Goal: Transaction & Acquisition: Purchase product/service

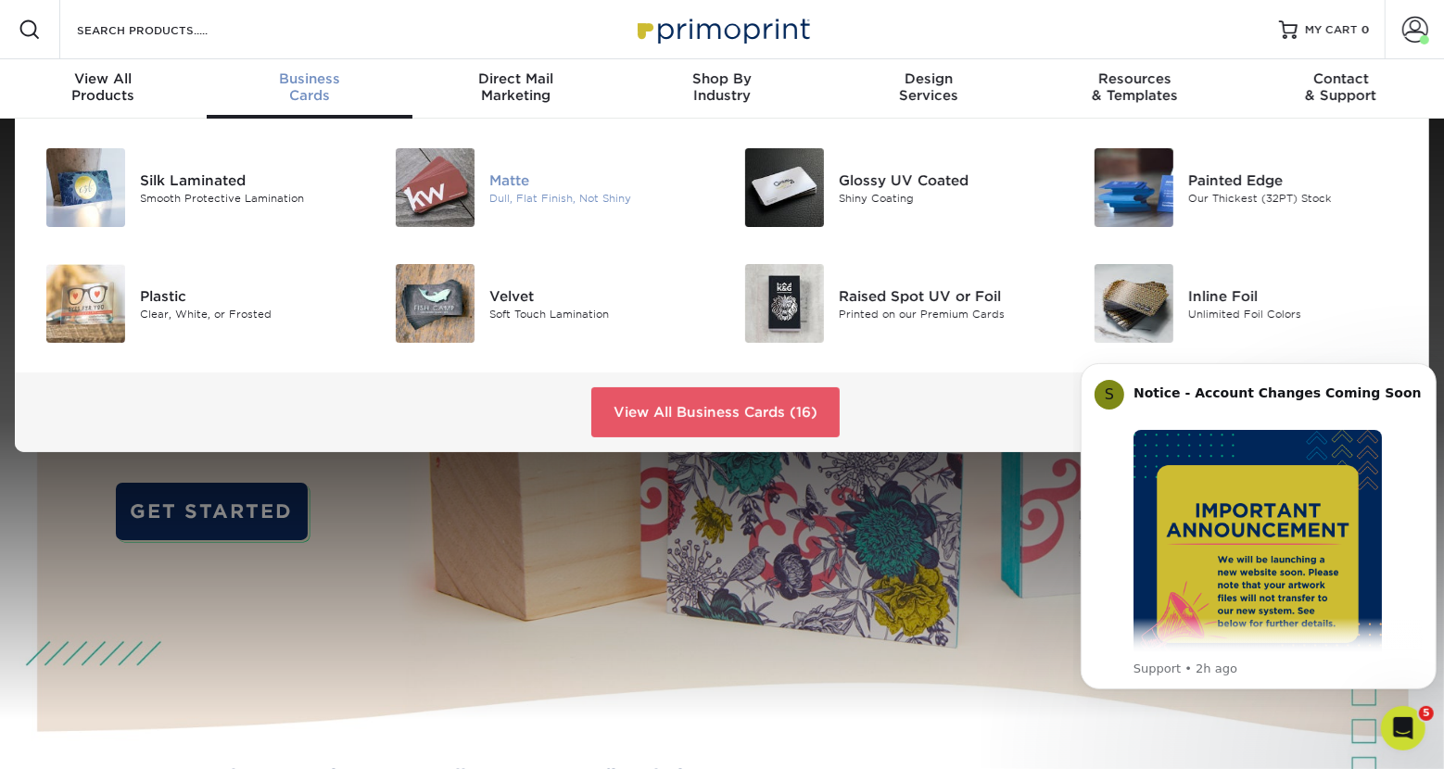
click at [415, 180] on img at bounding box center [435, 187] width 79 height 79
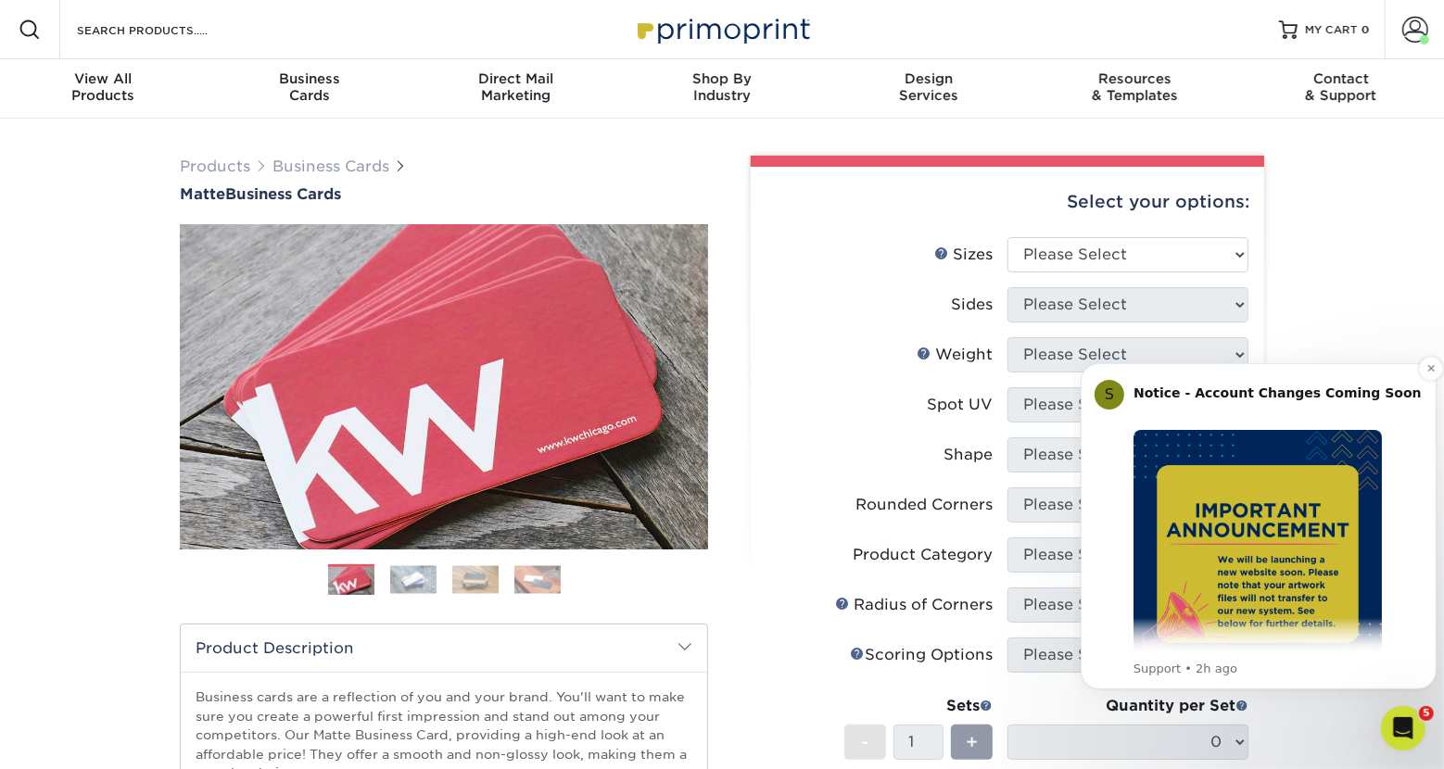
click at [1253, 597] on img "Message content" at bounding box center [1257, 553] width 248 height 248
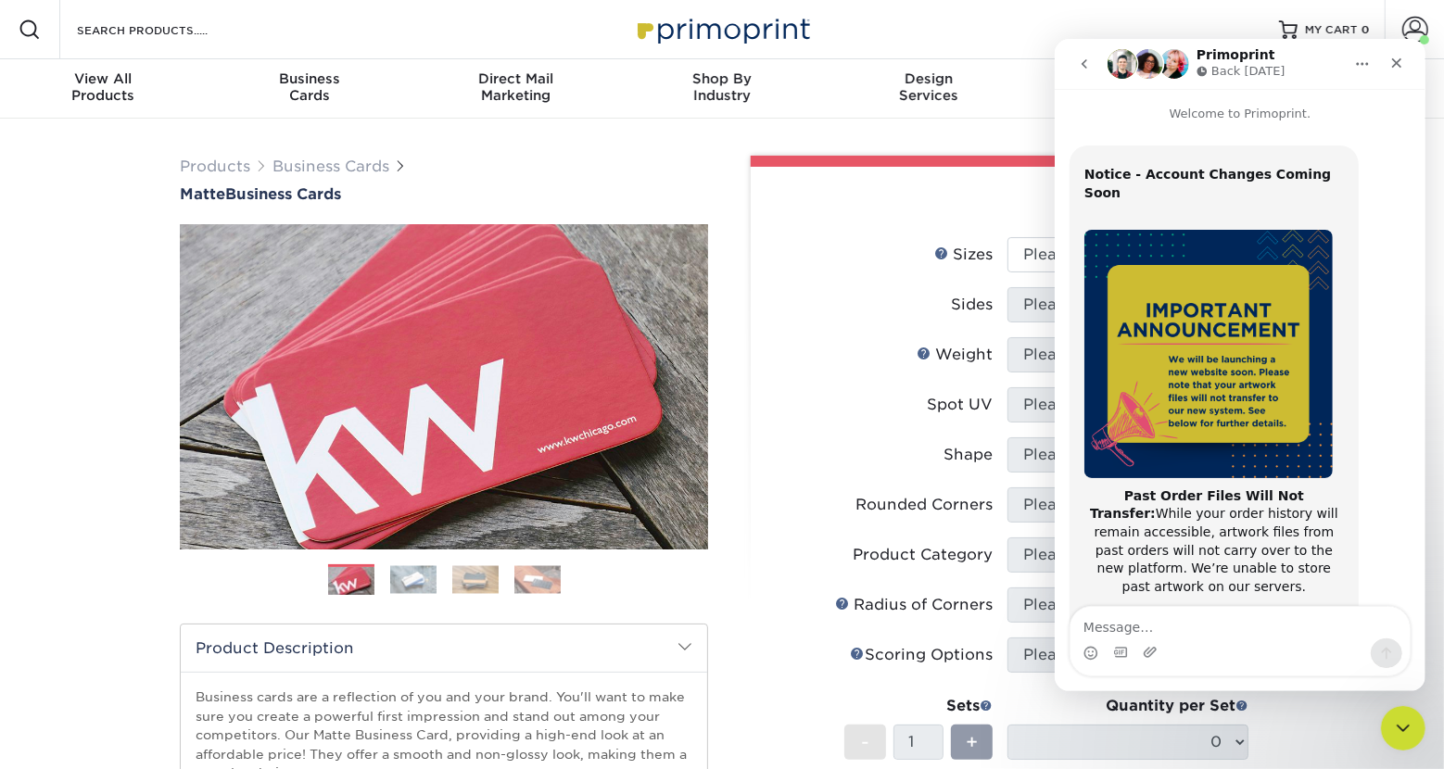
scroll to position [295, 0]
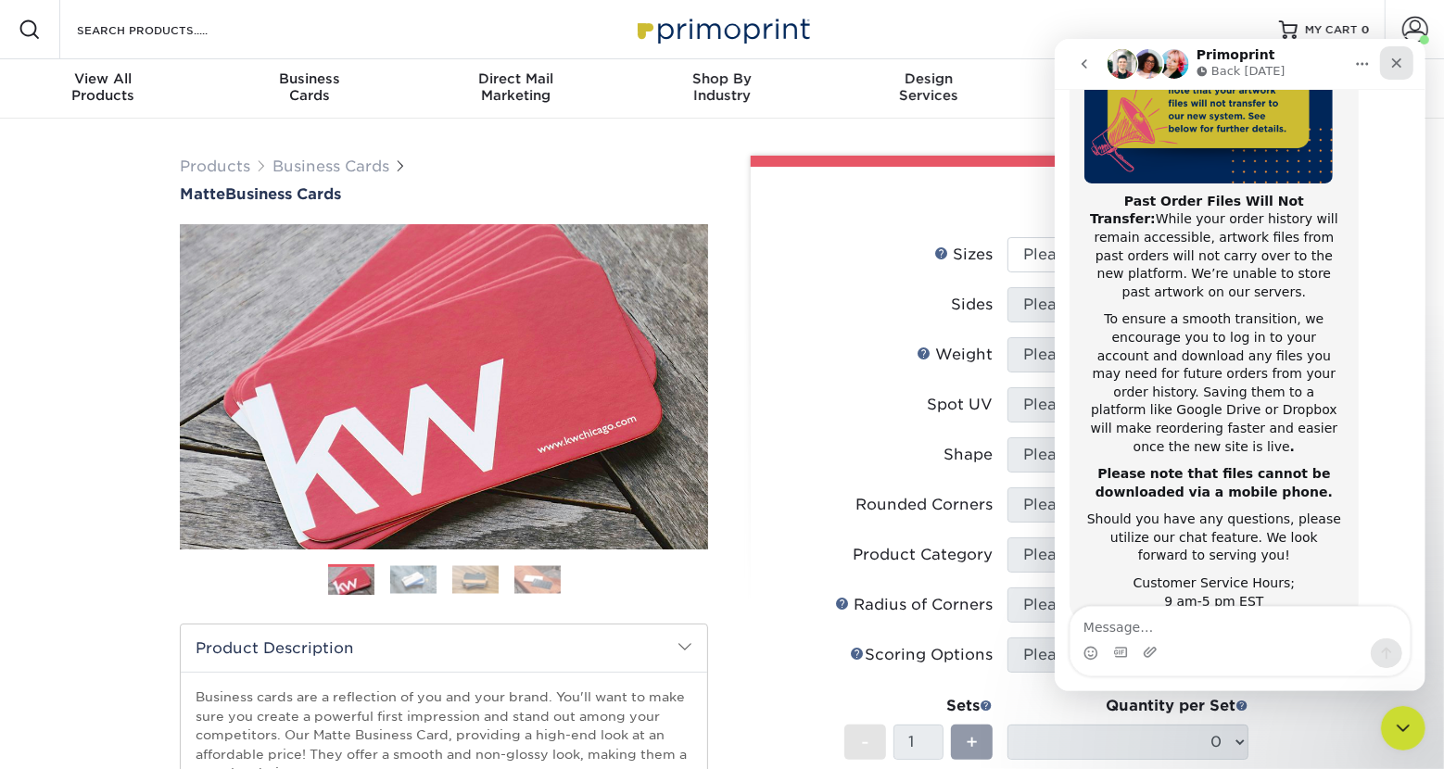
click at [1390, 57] on icon "Close" at bounding box center [1396, 63] width 15 height 15
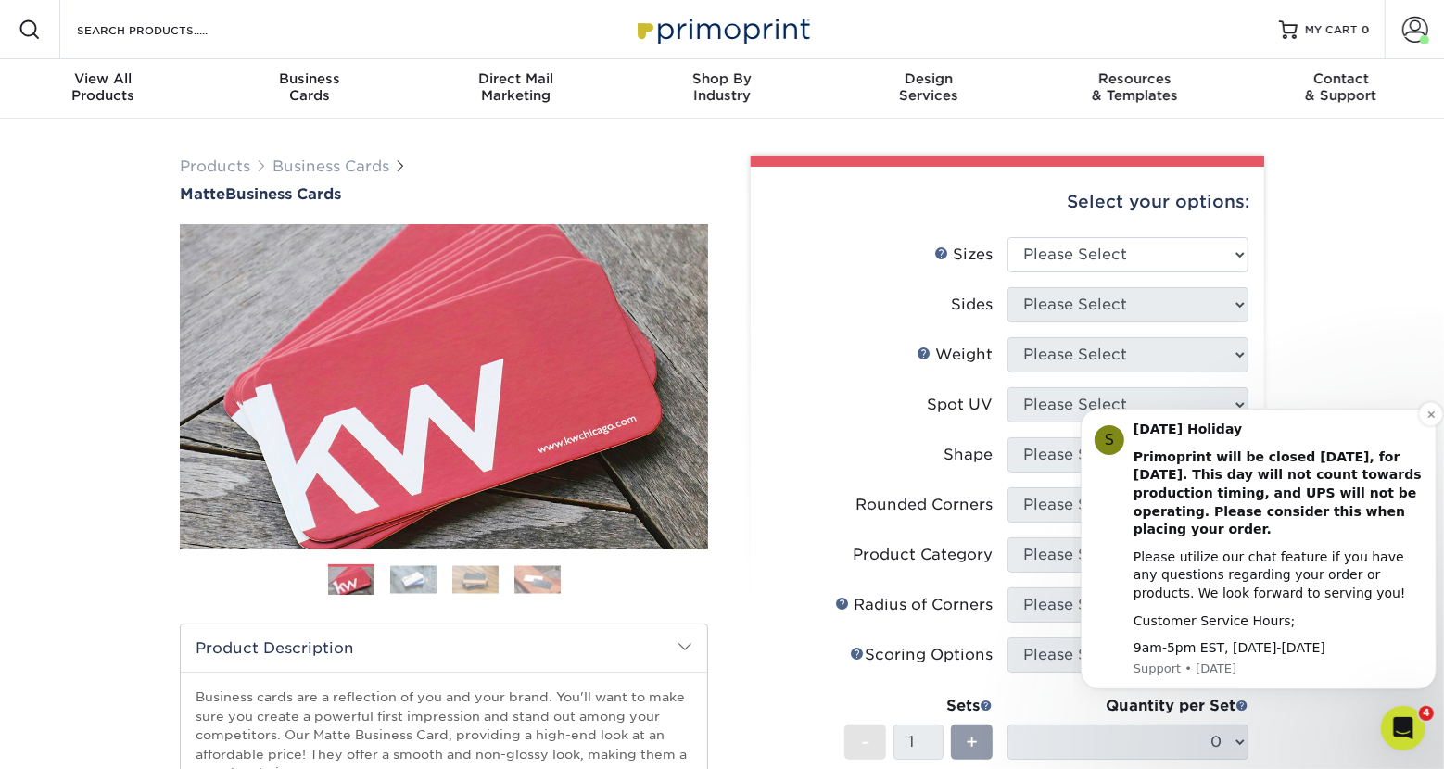
scroll to position [294, 0]
click at [1310, 387] on html "S Labor Day Holiday Primoprint will be closed Monday, September 2nd, for Labor …" at bounding box center [1258, 383] width 371 height 7
click at [1008, 237] on select "Please Select 1.5" x 3.5" - Mini 1.75" x 3.5" - Mini 2" x 2" - Square 2" x 3" -…" at bounding box center [1128, 254] width 241 height 35
select select "2.00x3.50"
click option "2" x 3.5" - Standard" at bounding box center [0, 0] width 0 height 0
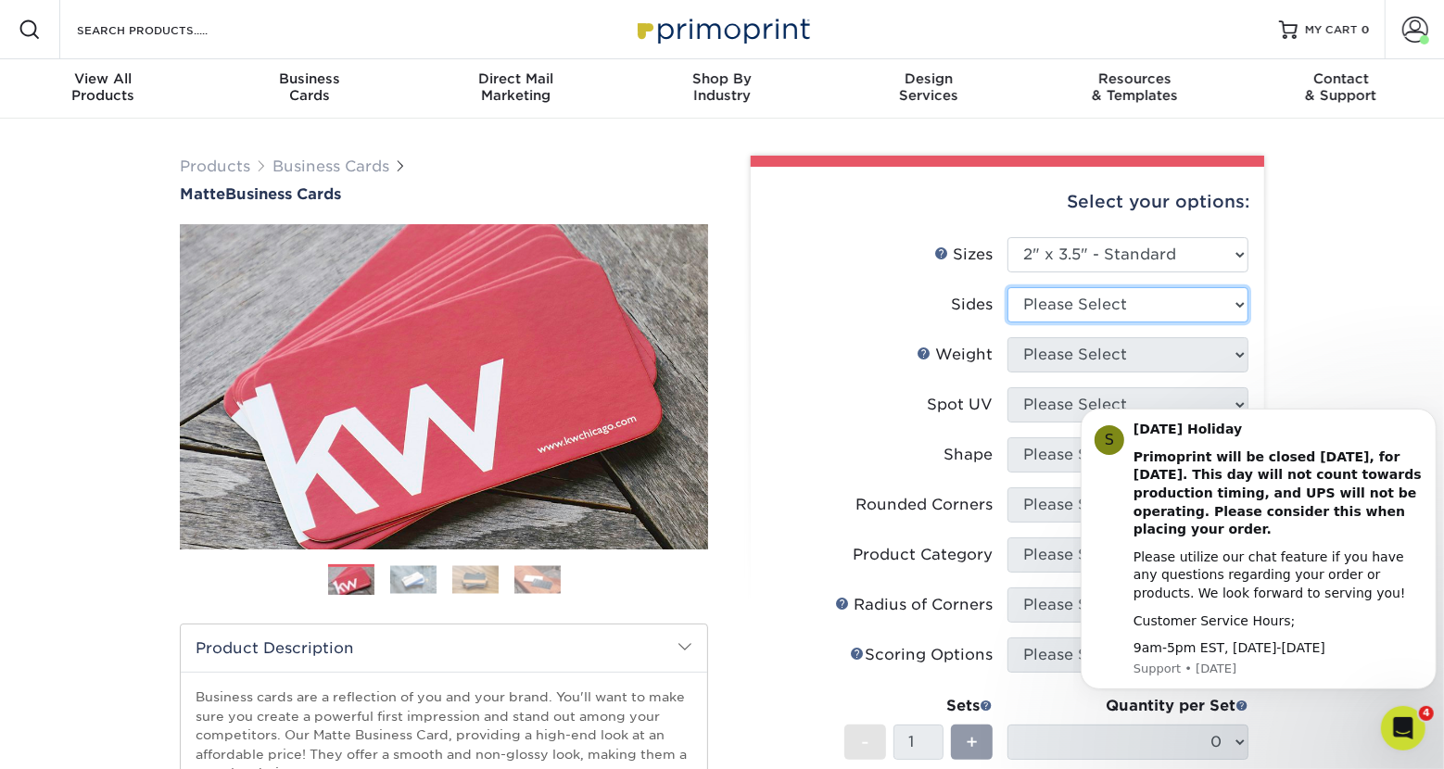
click at [1008, 287] on select "Please Select Print Both Sides Print Front Only" at bounding box center [1128, 304] width 241 height 35
select select "13abbda7-1d64-4f25-8bb2-c179b224825d"
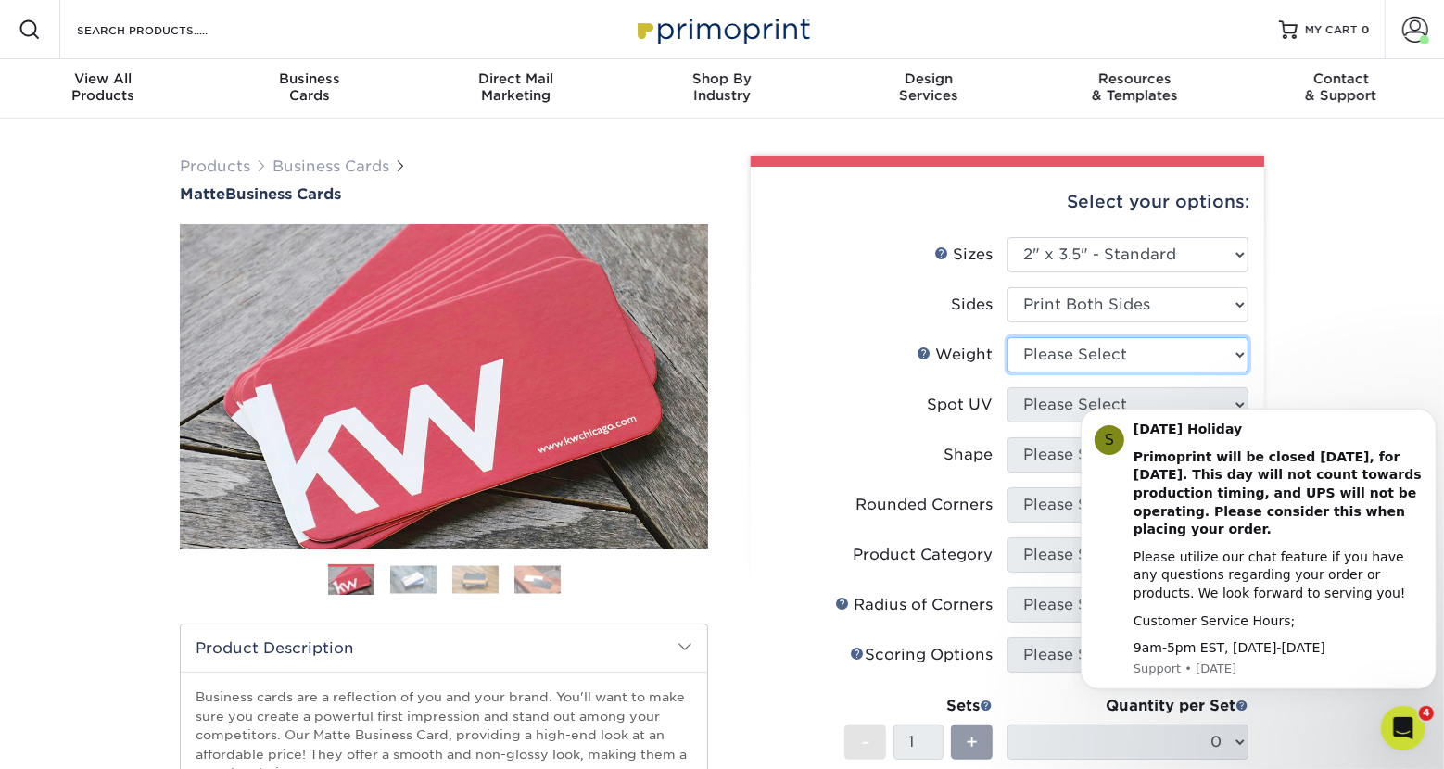
click at [1008, 337] on select "Please Select 16PT 14PT" at bounding box center [1128, 354] width 241 height 35
select select "16PT"
click at [1008, 387] on select "Please Select No Spot UV Front and Back (Both Sides) Front Only Back Only" at bounding box center [1128, 404] width 241 height 35
select select "3"
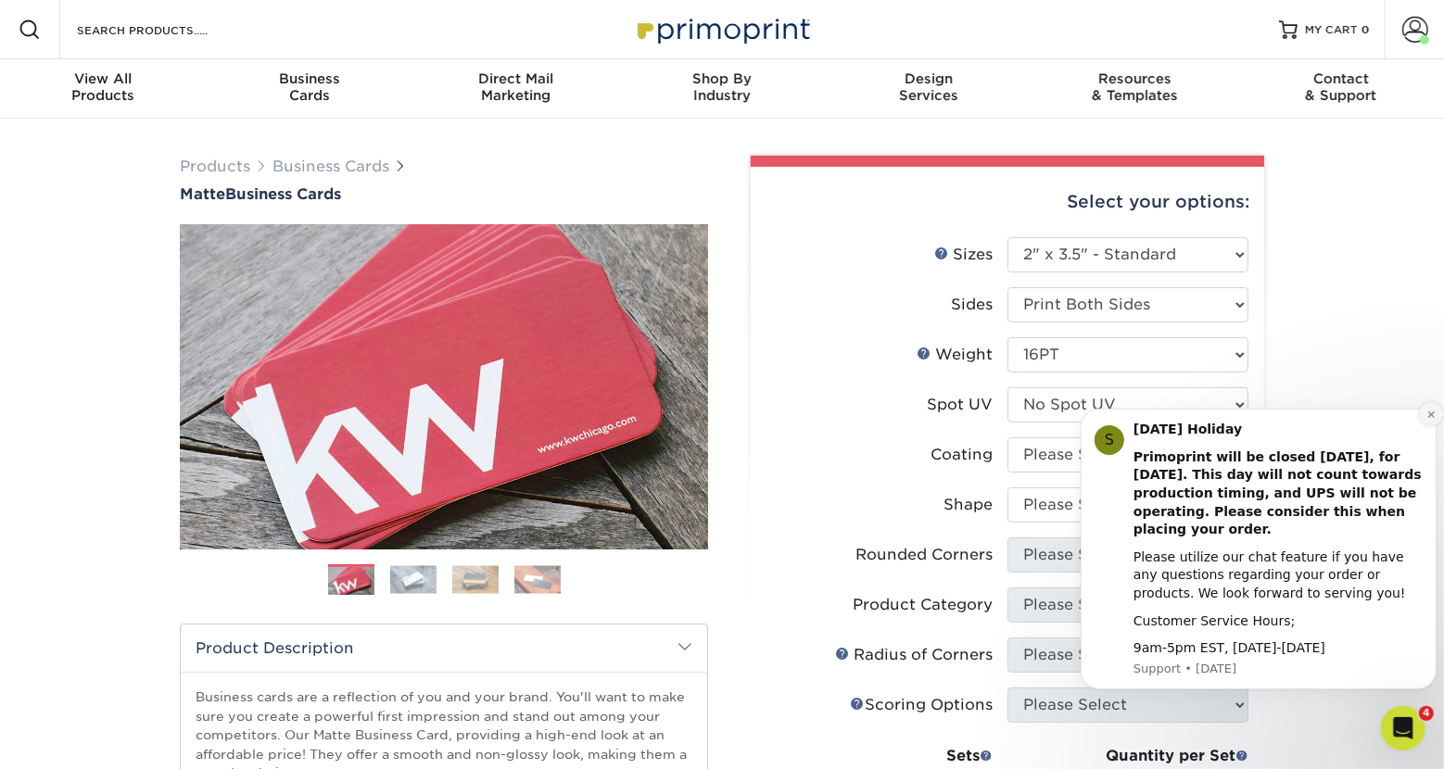
click at [1422, 414] on button "Dismiss notification" at bounding box center [1430, 413] width 24 height 24
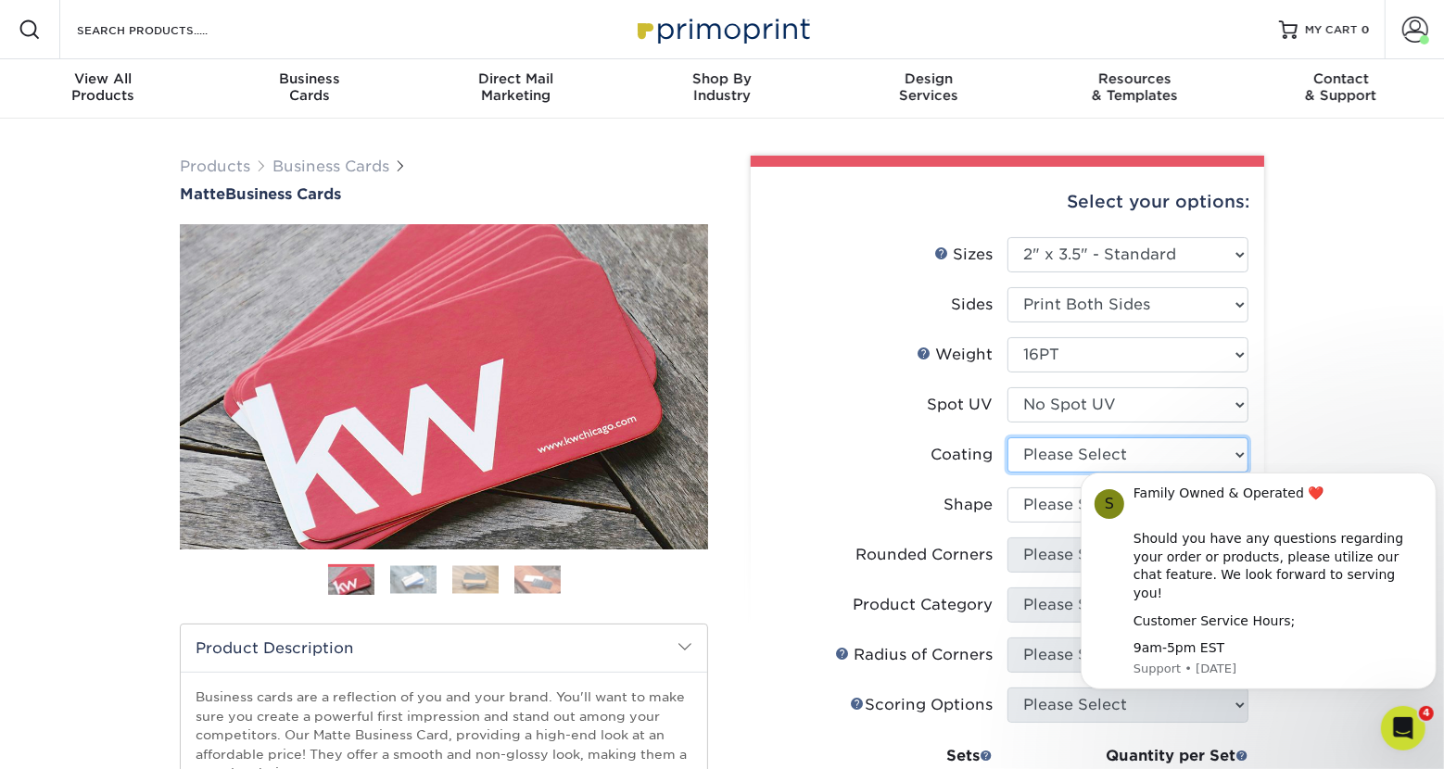
click at [1008, 438] on select at bounding box center [1128, 455] width 241 height 35
select select "121bb7b5-3b4d-429f-bd8d-bbf80e953313"
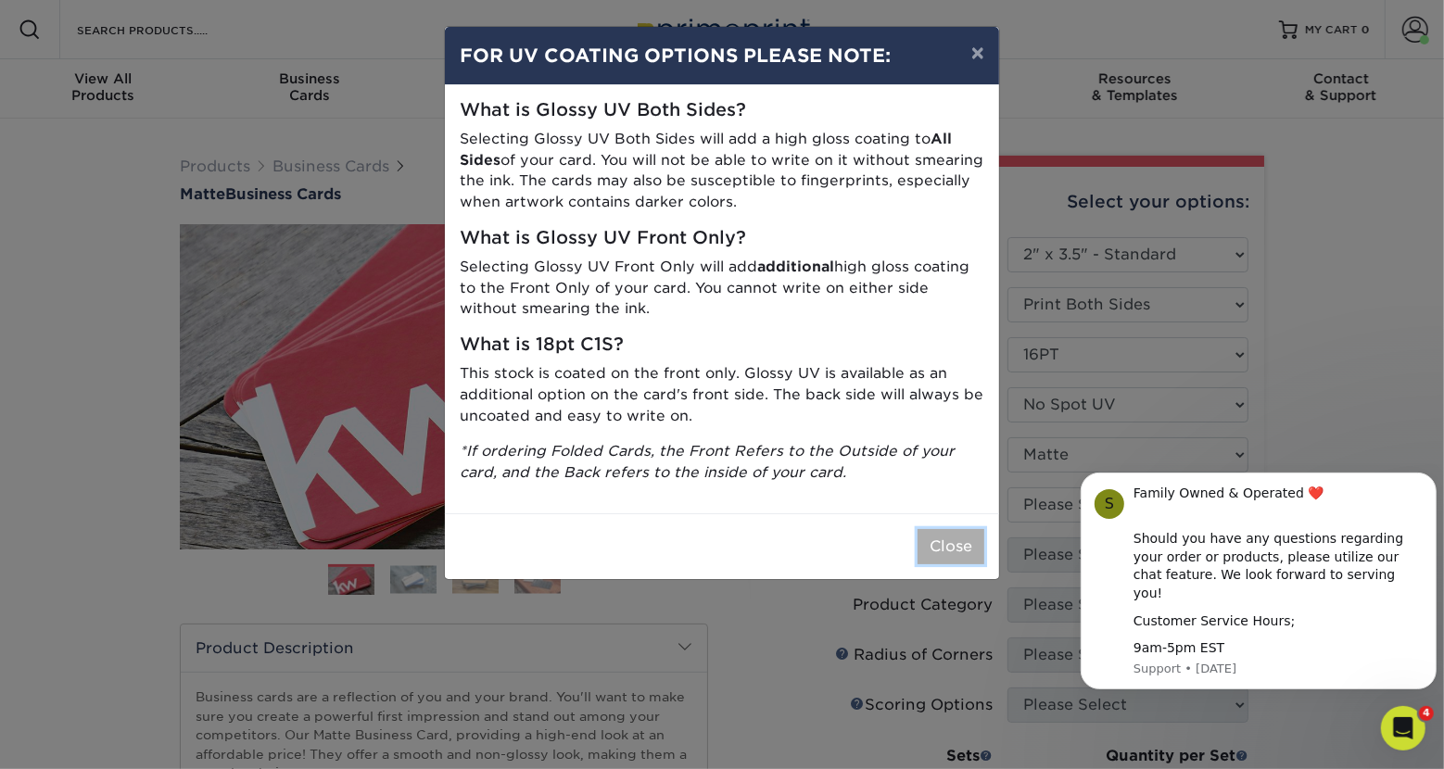
click at [958, 541] on button "Close" at bounding box center [951, 546] width 67 height 35
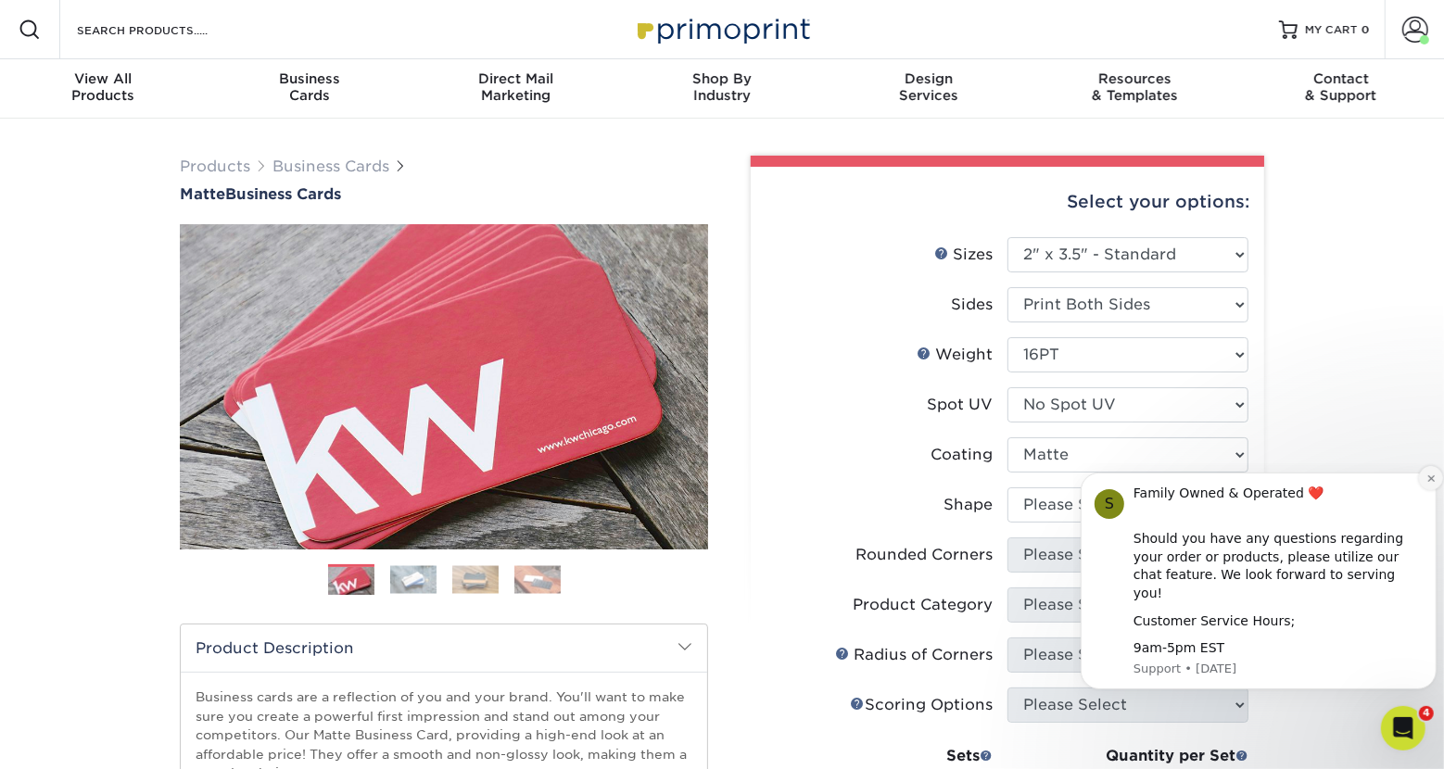
click at [1420, 489] on button "Dismiss notification" at bounding box center [1430, 477] width 24 height 24
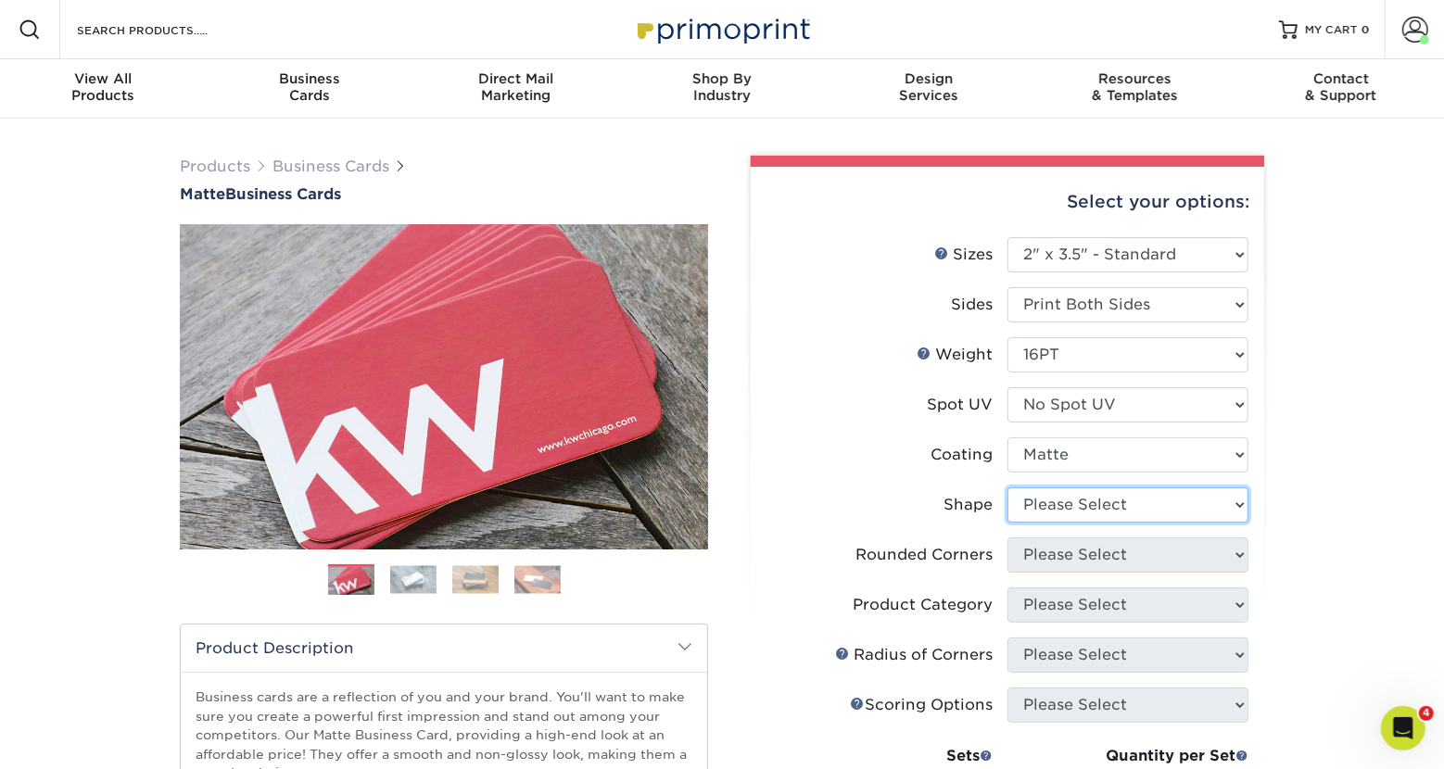
click at [1008, 488] on select "Please Select Standard Oval" at bounding box center [1128, 505] width 241 height 35
select select "standard"
click at [1008, 538] on select "Please Select Yes - Round 2 Corners Yes - Round 4 Corners No" at bounding box center [1128, 555] width 241 height 35
select select "7672df9e-0e0a-464d-8e1f-920c575e4da3"
click option "Yes - Round 4 Corners" at bounding box center [0, 0] width 0 height 0
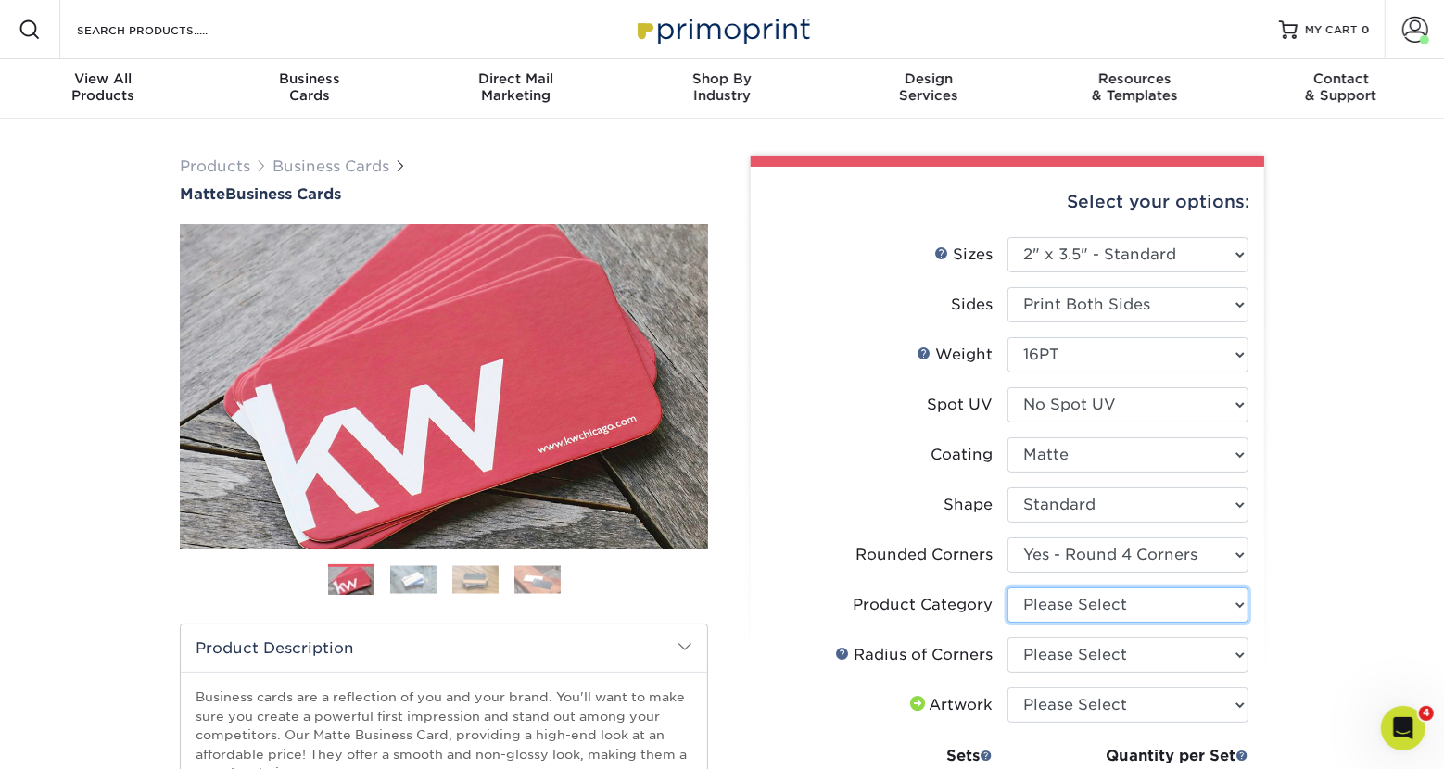
click at [1008, 588] on select "Please Select Business Cards" at bounding box center [1128, 605] width 241 height 35
select select "3b5148f1-0588-4f88-a218-97bcfdce65c1"
click option "Business Cards" at bounding box center [0, 0] width 0 height 0
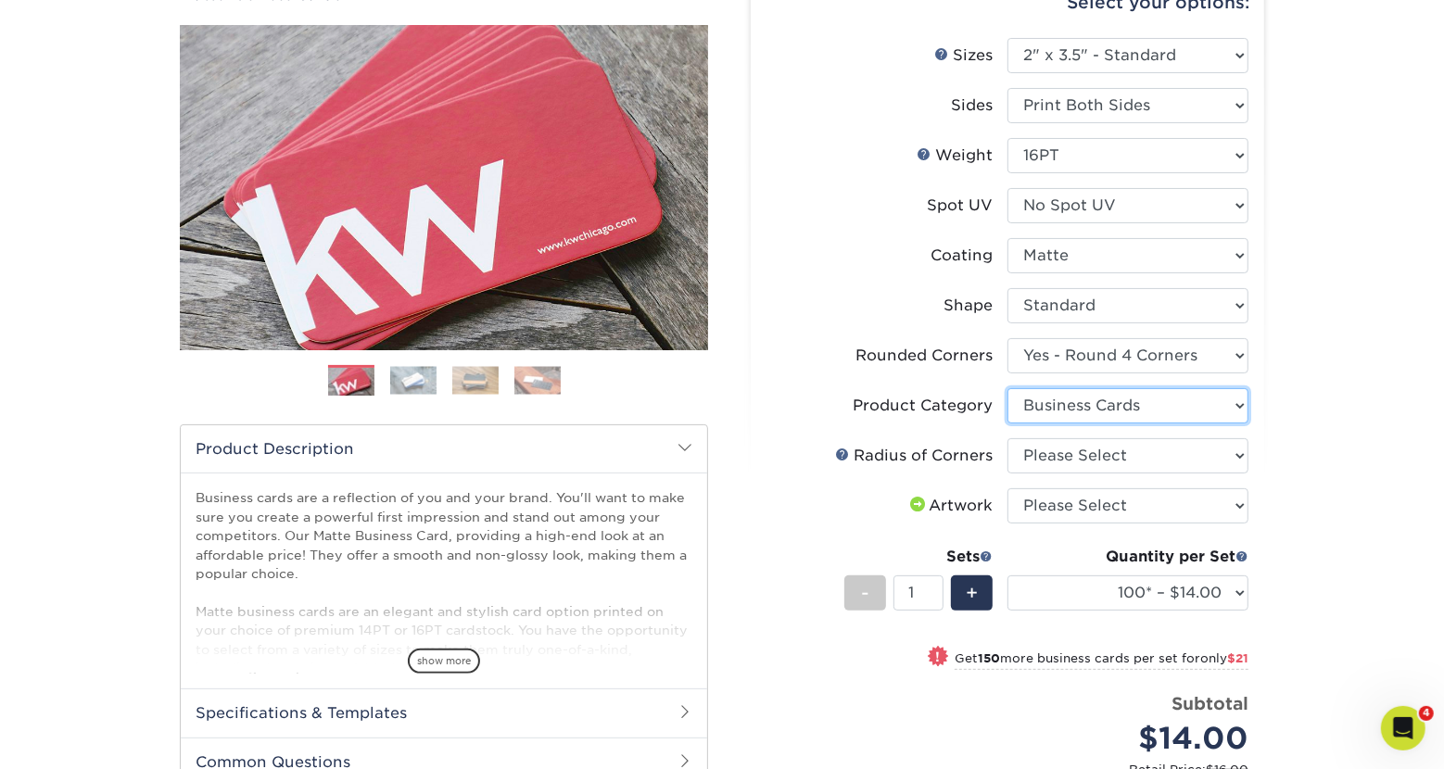
scroll to position [204, 0]
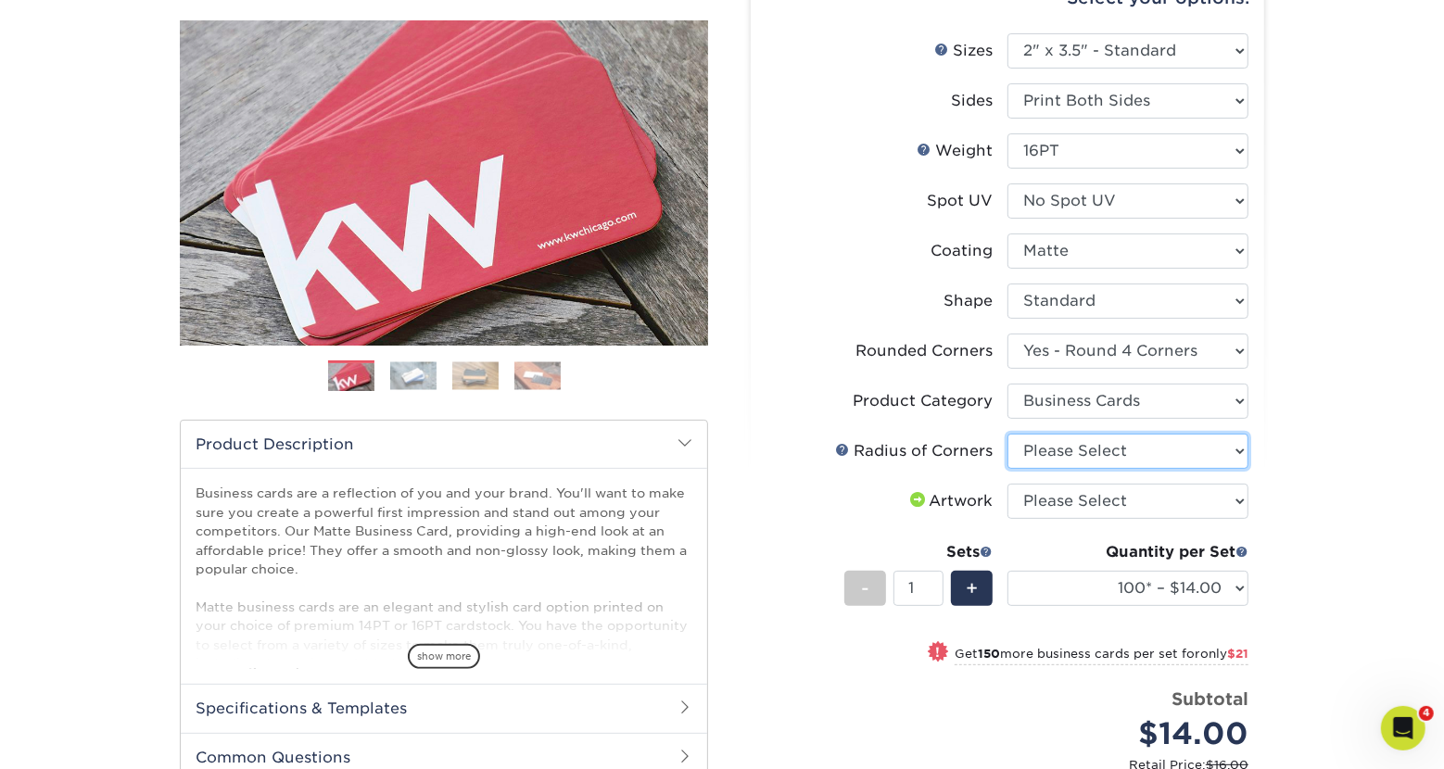
click at [1008, 434] on select "Please Select Rounded 1/8" Rounded 1/4"" at bounding box center [1128, 451] width 241 height 35
select select "479fbfe7-6a0c-4895-8c9a-81739b7486c9"
click option "Rounded 1/4"" at bounding box center [0, 0] width 0 height 0
click at [1008, 484] on select "Please Select I will upload files I need a design - $100" at bounding box center [1128, 501] width 241 height 35
select select "upload"
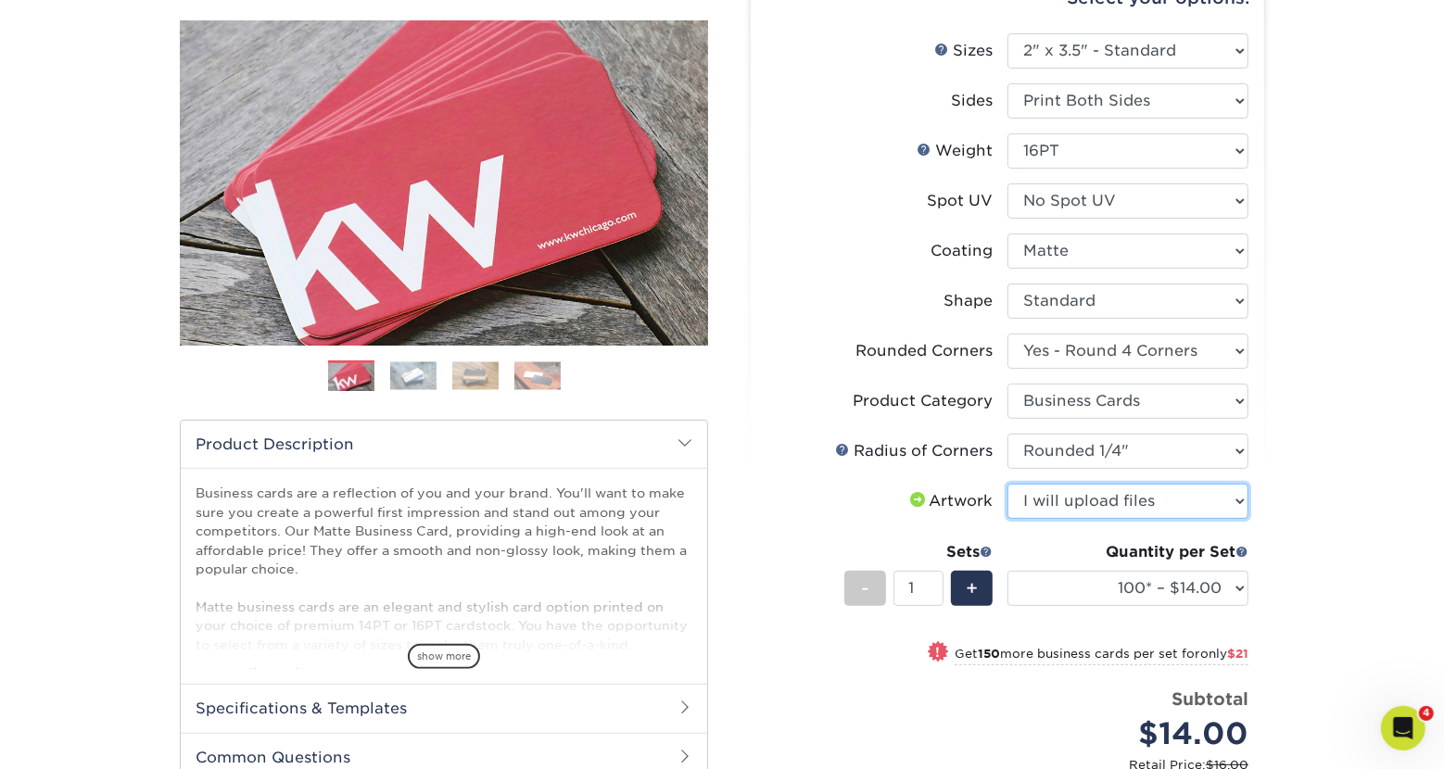
click option "I will upload files" at bounding box center [0, 0] width 0 height 0
click at [982, 585] on div "+" at bounding box center [972, 588] width 42 height 35
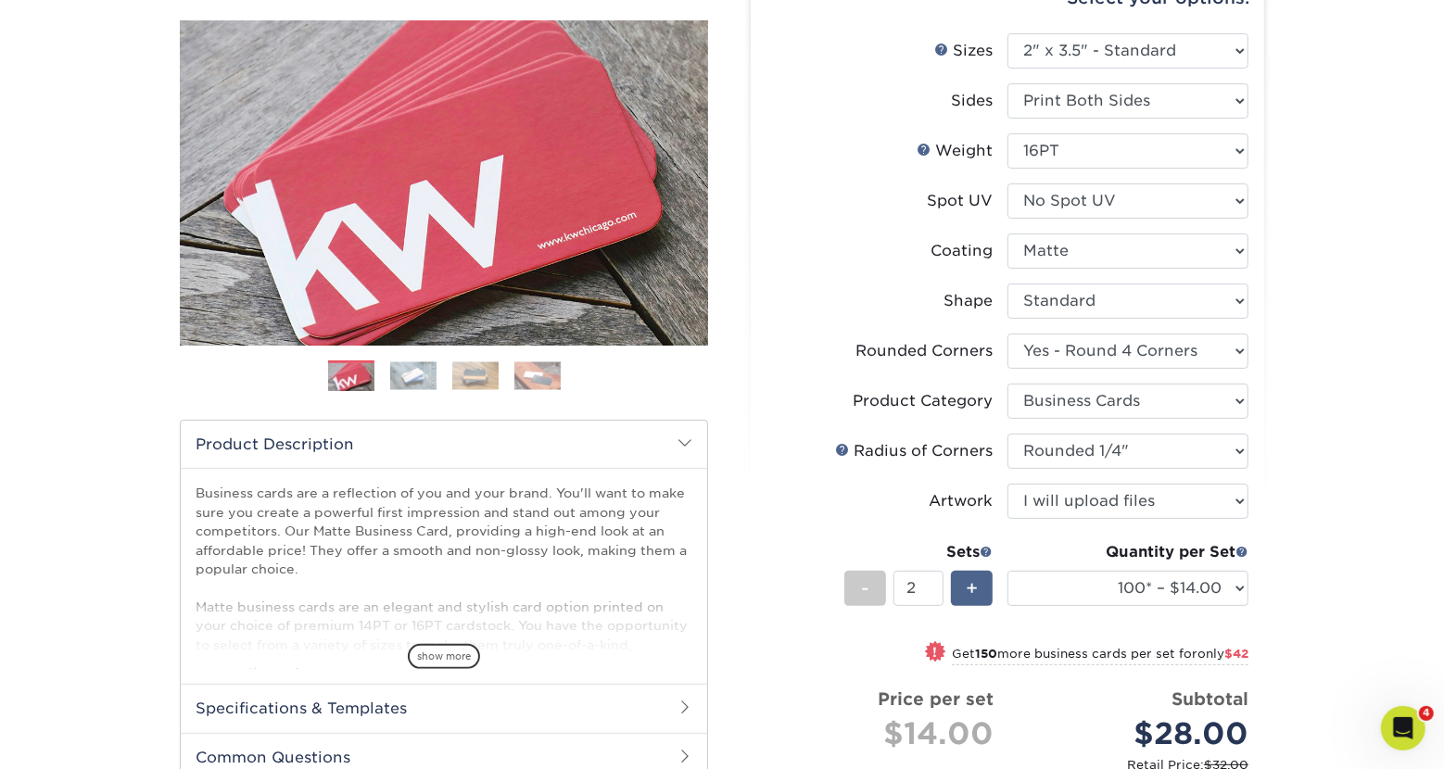
click at [982, 585] on div "+" at bounding box center [972, 588] width 42 height 35
type input "4"
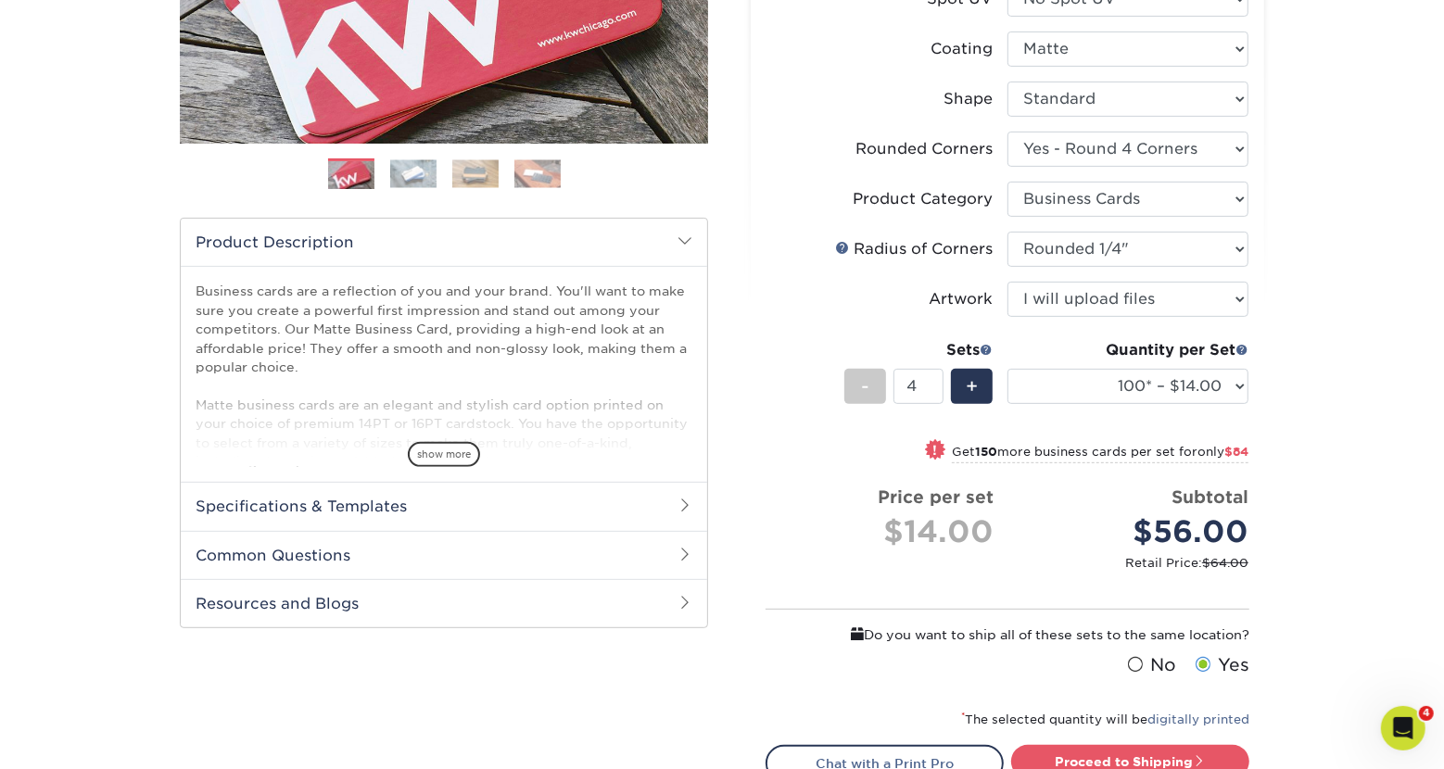
scroll to position [408, 0]
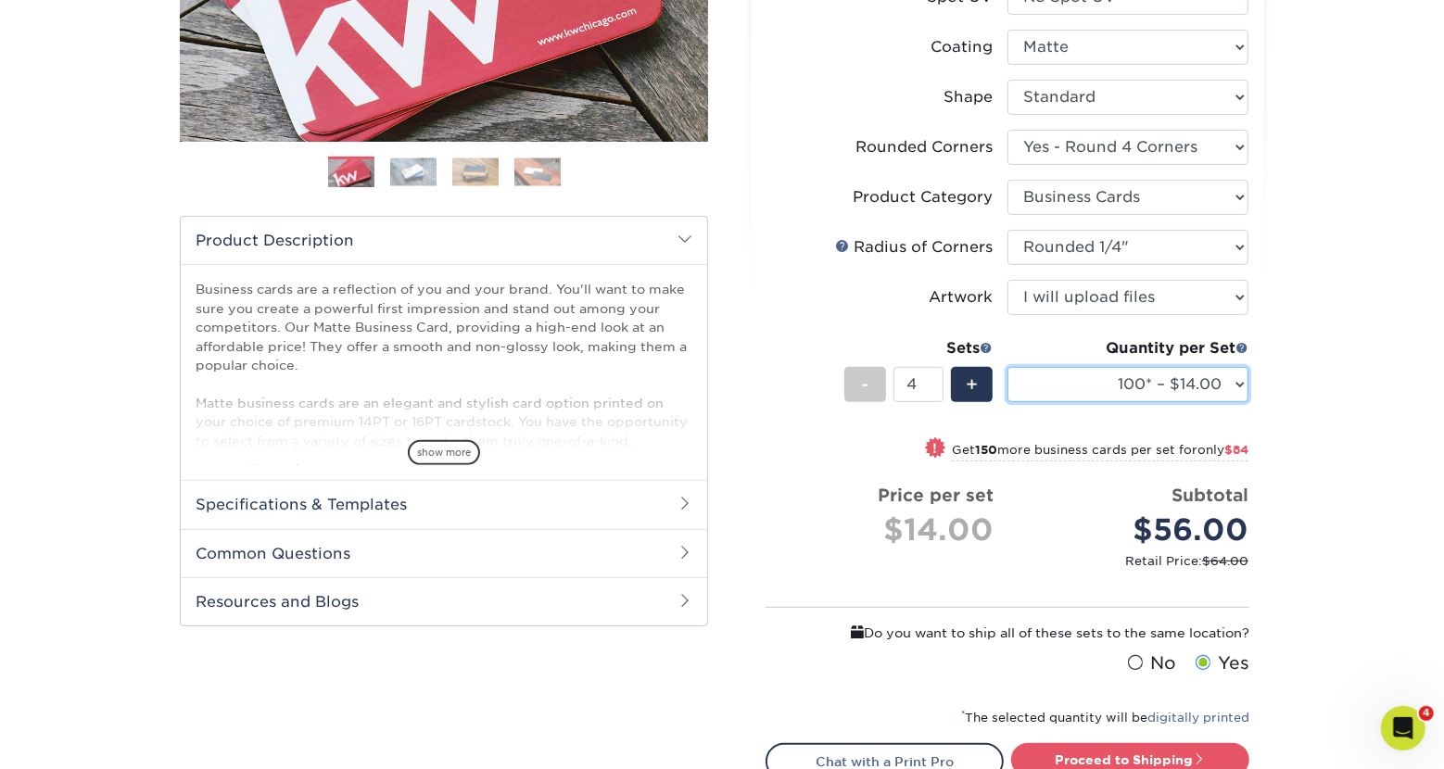
click at [1008, 367] on select "100* – $14.00 250* – $35.00 500 – $70.00 1000 – $86.00 2500 – $158.00 5000 – $2…" at bounding box center [1128, 384] width 241 height 35
select select "500 – $70.00"
click option "500 – $70.00" at bounding box center [0, 0] width 0 height 0
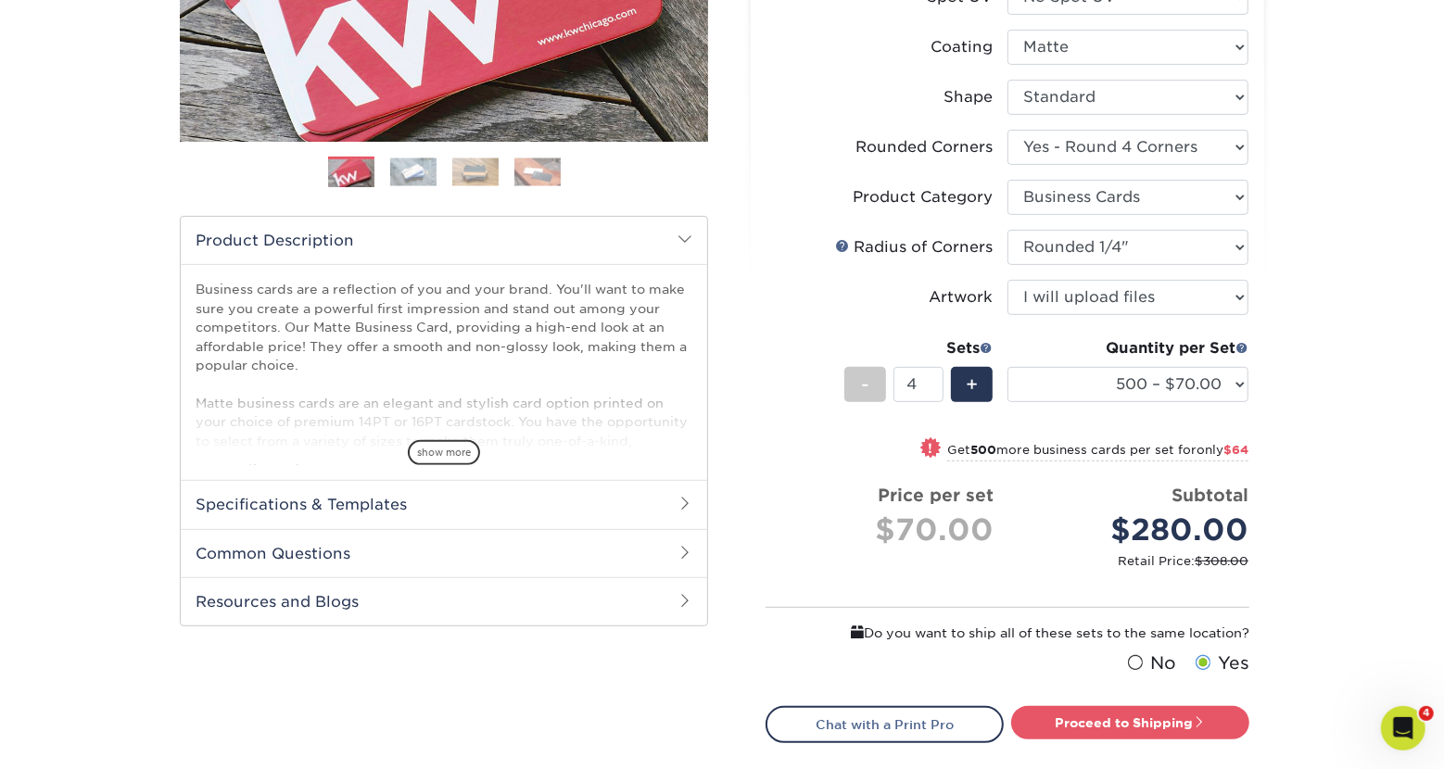
click at [1364, 443] on div "Products Business Cards Matte Business Cards Previous Next 100 $ 8" at bounding box center [722, 316] width 1444 height 1211
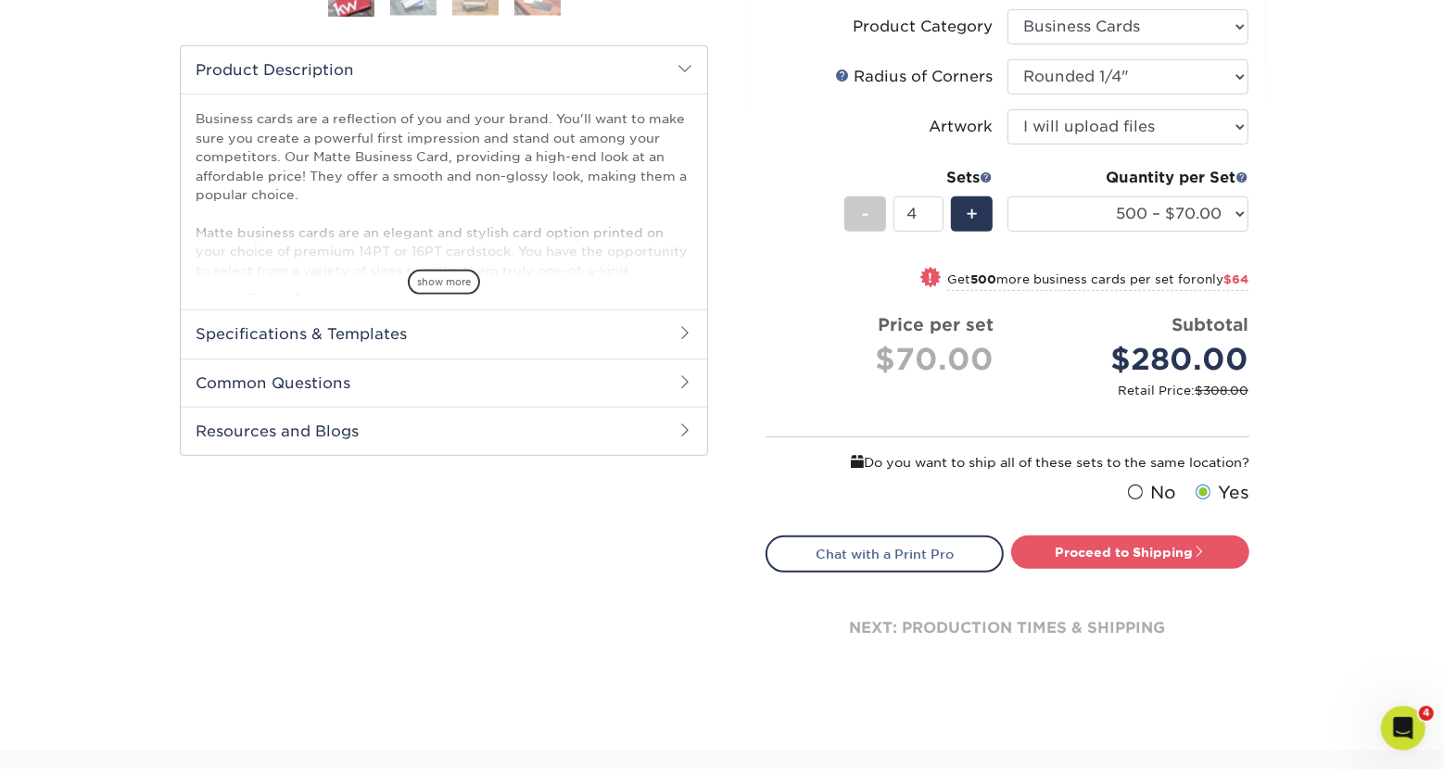
scroll to position [613, 0]
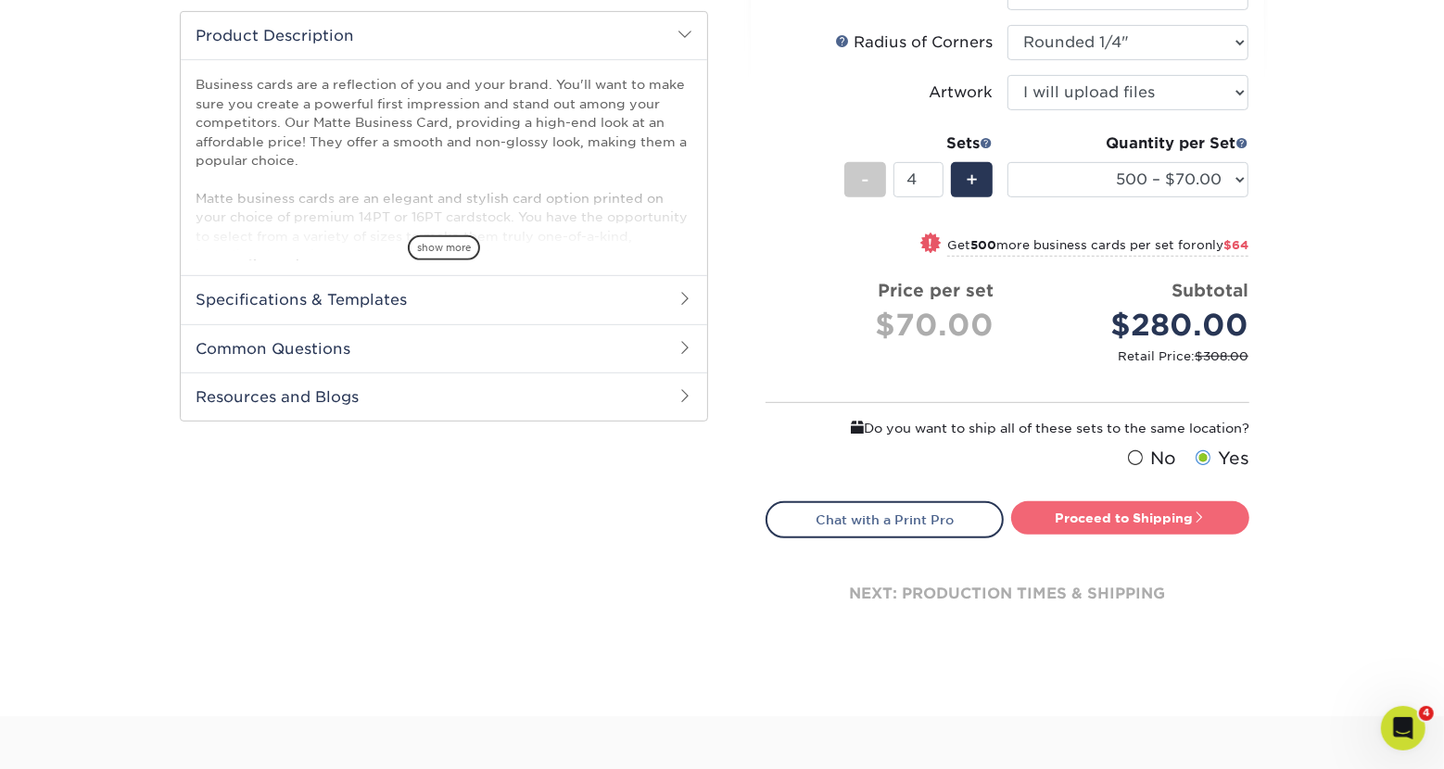
click at [1103, 524] on link "Proceed to Shipping" at bounding box center [1130, 518] width 238 height 33
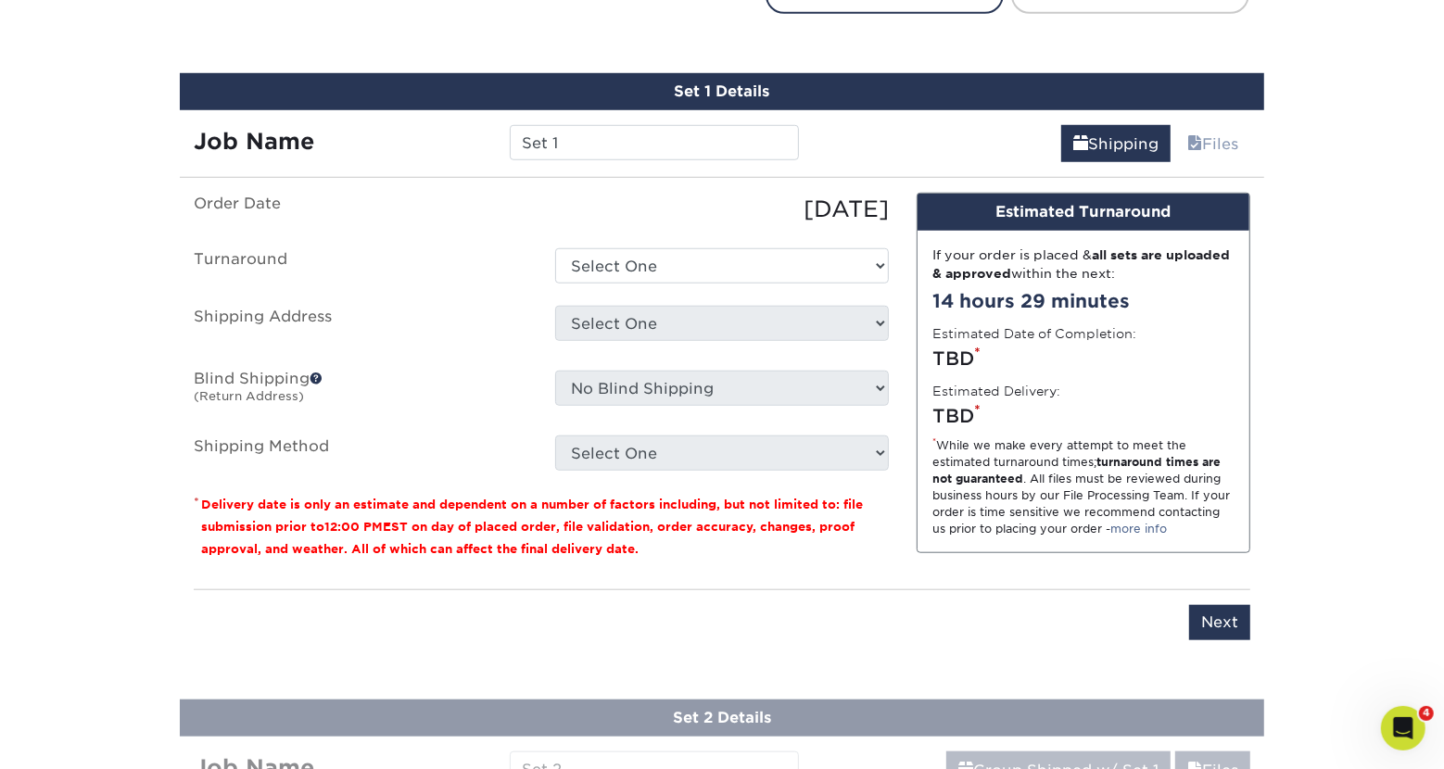
scroll to position [1162, 0]
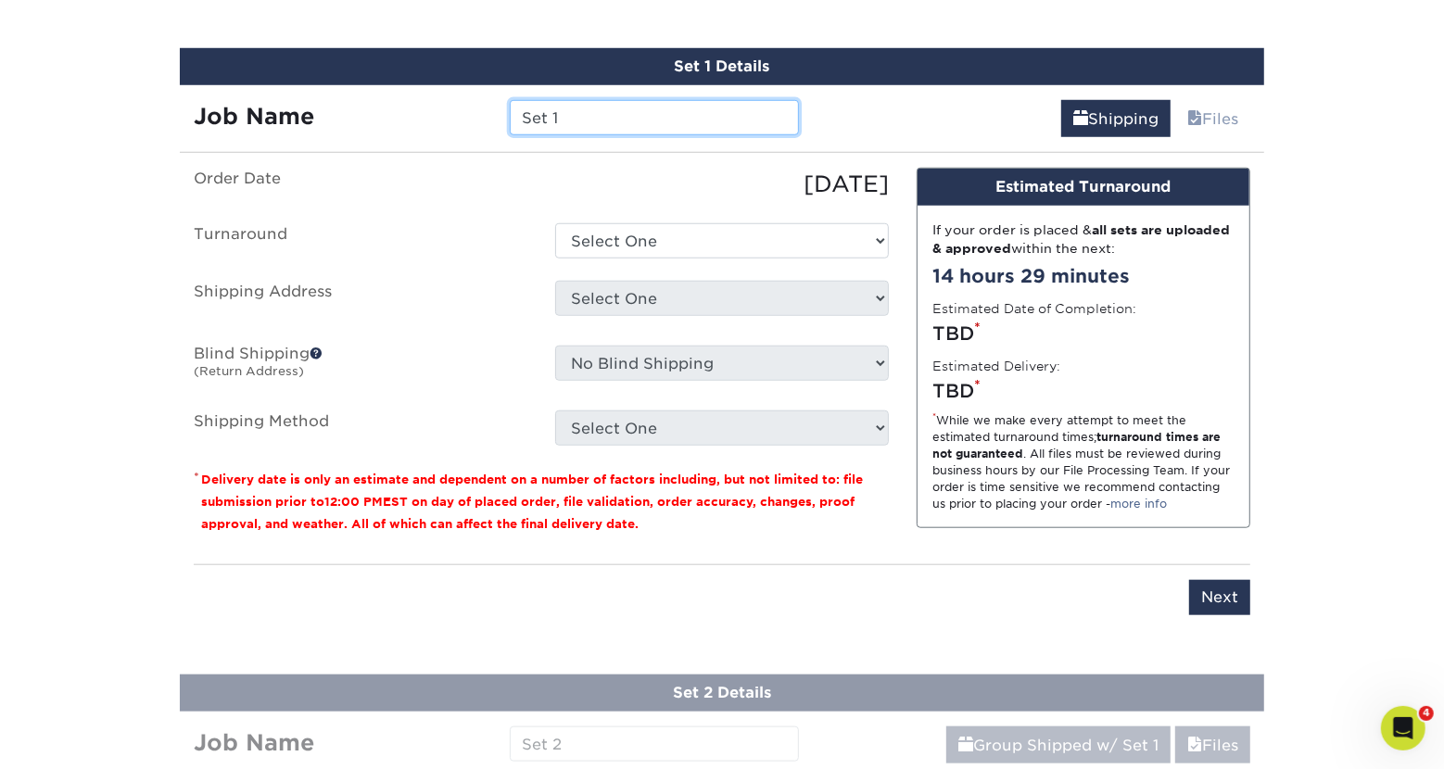
drag, startPoint x: 586, startPoint y: 116, endPoint x: 494, endPoint y: 116, distance: 91.8
click at [510, 116] on input "Set 1" at bounding box center [654, 117] width 288 height 35
drag, startPoint x: 580, startPoint y: 119, endPoint x: 566, endPoint y: 116, distance: 14.2
click at [578, 119] on input "Set 1" at bounding box center [654, 117] width 288 height 35
drag, startPoint x: 569, startPoint y: 115, endPoint x: 520, endPoint y: 115, distance: 49.1
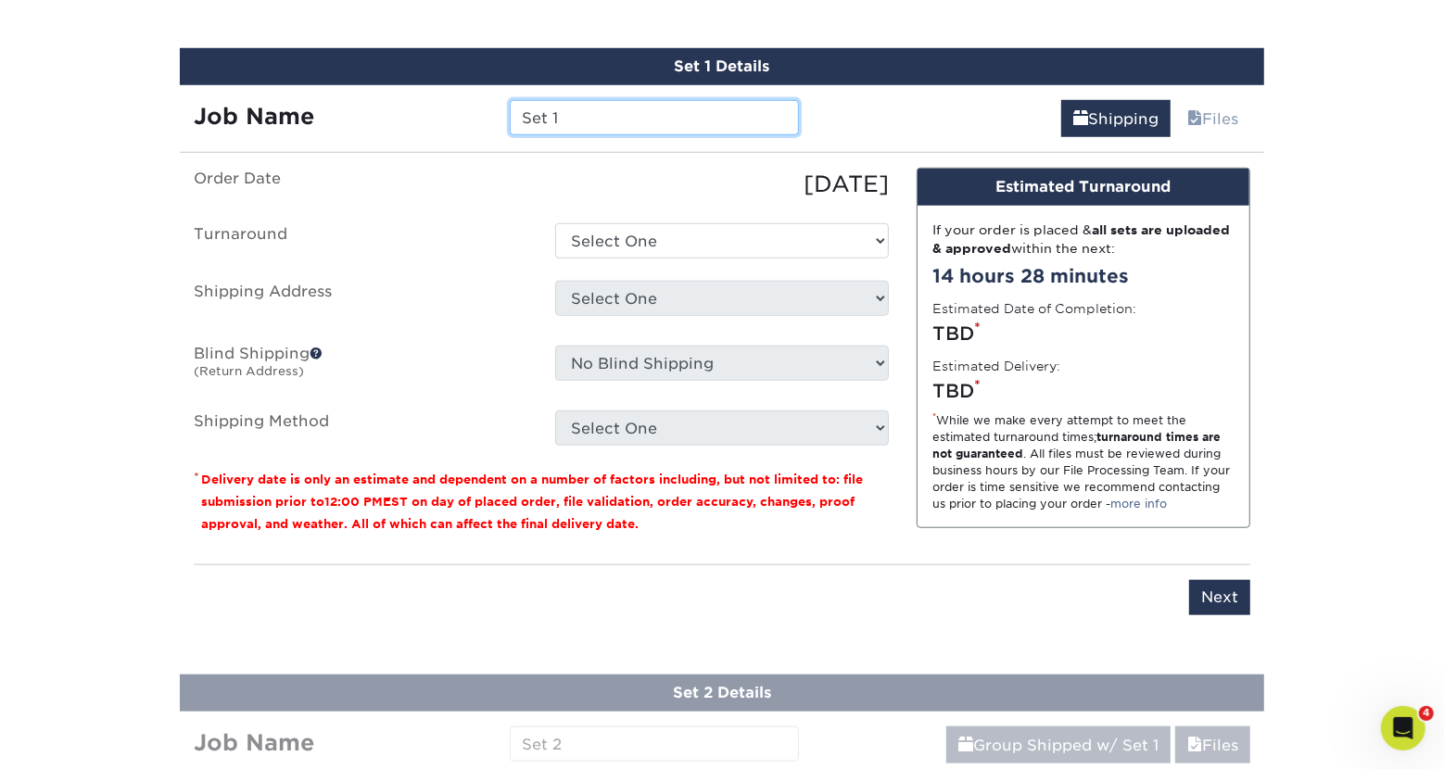
click at [520, 115] on input "Set 1" at bounding box center [654, 117] width 288 height 35
click at [626, 120] on input "Gerardo A" at bounding box center [654, 117] width 288 height 35
type input "[PERSON_NAME]"
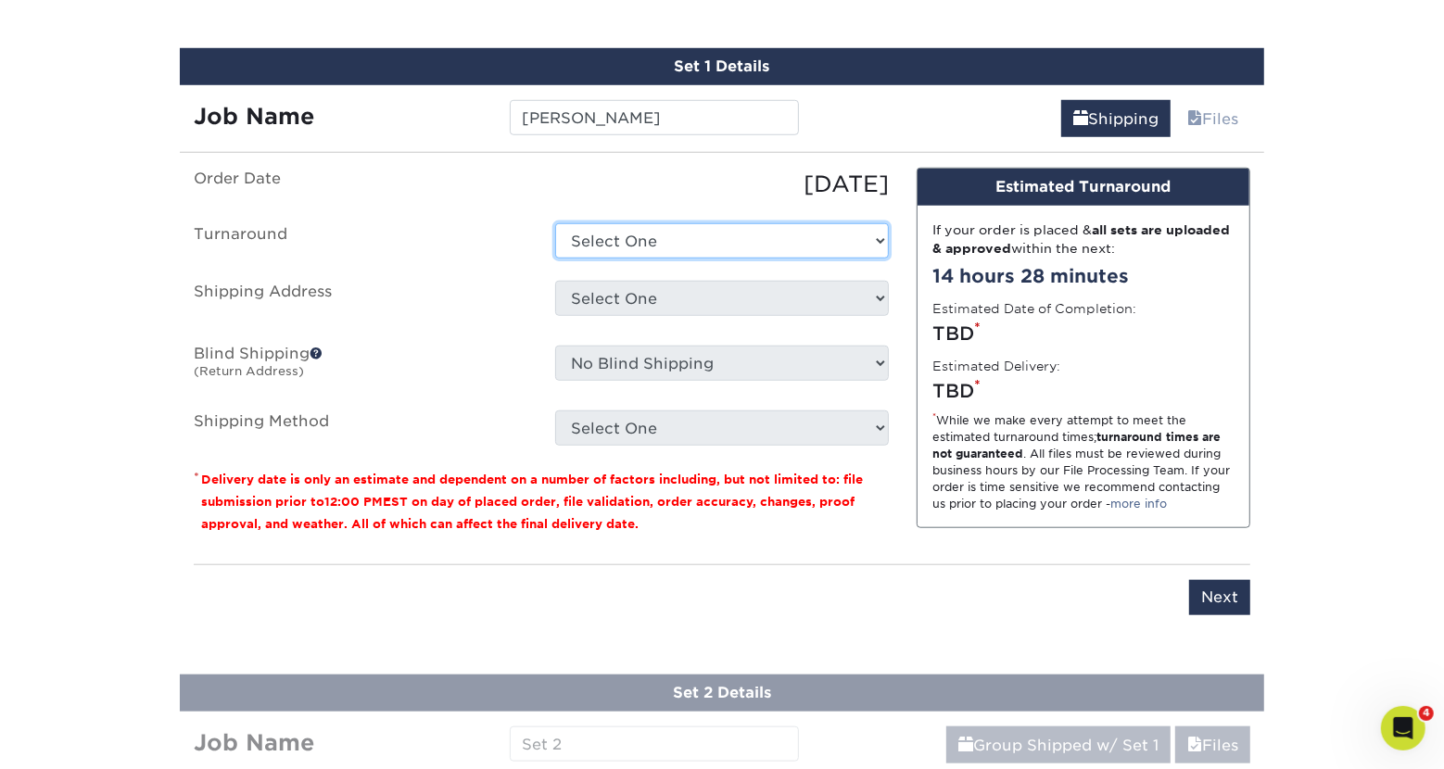
click at [555, 223] on select "Select One 2-4 Business Days 2 Day Next Business Day" at bounding box center [722, 240] width 334 height 35
select select "79b99939-68c2-4d83-85ff-9c9387913688"
click option "2-4 Business Days" at bounding box center [0, 0] width 0 height 0
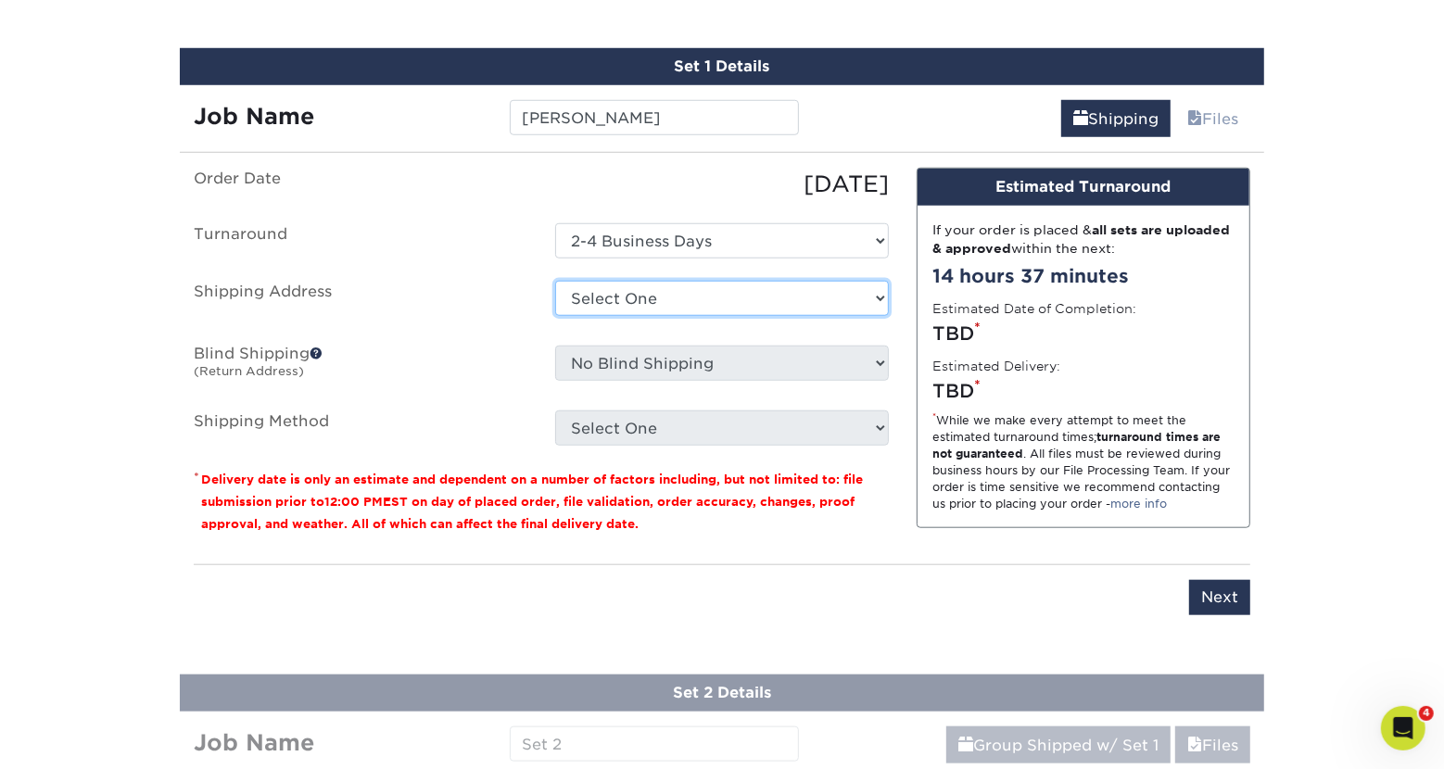
click at [555, 281] on select "Select One Atomic Marketing + Add New Address" at bounding box center [722, 298] width 334 height 35
select select "284376"
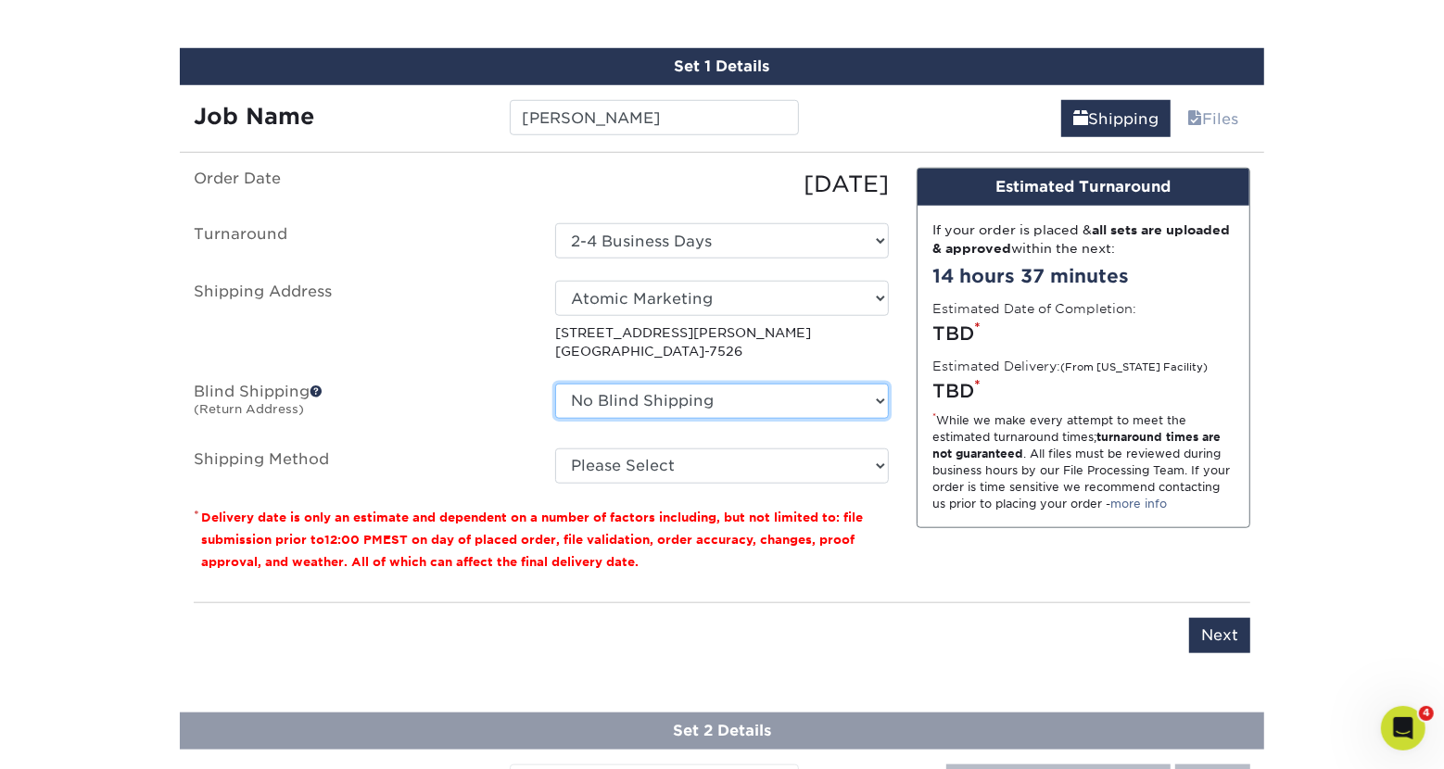
click at [555, 384] on select "No Blind Shipping Atomic Marketing + Add New Address" at bounding box center [722, 401] width 334 height 35
select select "284376"
click option "Atomic Marketing" at bounding box center [0, 0] width 0 height 0
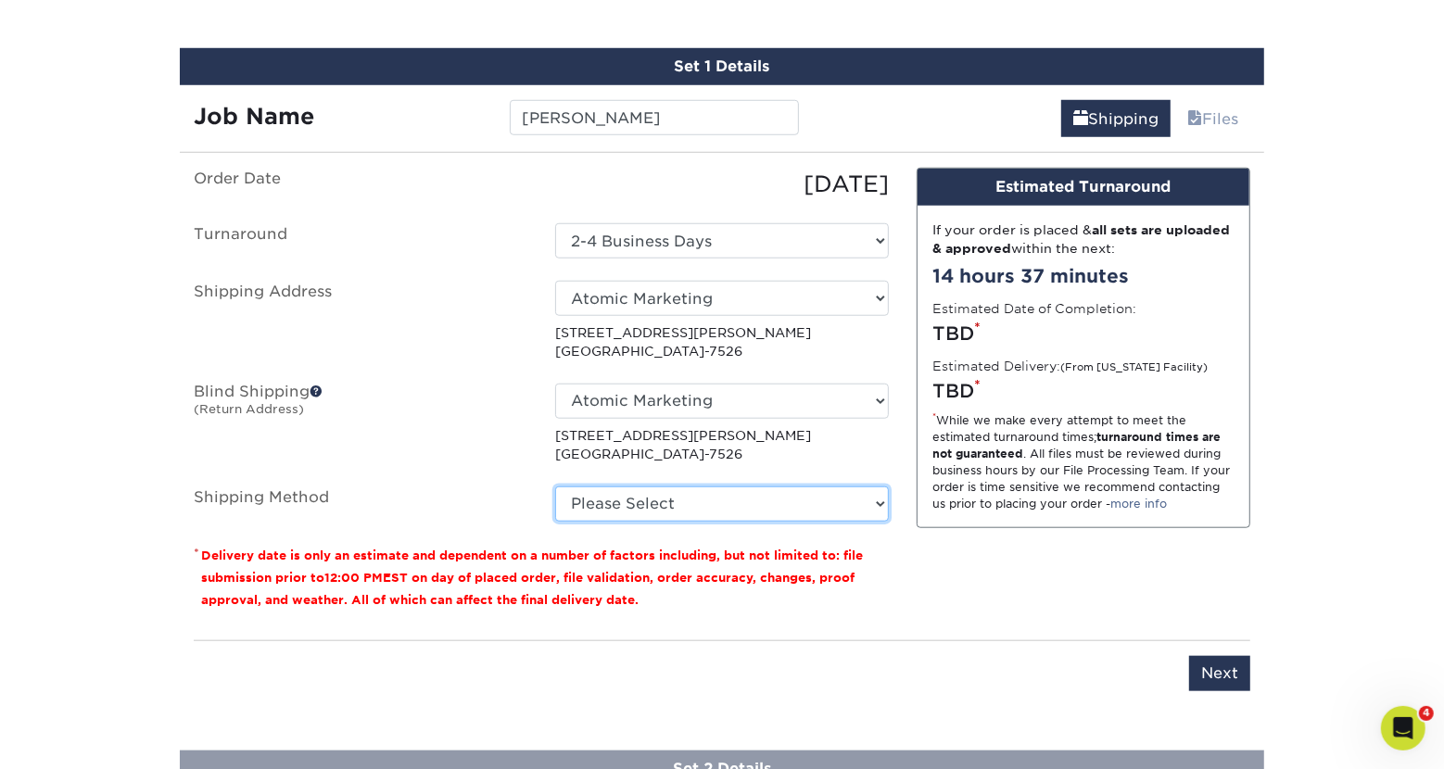
click at [555, 487] on select "Please Select Ground Shipping (+$20.37) 3 Day Shipping Service (+$20.89) 2 Day …" at bounding box center [722, 504] width 334 height 35
select select "03"
click option "Ground Shipping (+$20.37)" at bounding box center [0, 0] width 0 height 0
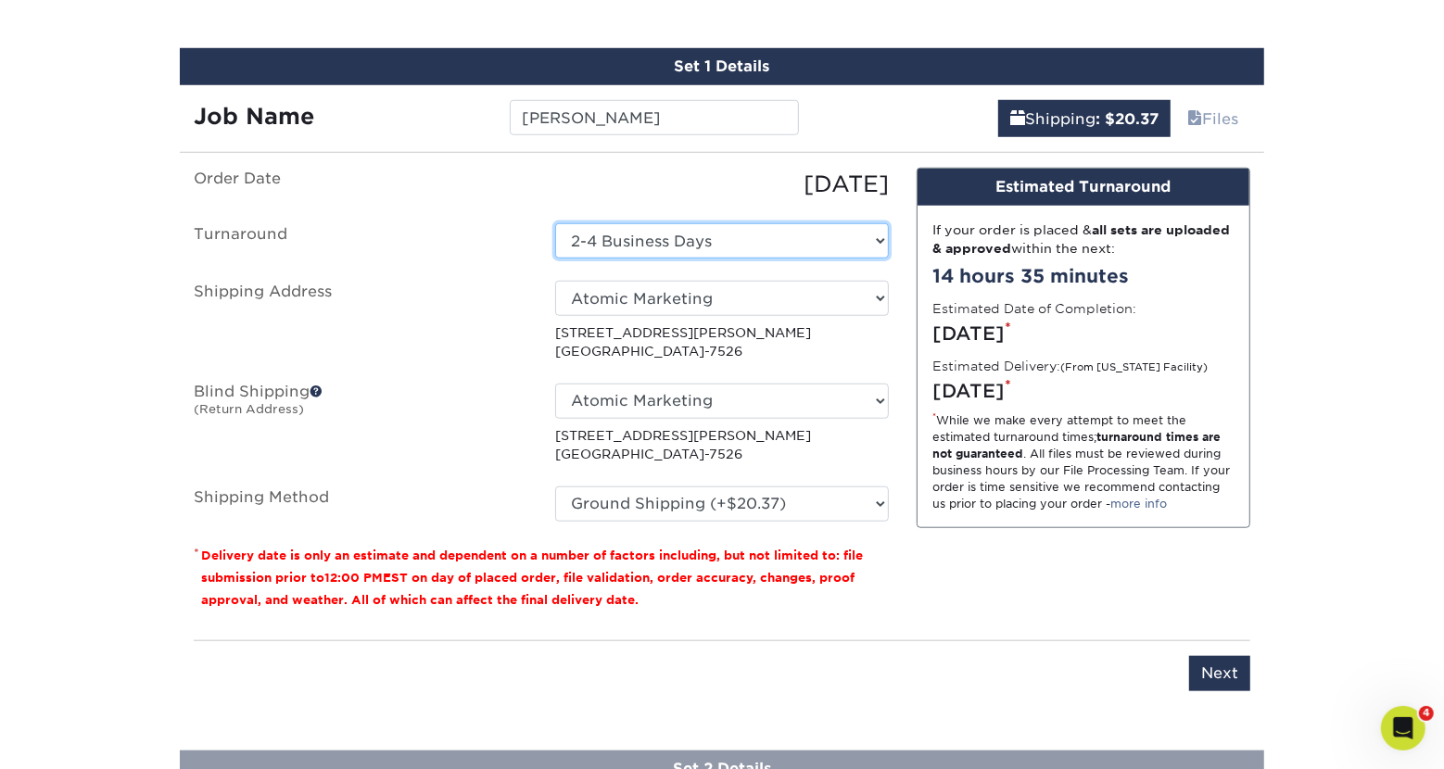
click at [555, 223] on select "Select One 2-4 Business Days 2 Day Next Business Day" at bounding box center [722, 240] width 334 height 35
select select "e0d636ae-341c-45f8-9e61-81f387d888bb"
click at [1406, 726] on icon "Open Intercom Messenger" at bounding box center [1403, 728] width 31 height 31
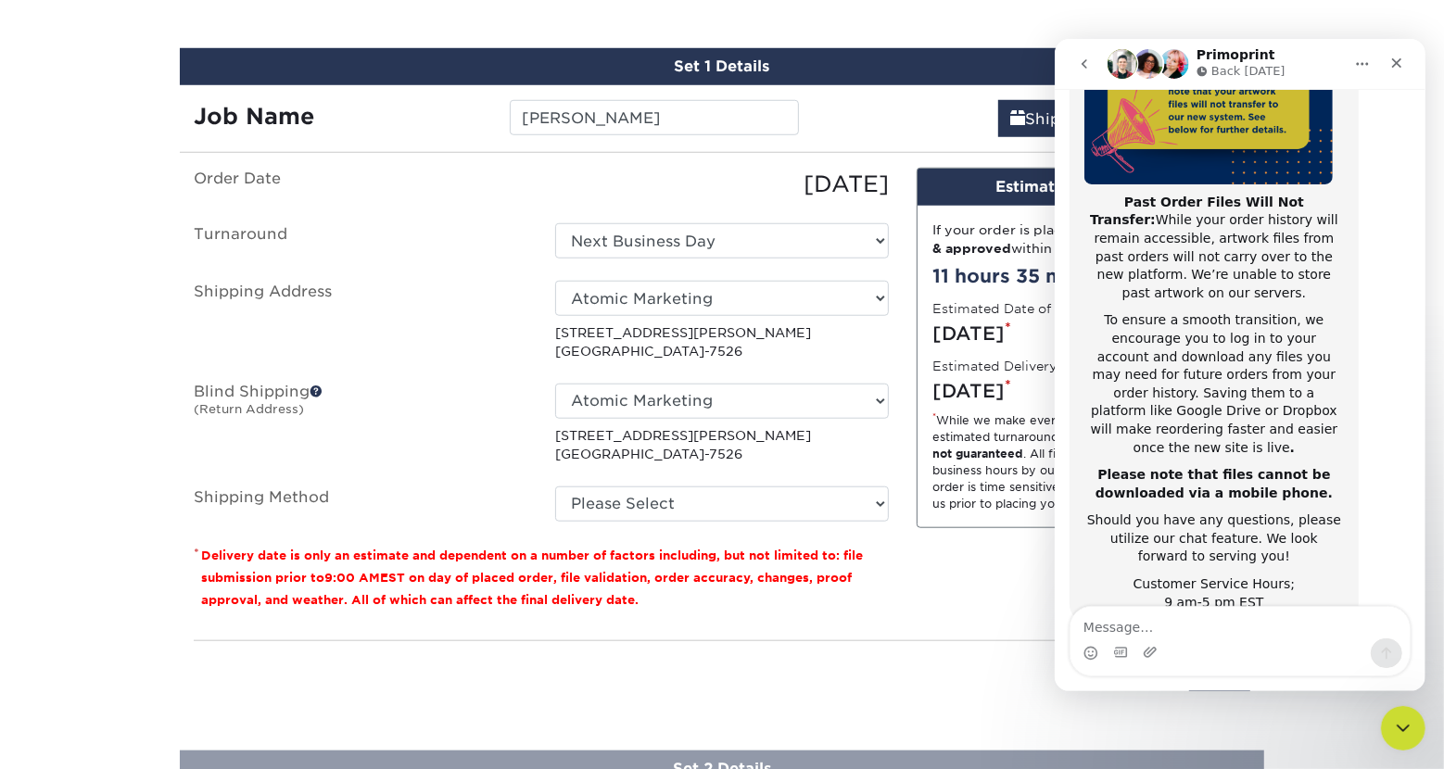
scroll to position [295, 0]
click at [1229, 632] on textarea "Message…" at bounding box center [1239, 623] width 339 height 32
type textarea "Hello"
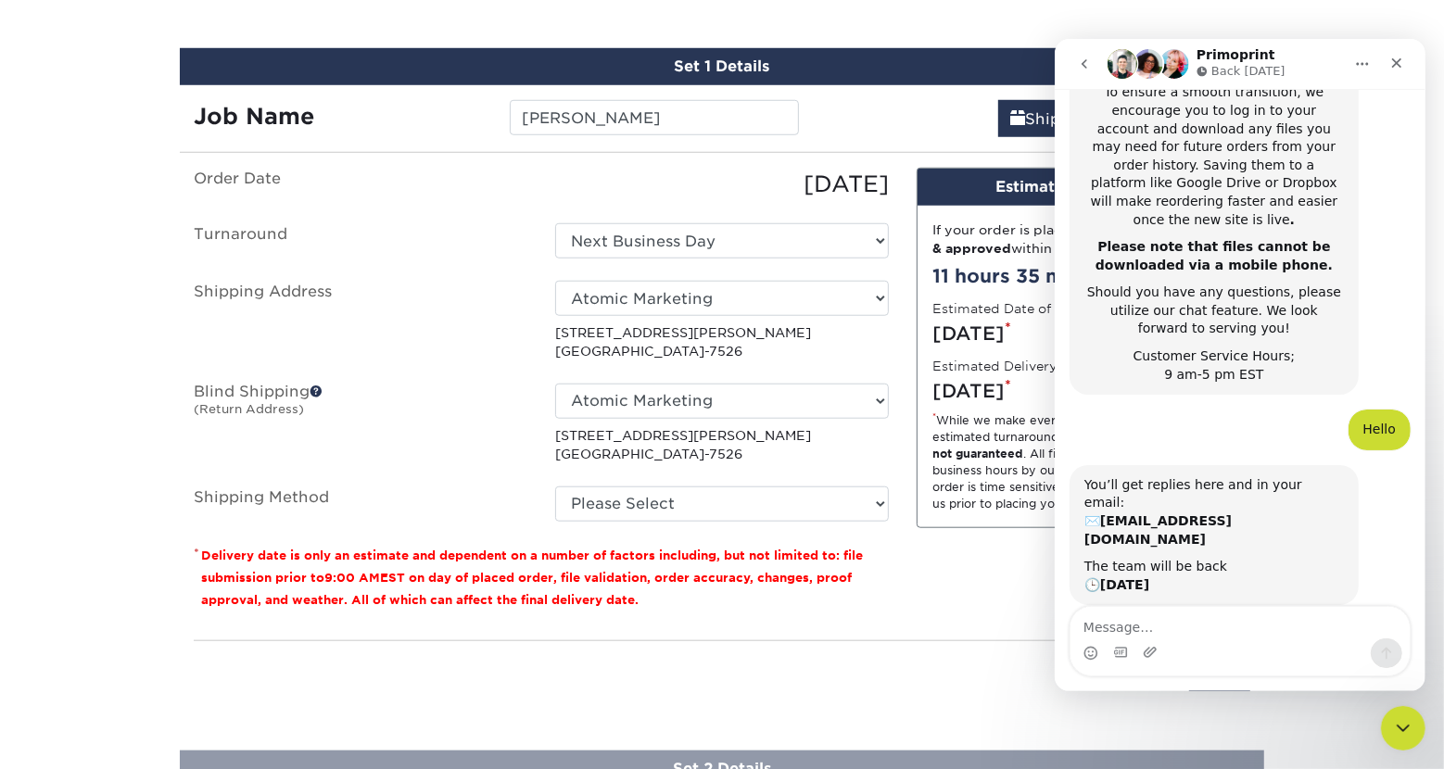
scroll to position [522, 0]
click at [1404, 60] on div "Close" at bounding box center [1395, 62] width 33 height 33
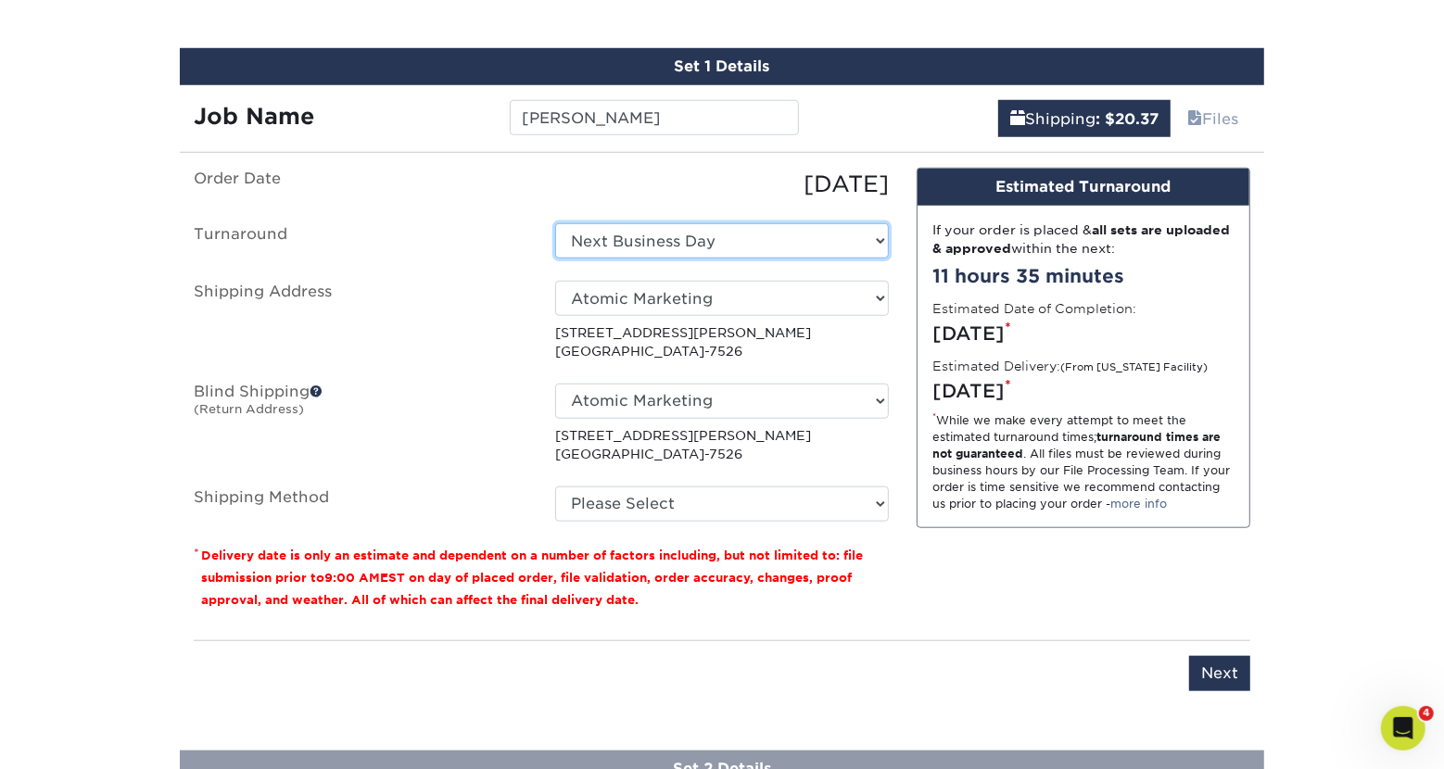
click at [555, 223] on select "Select One 2-4 Business Days 2 Day Next Business Day" at bounding box center [722, 240] width 334 height 35
select select "e0d636ae-341c-45f8-9e61-81f387d888bb"
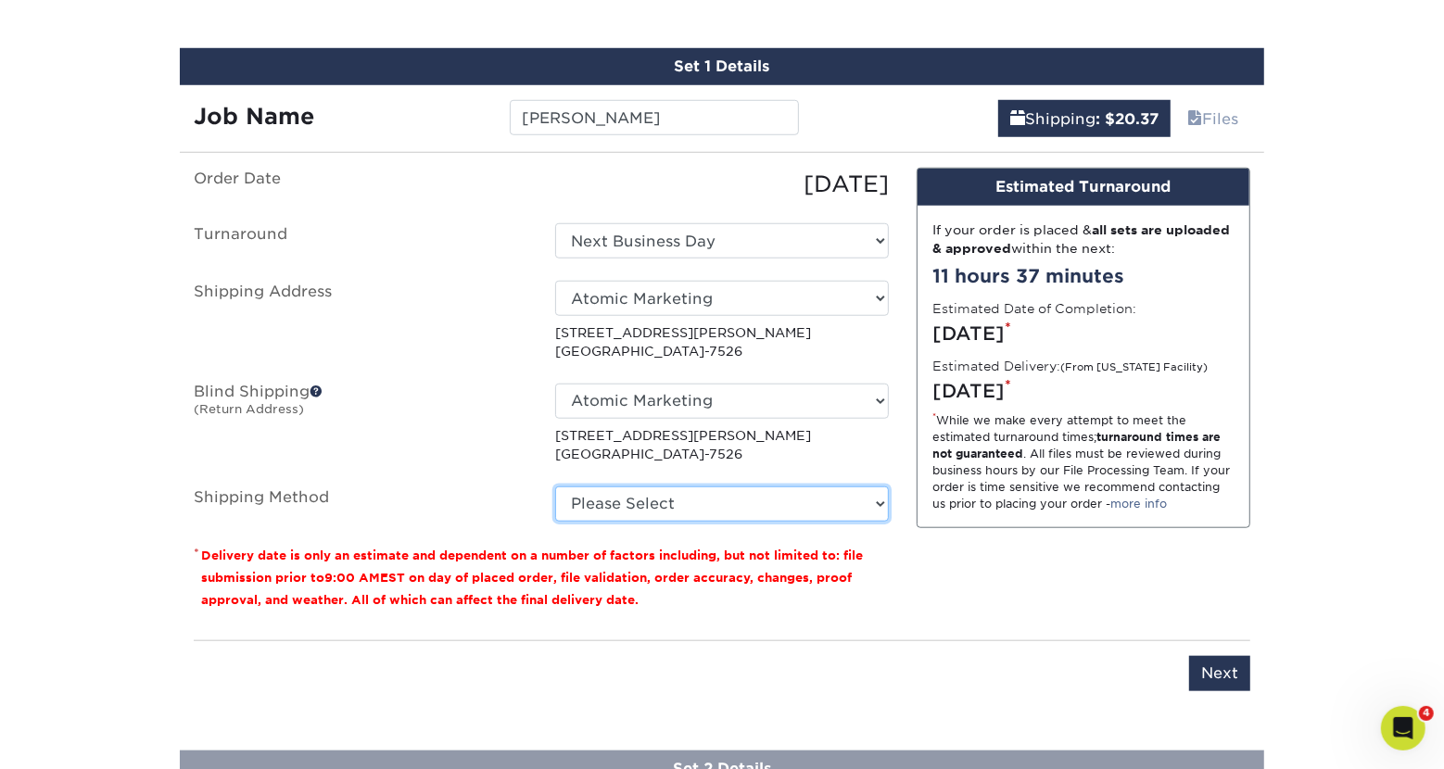
click at [555, 487] on select "Please Select Ground Shipping (+$20.37) 3 Day Shipping Service (+$20.89) 2 Day …" at bounding box center [722, 504] width 334 height 35
click option "3 Day Shipping Service (+$20.89)" at bounding box center [0, 0] width 0 height 0
click at [555, 487] on select "Please Select Ground Shipping (+$20.37) 3 Day Shipping Service (+$20.89) 2 Day …" at bounding box center [722, 504] width 334 height 35
click option "Ground Shipping (+$20.37)" at bounding box center [0, 0] width 0 height 0
click at [555, 487] on select "Please Select Ground Shipping (+$20.37) 3 Day Shipping Service (+$20.89) 2 Day …" at bounding box center [722, 504] width 334 height 35
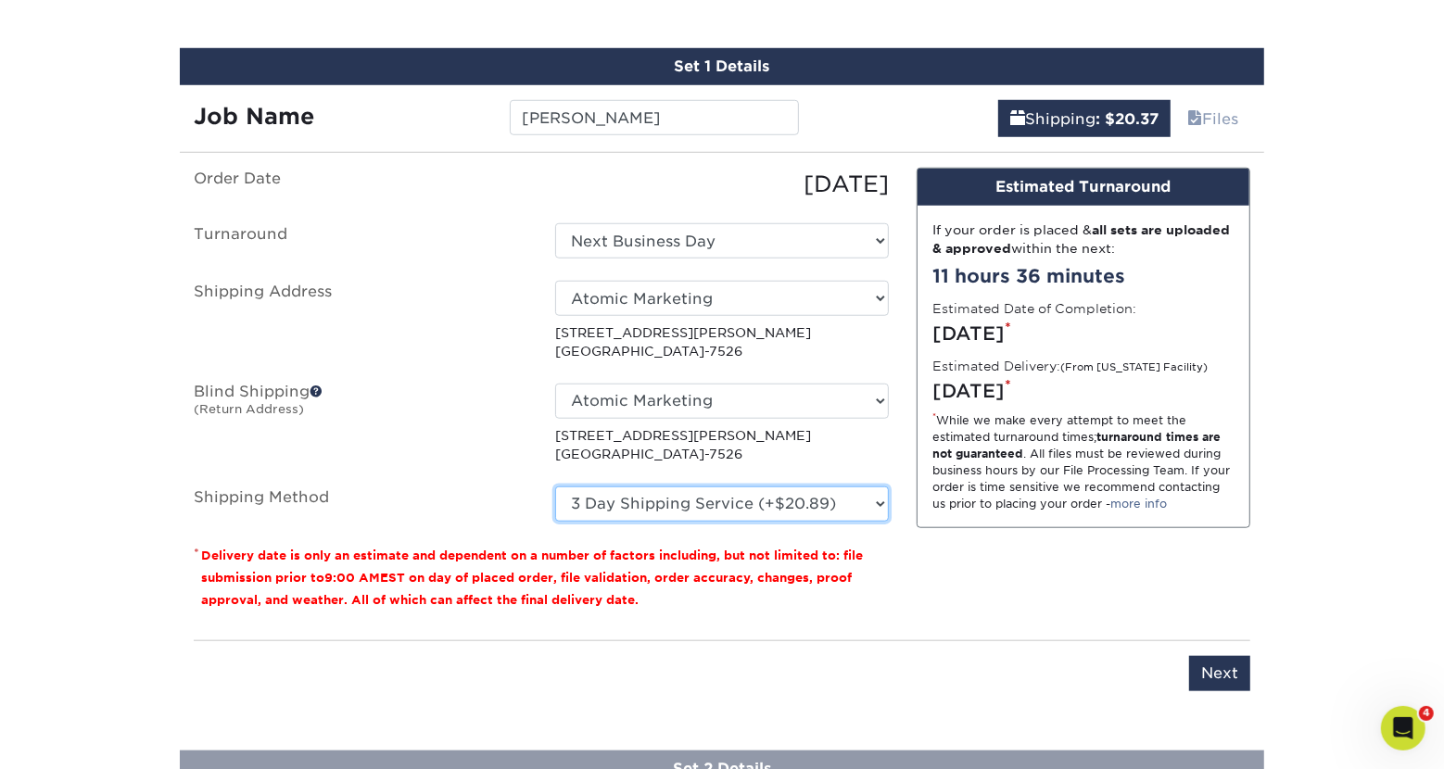
click option "3 Day Shipping Service (+$20.89)" at bounding box center [0, 0] width 0 height 0
click at [555, 487] on select "Please Select Ground Shipping (+$20.37) 3 Day Shipping Service (+$20.89) 2 Day …" at bounding box center [722, 504] width 334 height 35
click option "2 Day Air Shipping (+$21.60)" at bounding box center [0, 0] width 0 height 0
click at [555, 487] on select "Please Select Ground Shipping (+$20.37) 3 Day Shipping Service (+$20.89) 2 Day …" at bounding box center [722, 504] width 334 height 35
select select "03"
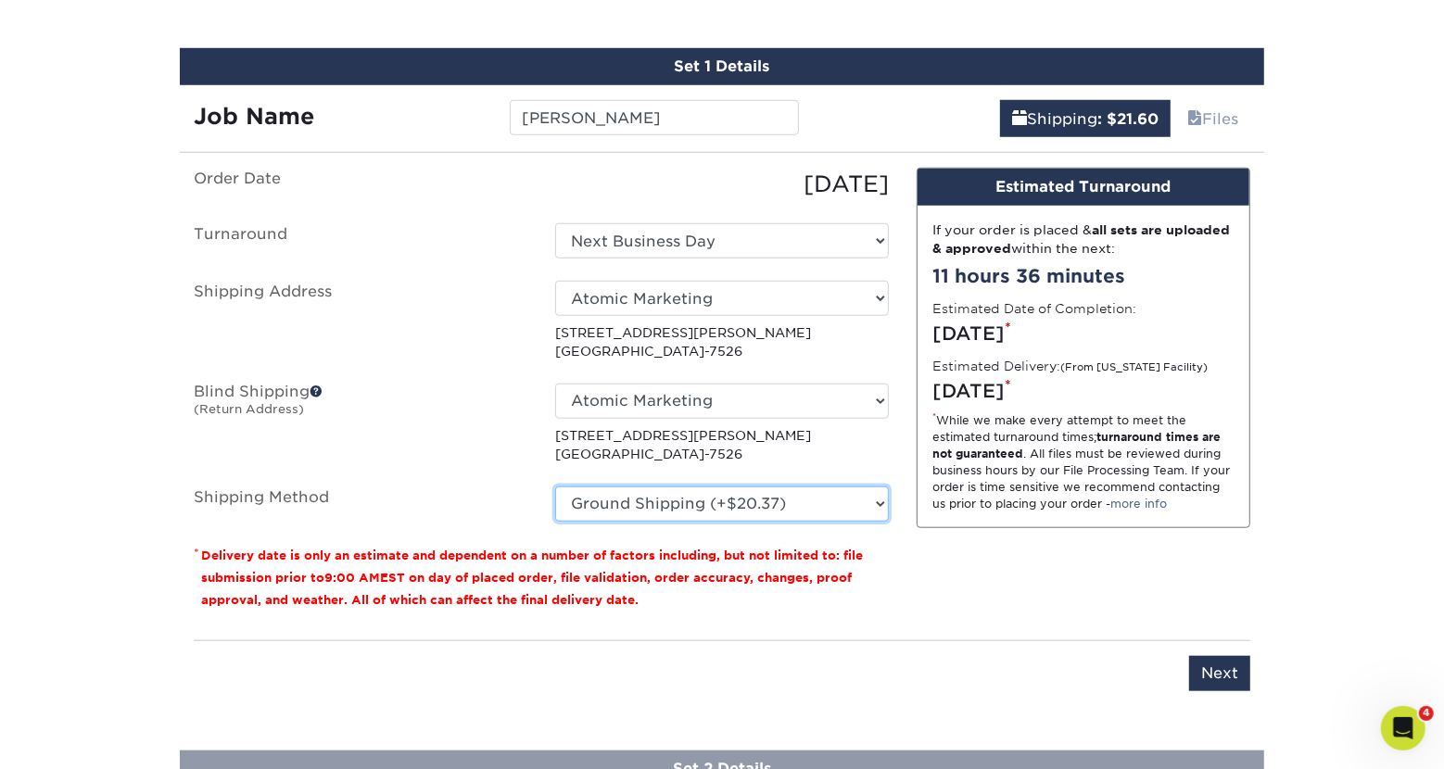
click option "Ground Shipping (+$20.37)" at bounding box center [0, 0] width 0 height 0
click at [1206, 666] on input "Next" at bounding box center [1219, 673] width 61 height 35
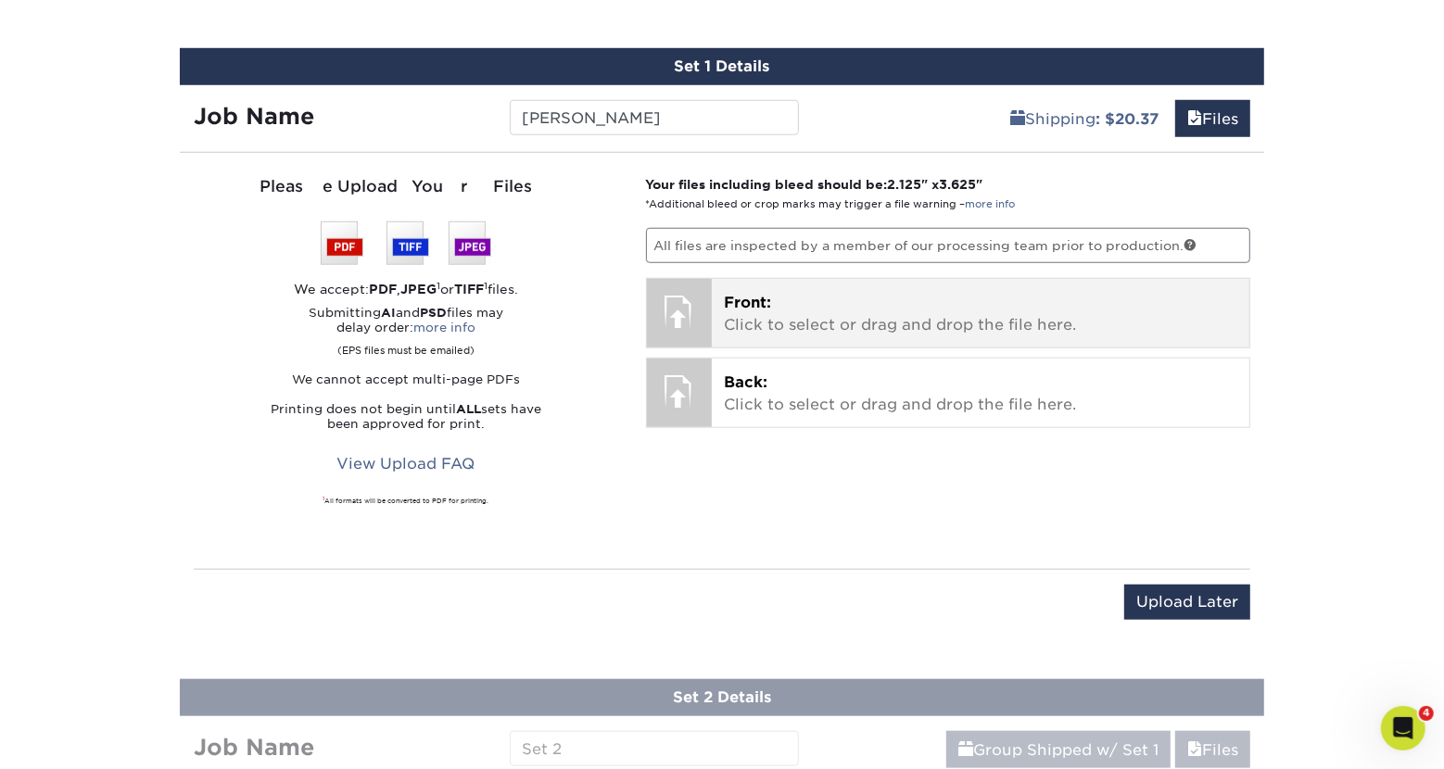
click at [688, 312] on div at bounding box center [679, 311] width 65 height 65
click at [769, 311] on p "Front: Click to select or drag and drop the file here." at bounding box center [981, 314] width 513 height 44
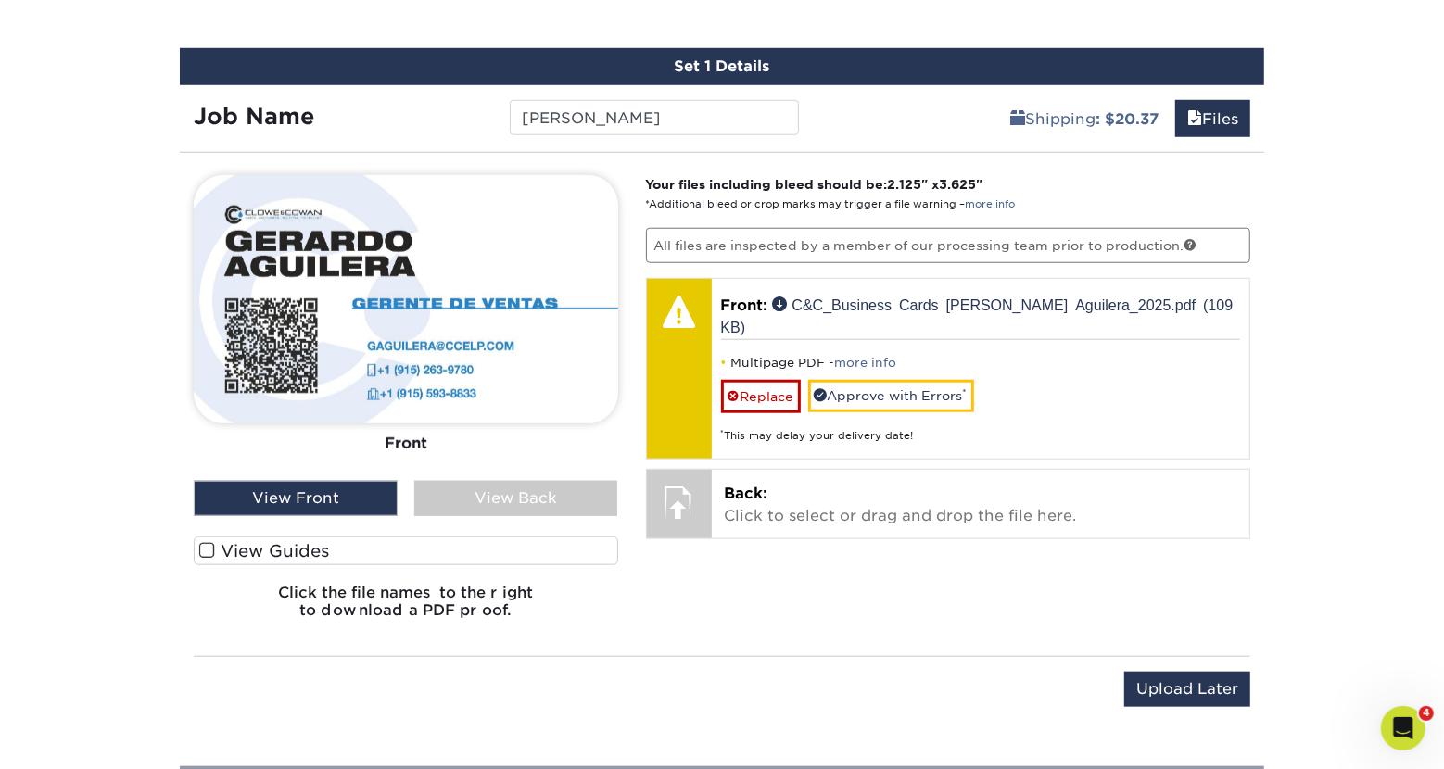
click at [256, 544] on label "View Guides" at bounding box center [406, 551] width 425 height 29
click at [0, 0] on input "View Guides" at bounding box center [0, 0] width 0 height 0
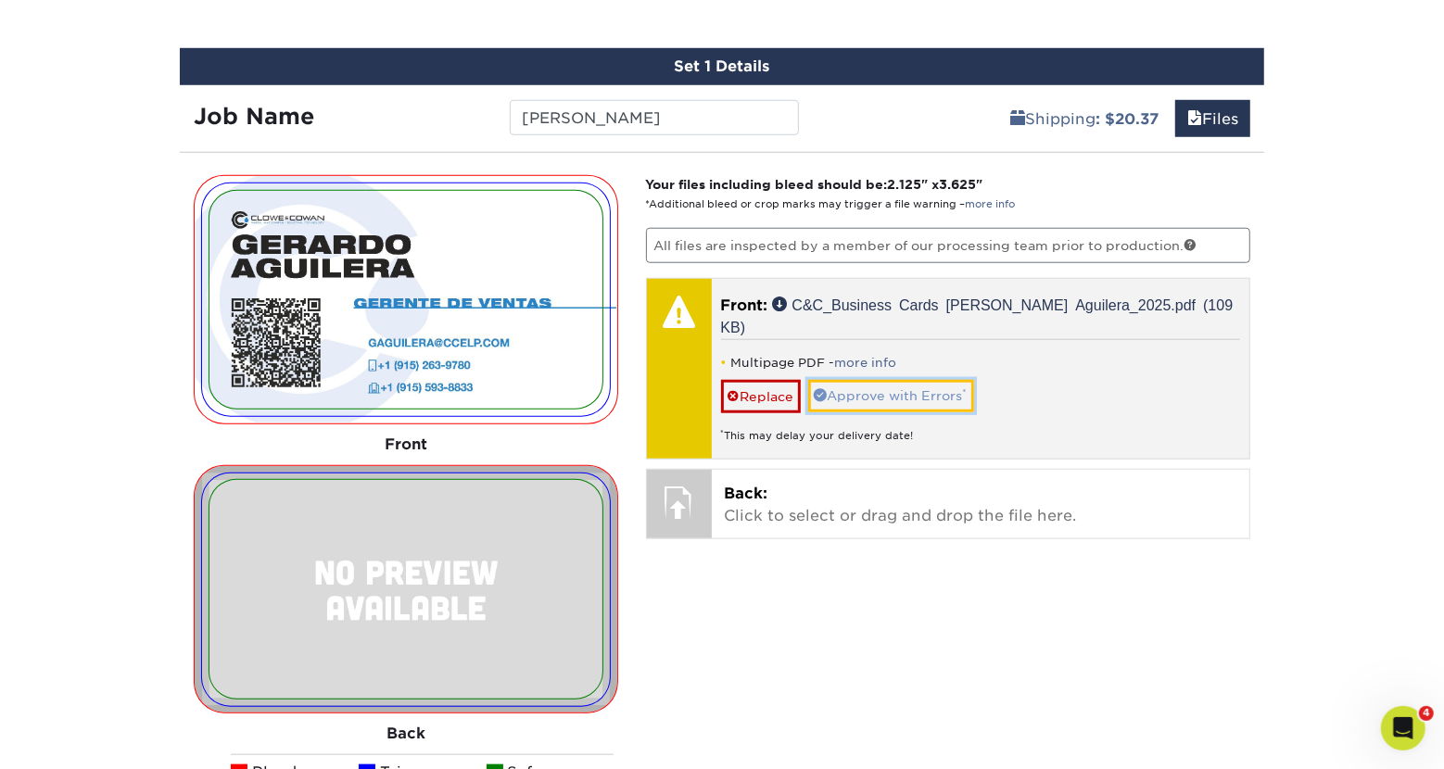
click at [879, 380] on link "Approve with Errors *" at bounding box center [891, 396] width 166 height 32
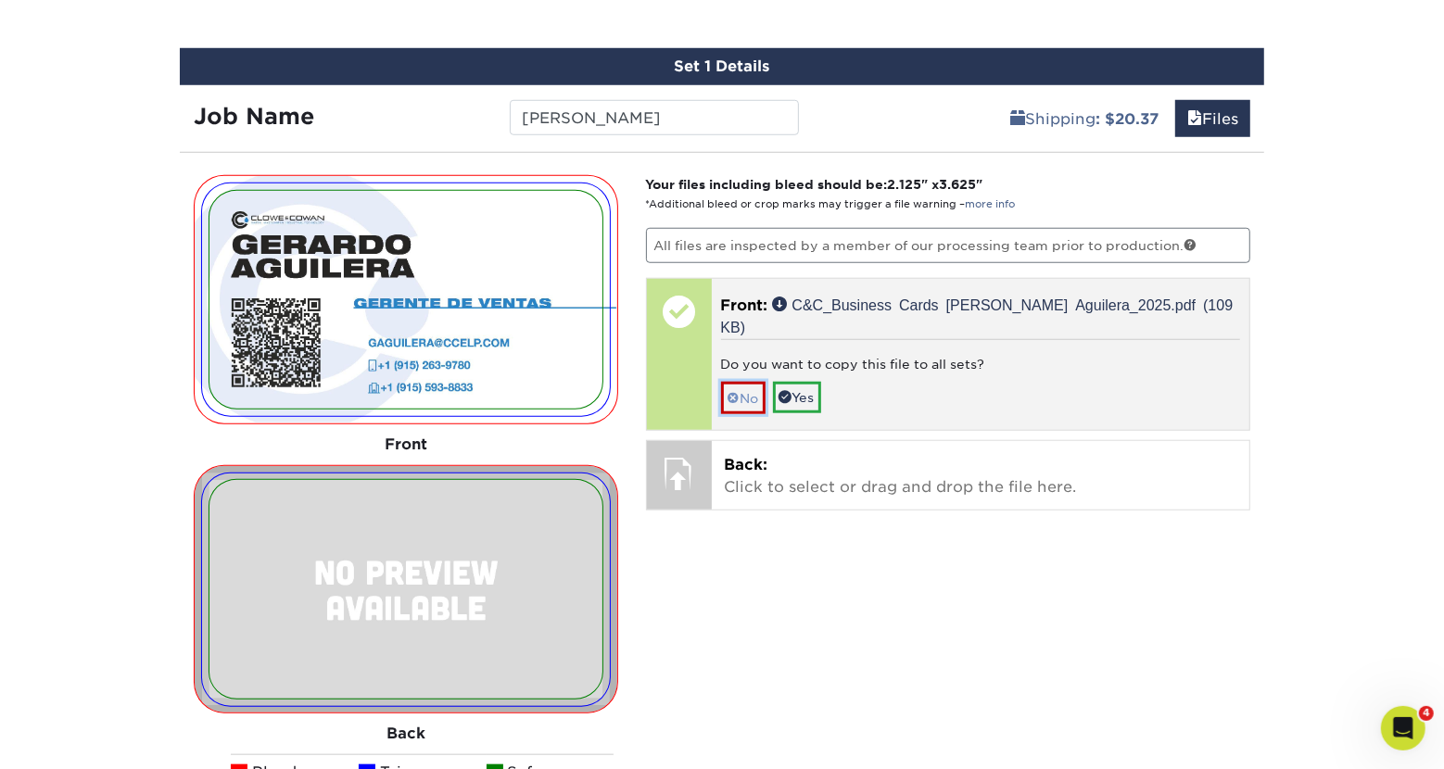
click at [742, 382] on link "No" at bounding box center [743, 398] width 44 height 32
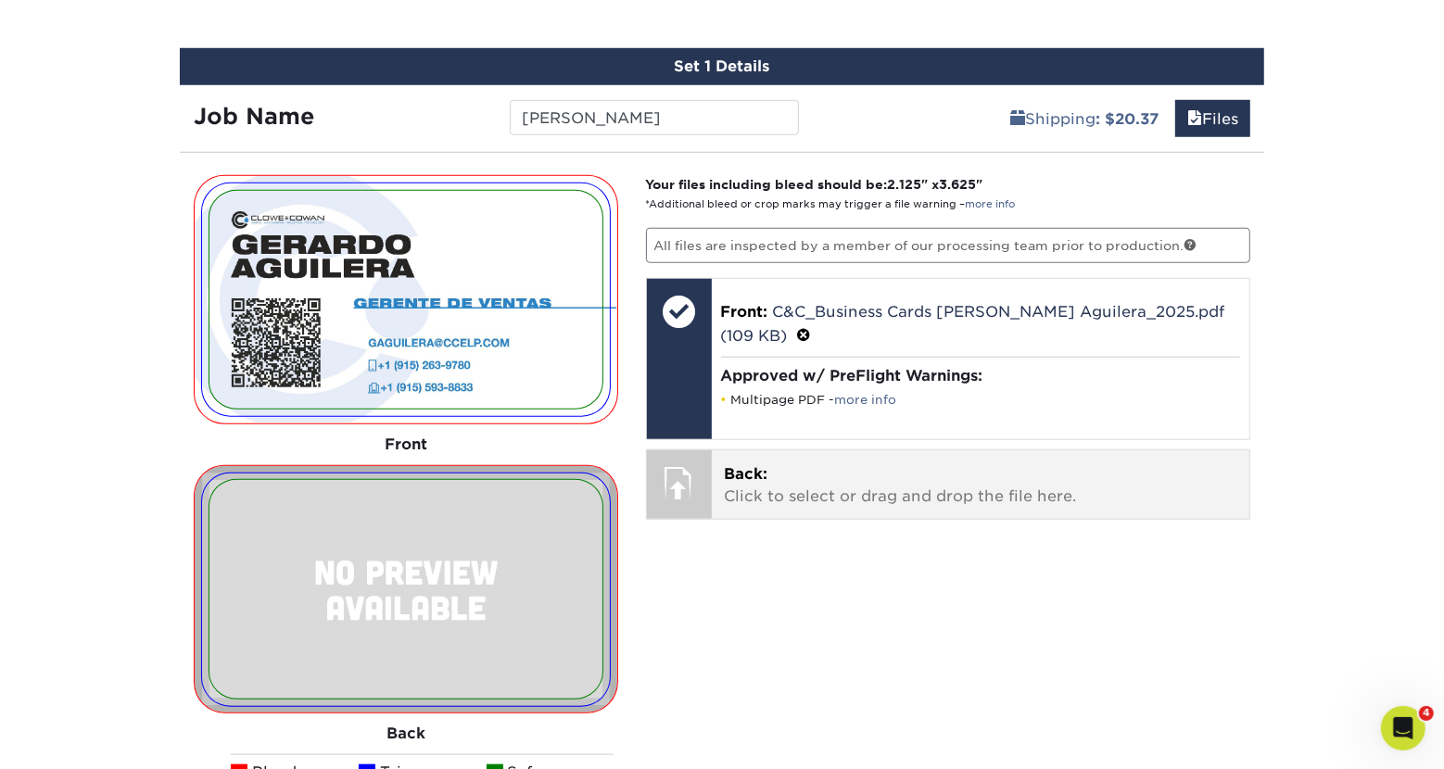
click at [792, 473] on p "Back: Click to select or drag and drop the file here." at bounding box center [981, 486] width 513 height 44
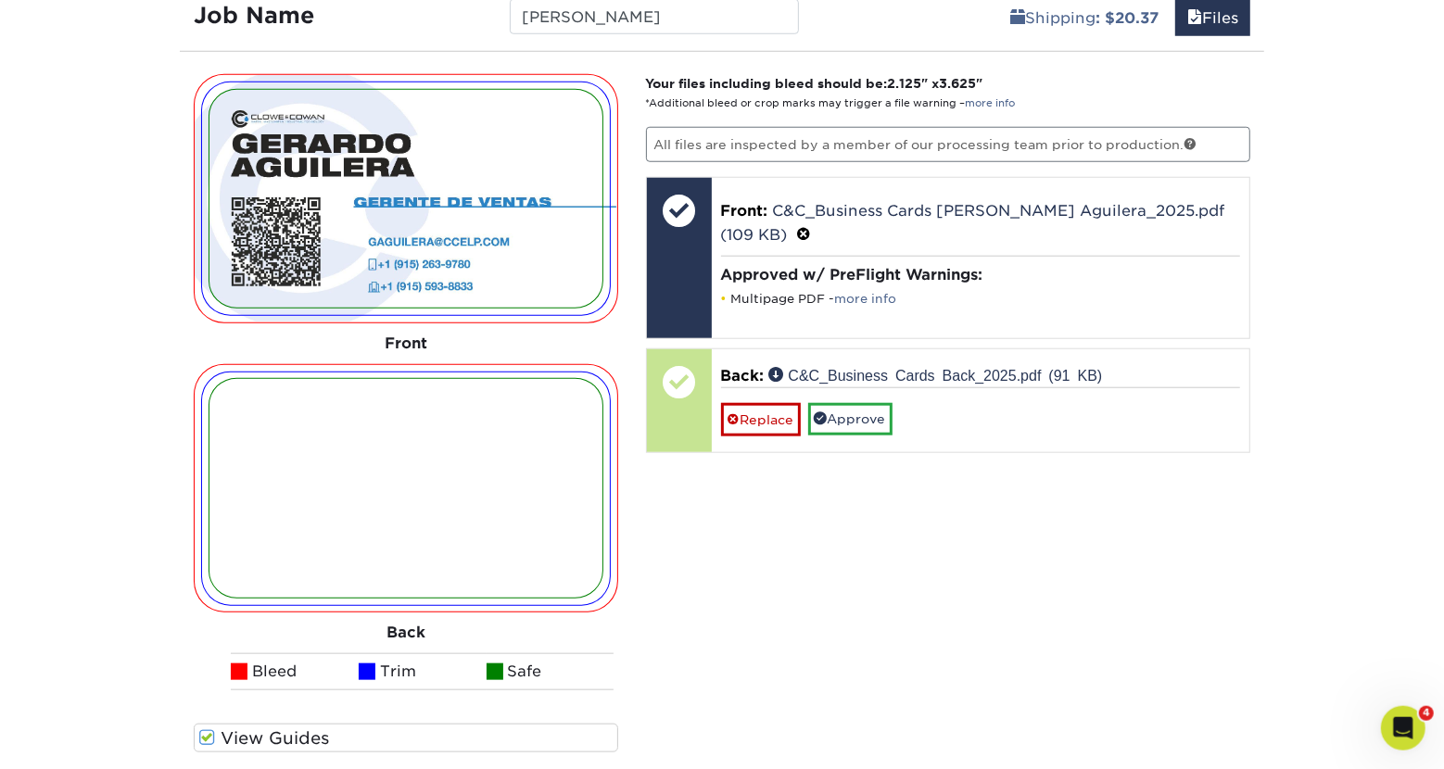
scroll to position [1264, 0]
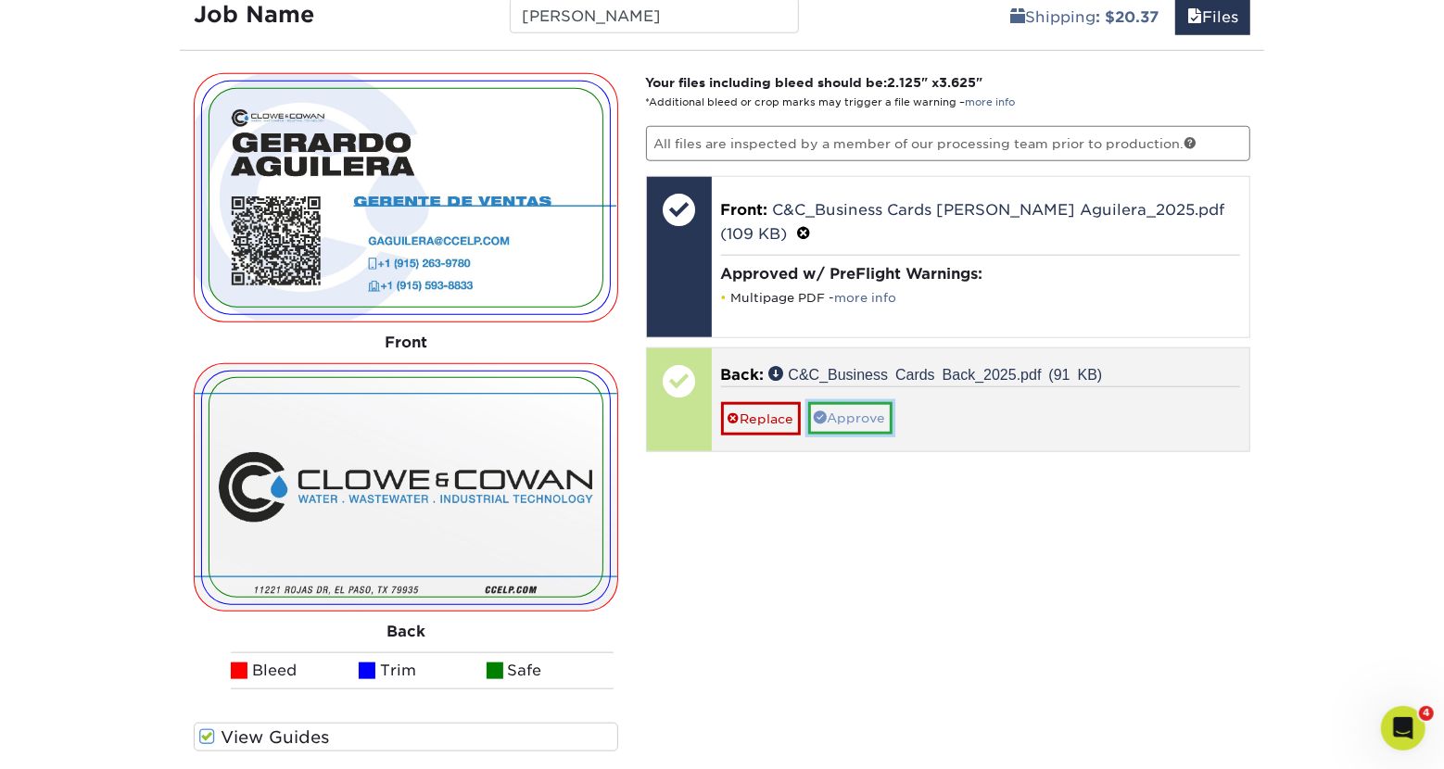
click at [845, 422] on link "Approve" at bounding box center [850, 418] width 84 height 32
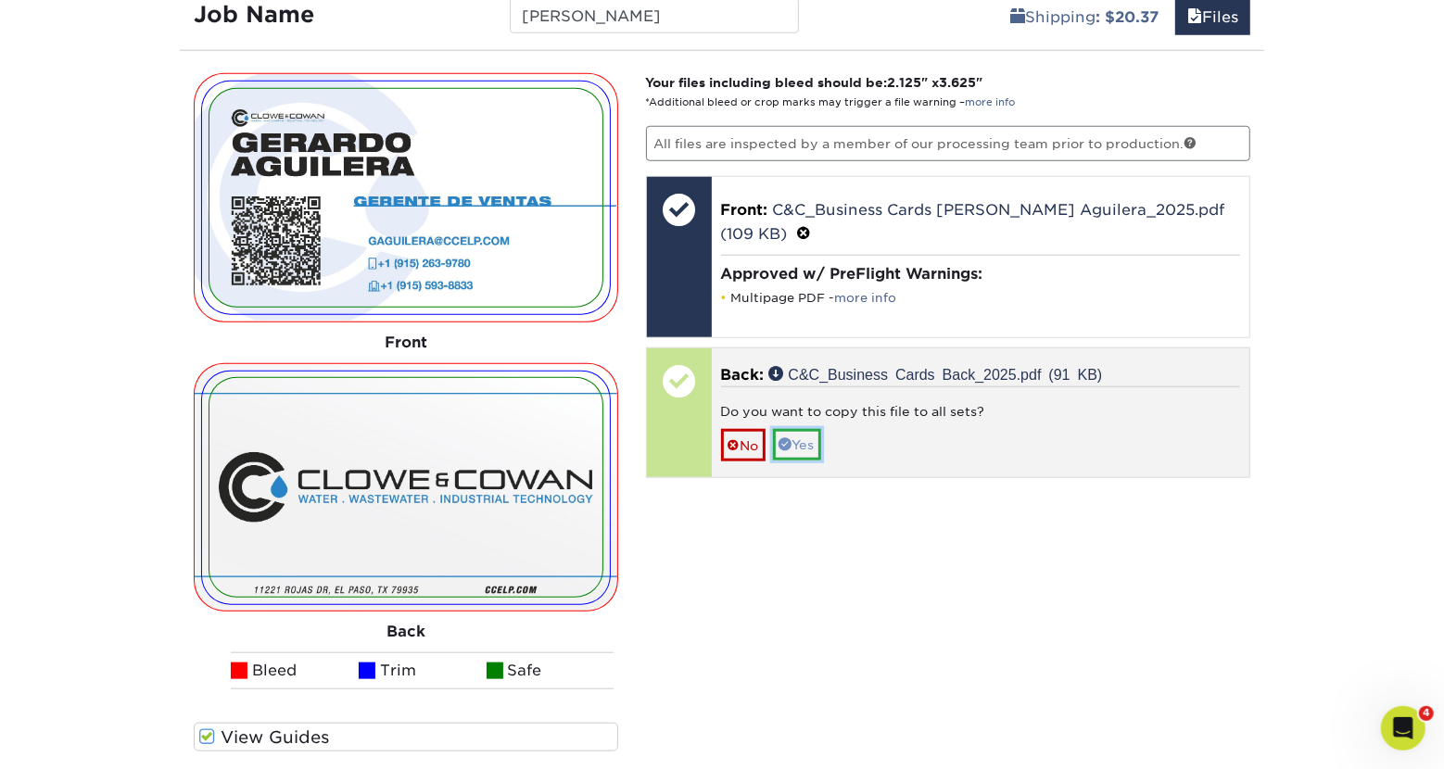
click at [809, 441] on link "Yes" at bounding box center [797, 445] width 48 height 32
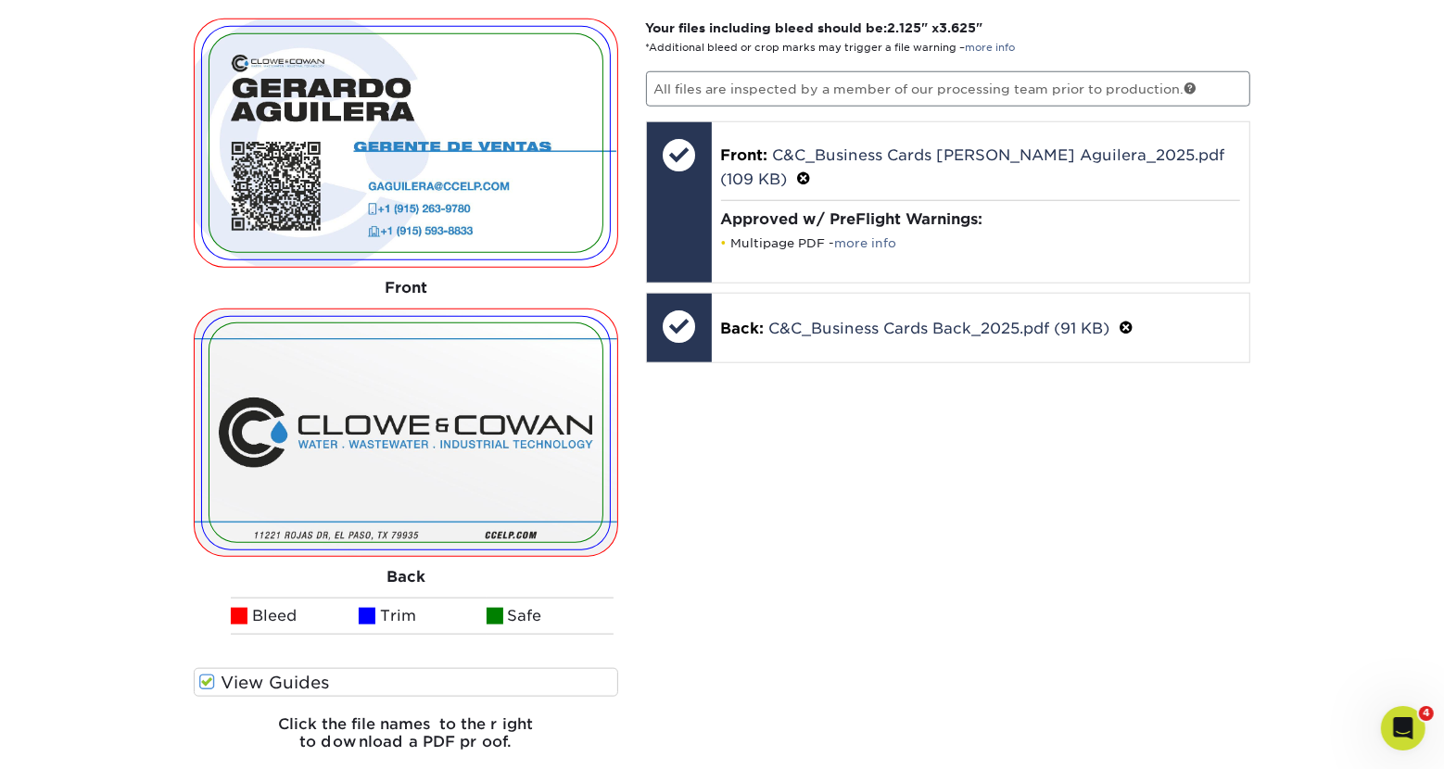
scroll to position [1162, 0]
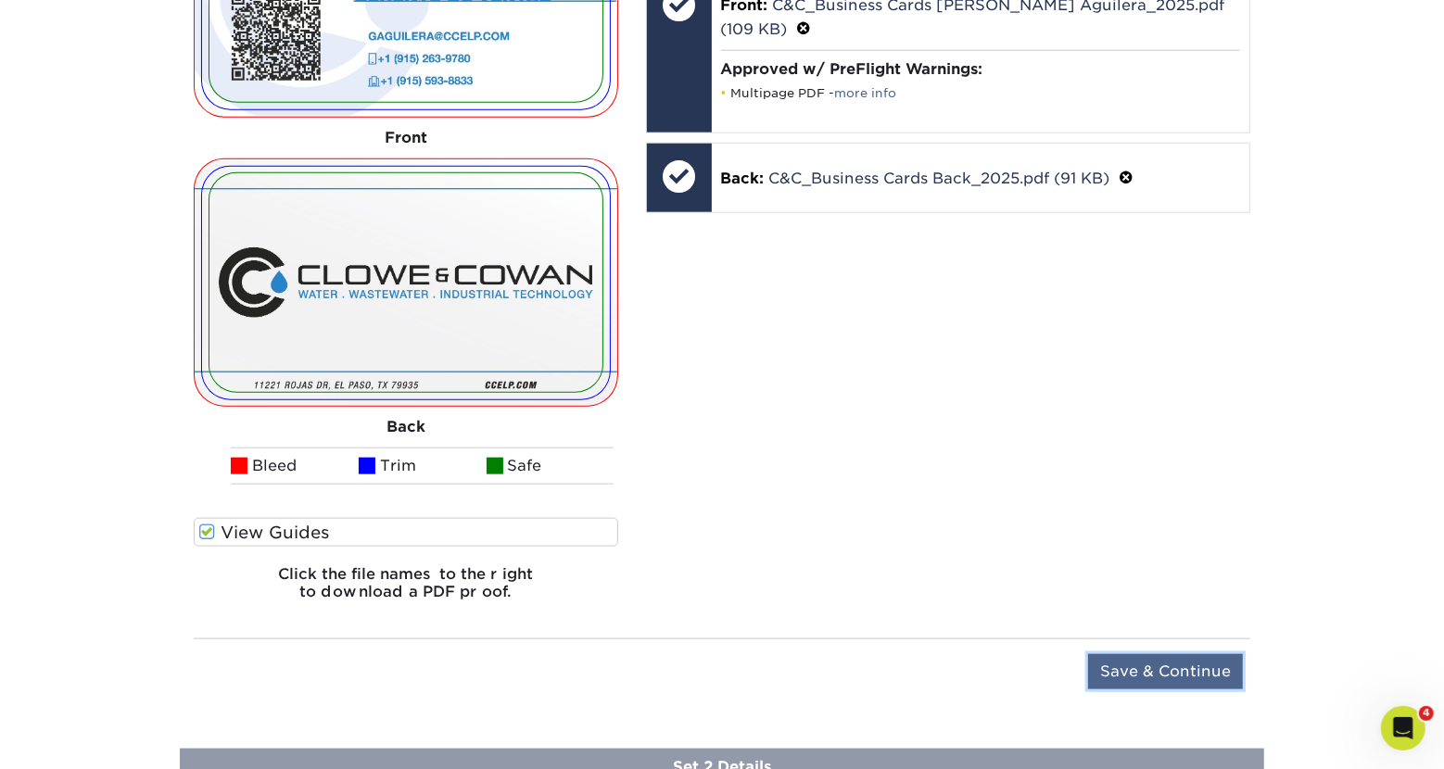
click at [1162, 663] on input "Save & Continue" at bounding box center [1165, 671] width 155 height 35
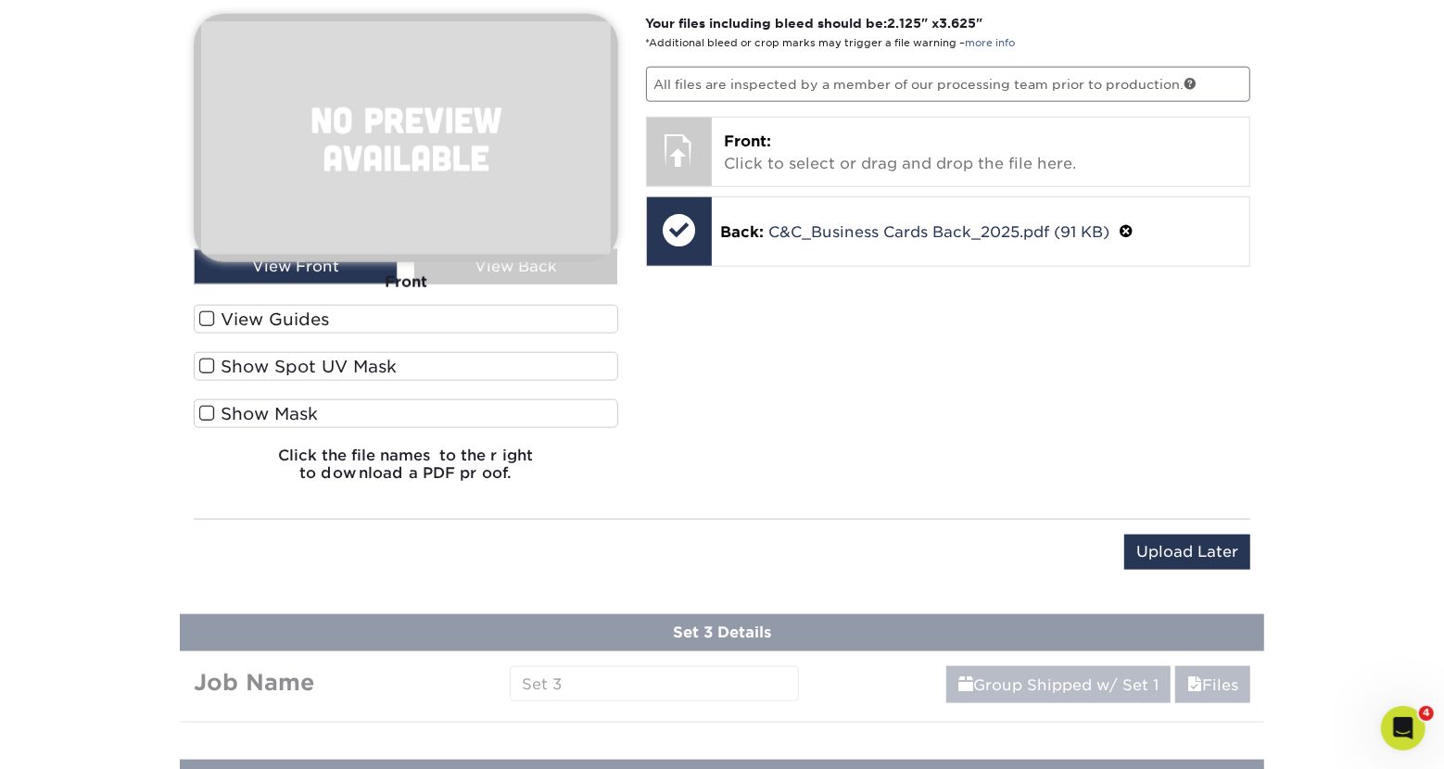
scroll to position [1321, 0]
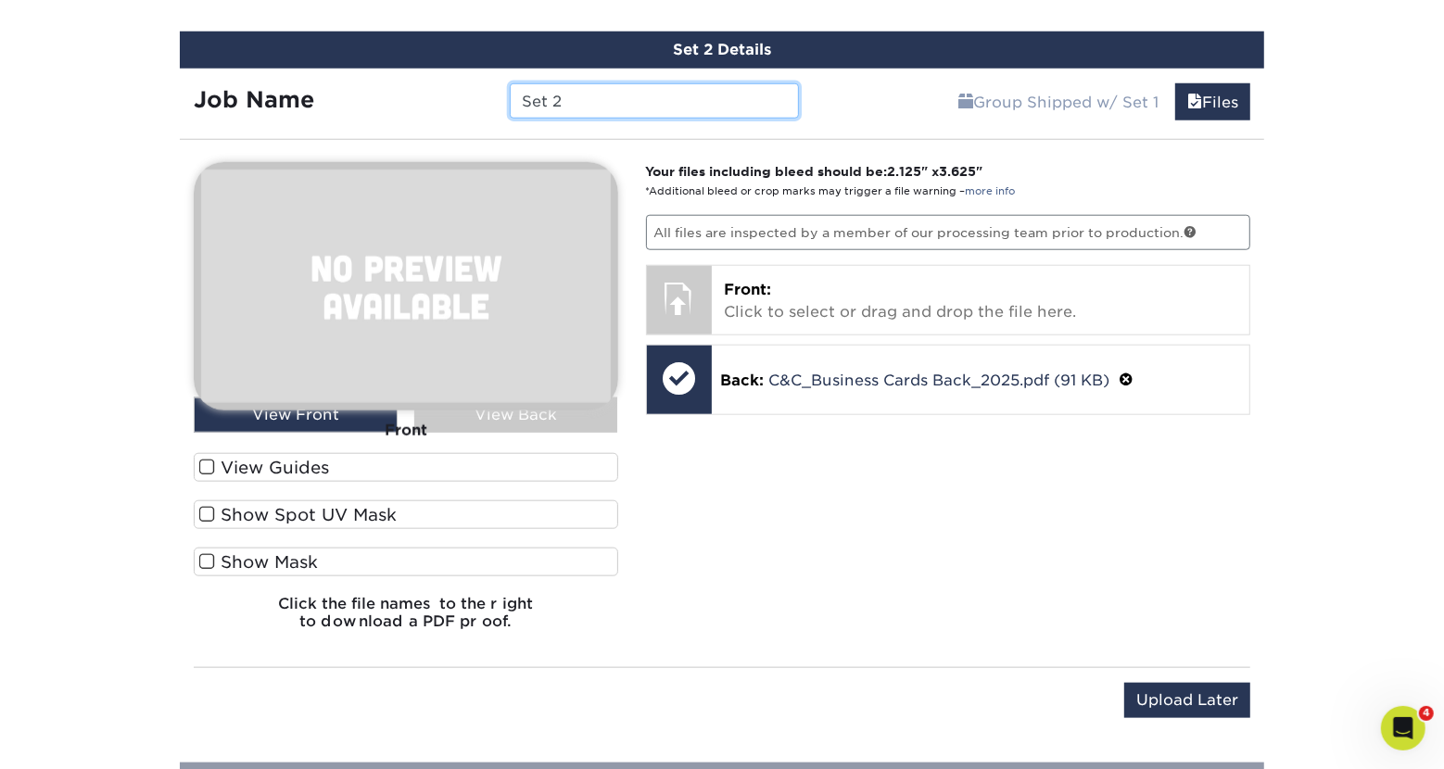
drag, startPoint x: 573, startPoint y: 97, endPoint x: 524, endPoint y: 97, distance: 49.1
click at [524, 97] on input "Set 2" at bounding box center [654, 100] width 288 height 35
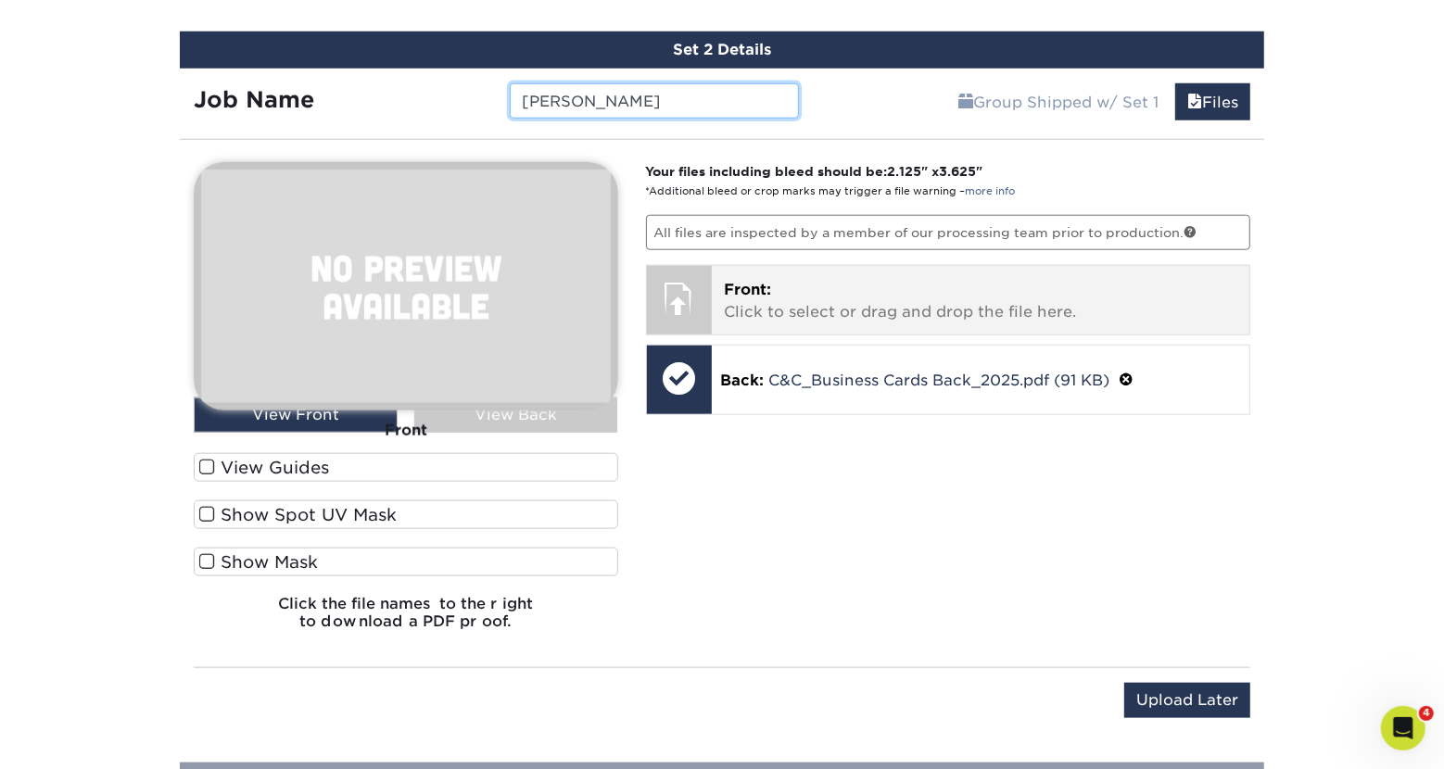
type input "[PERSON_NAME]"
click at [819, 315] on p "Front: Click to select or drag and drop the file here." at bounding box center [981, 301] width 513 height 44
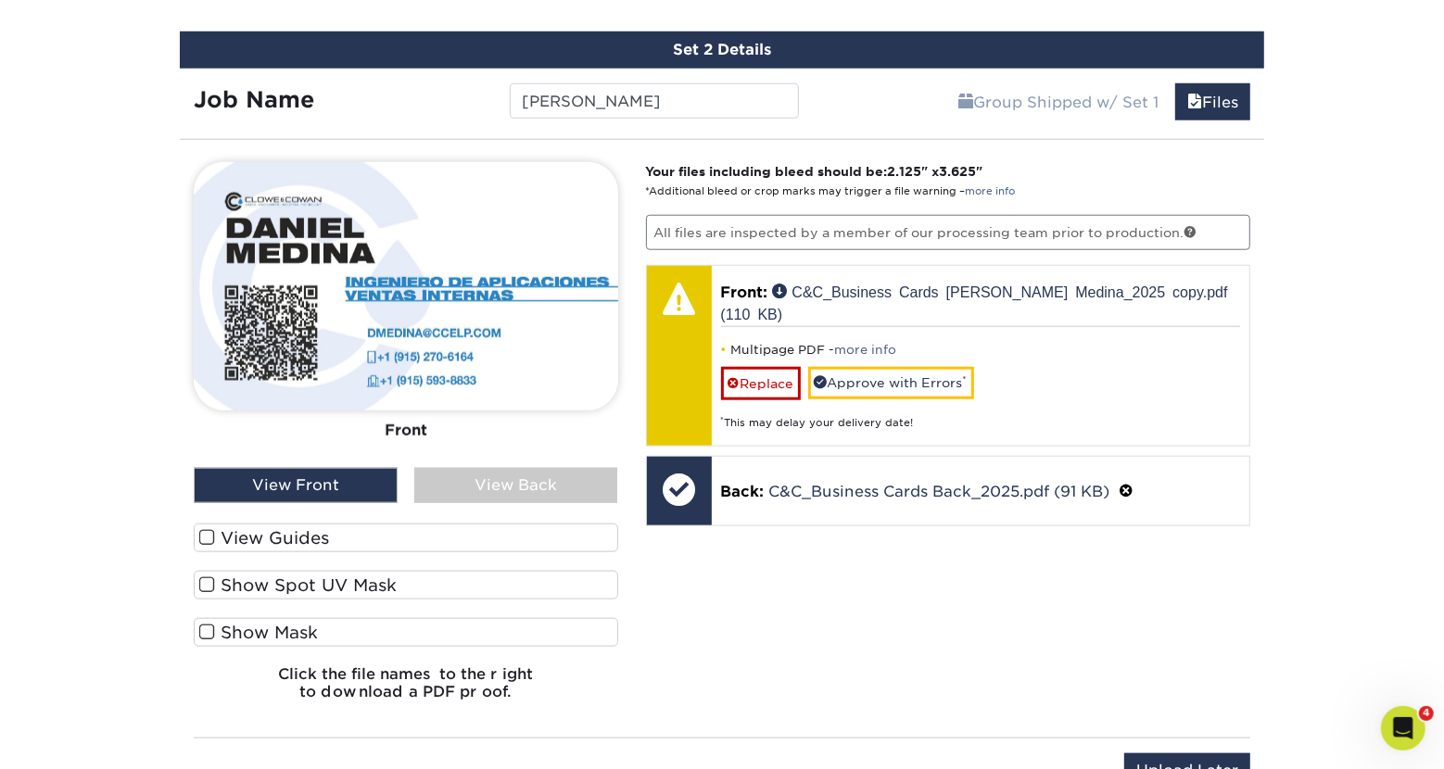
click at [272, 535] on label "View Guides" at bounding box center [406, 538] width 425 height 29
click at [0, 0] on input "View Guides" at bounding box center [0, 0] width 0 height 0
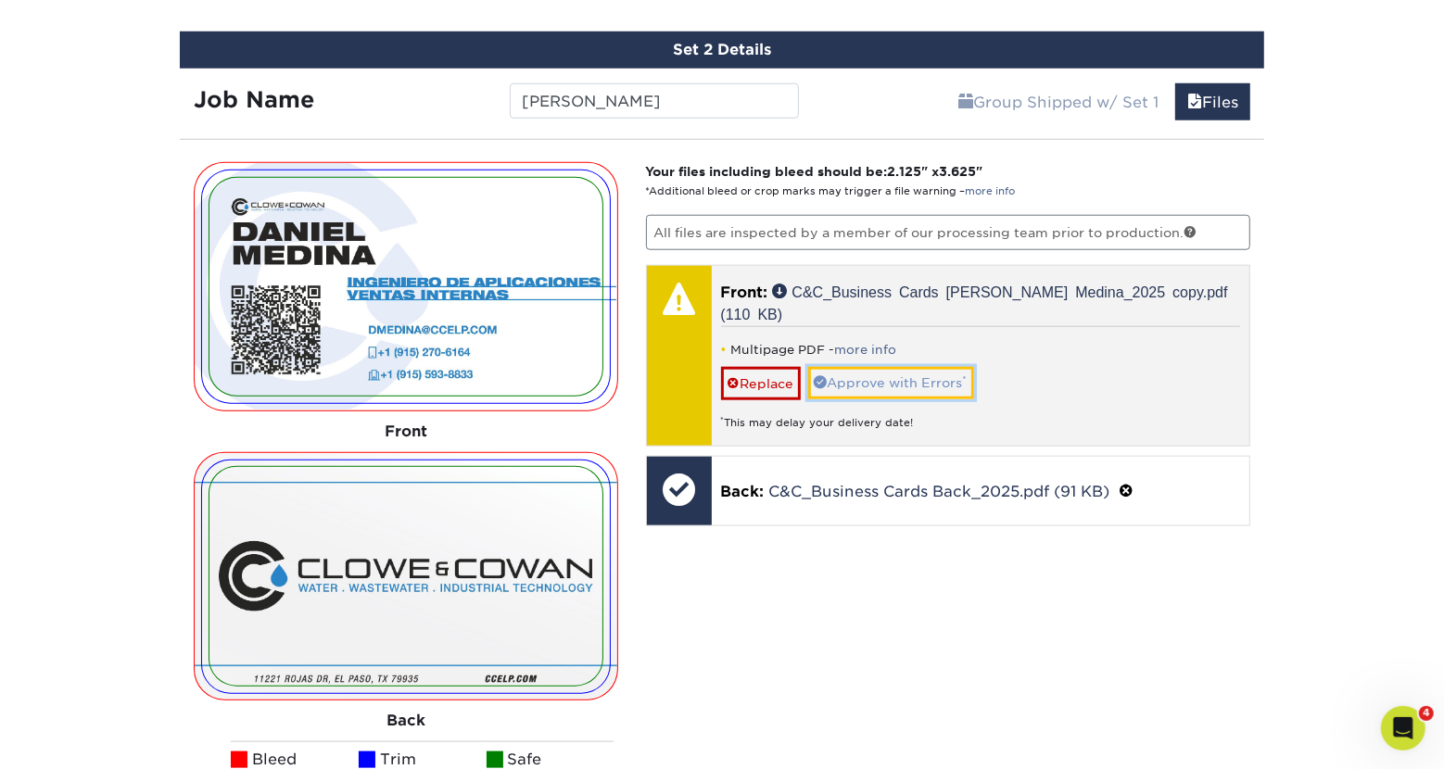
click at [880, 367] on link "Approve with Errors *" at bounding box center [891, 383] width 166 height 32
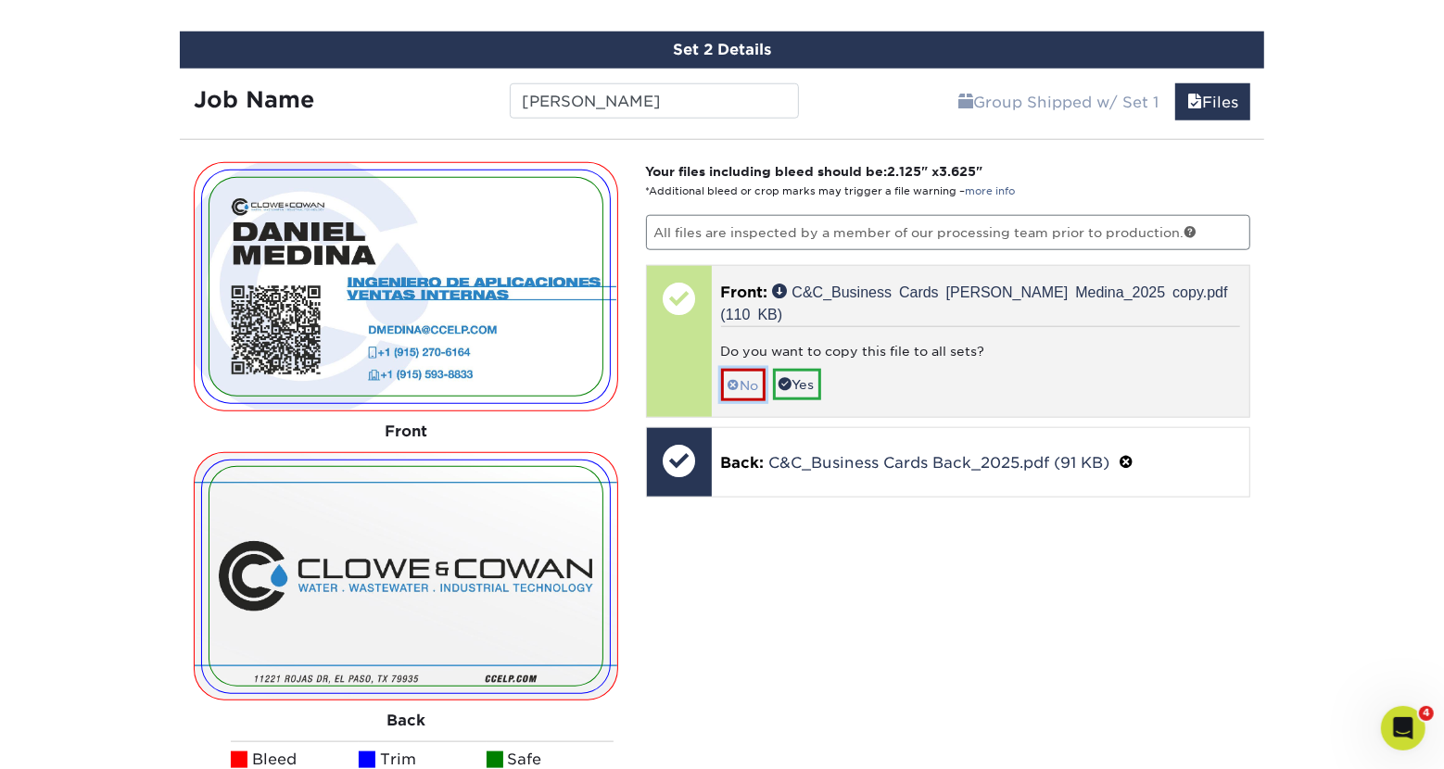
click at [748, 369] on link "No" at bounding box center [743, 385] width 44 height 32
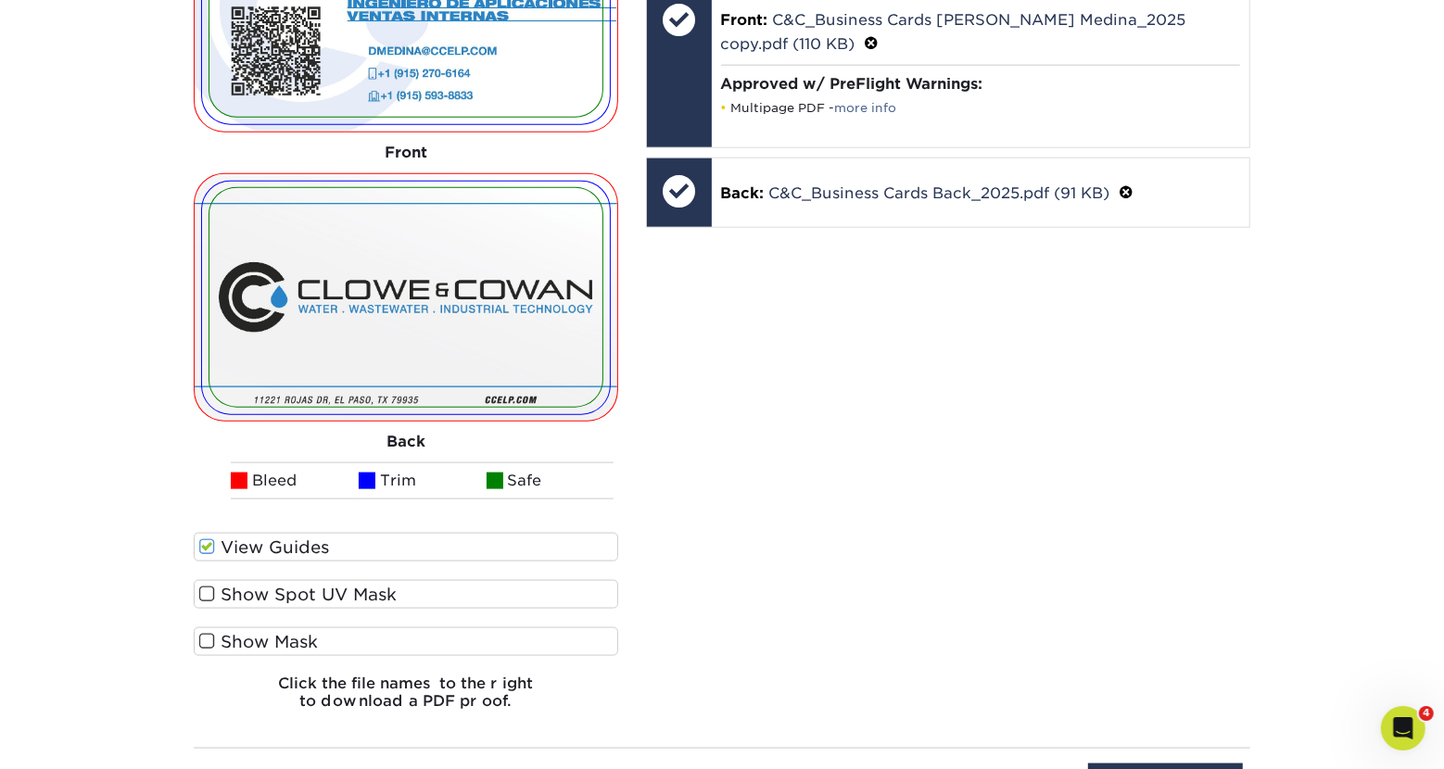
scroll to position [1730, 0]
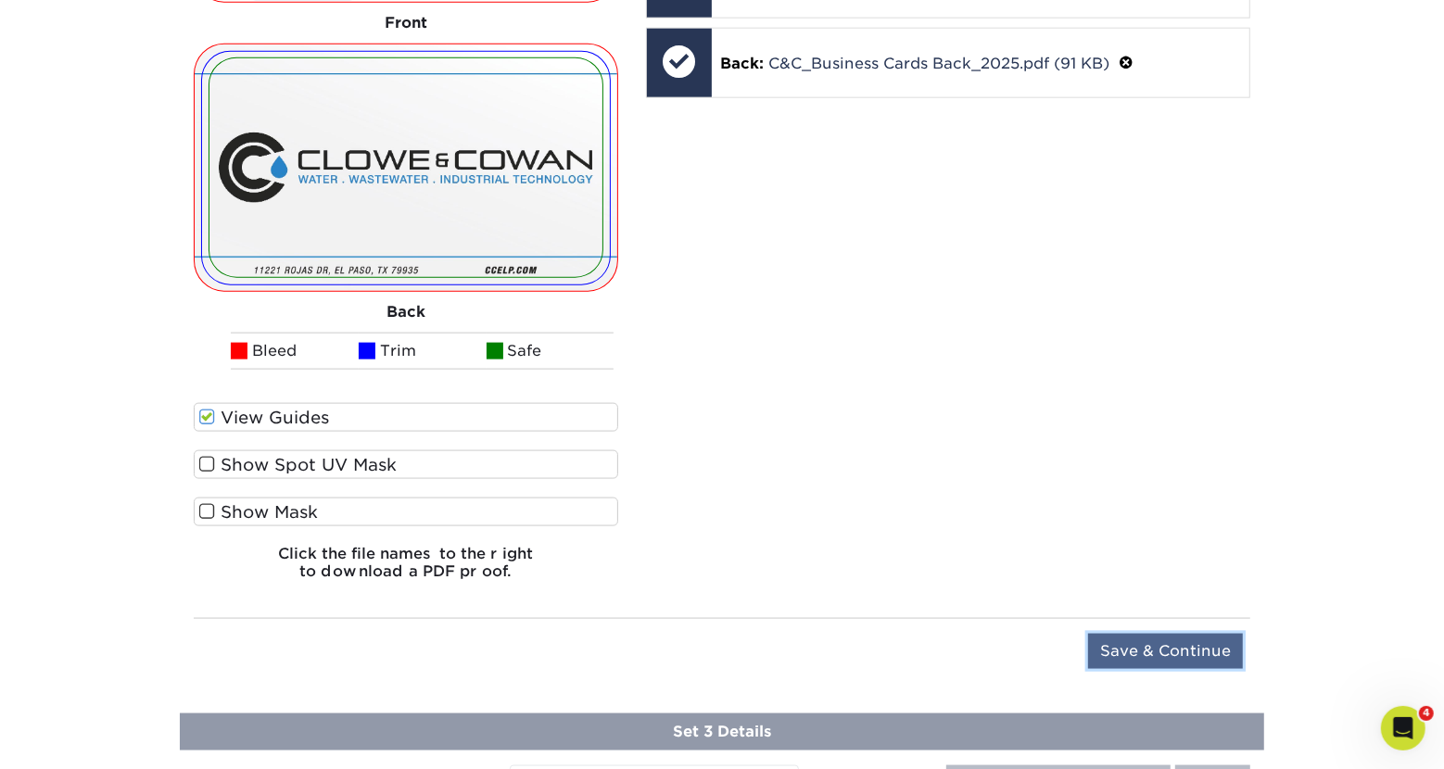
click at [1140, 639] on input "Save & Continue" at bounding box center [1165, 651] width 155 height 35
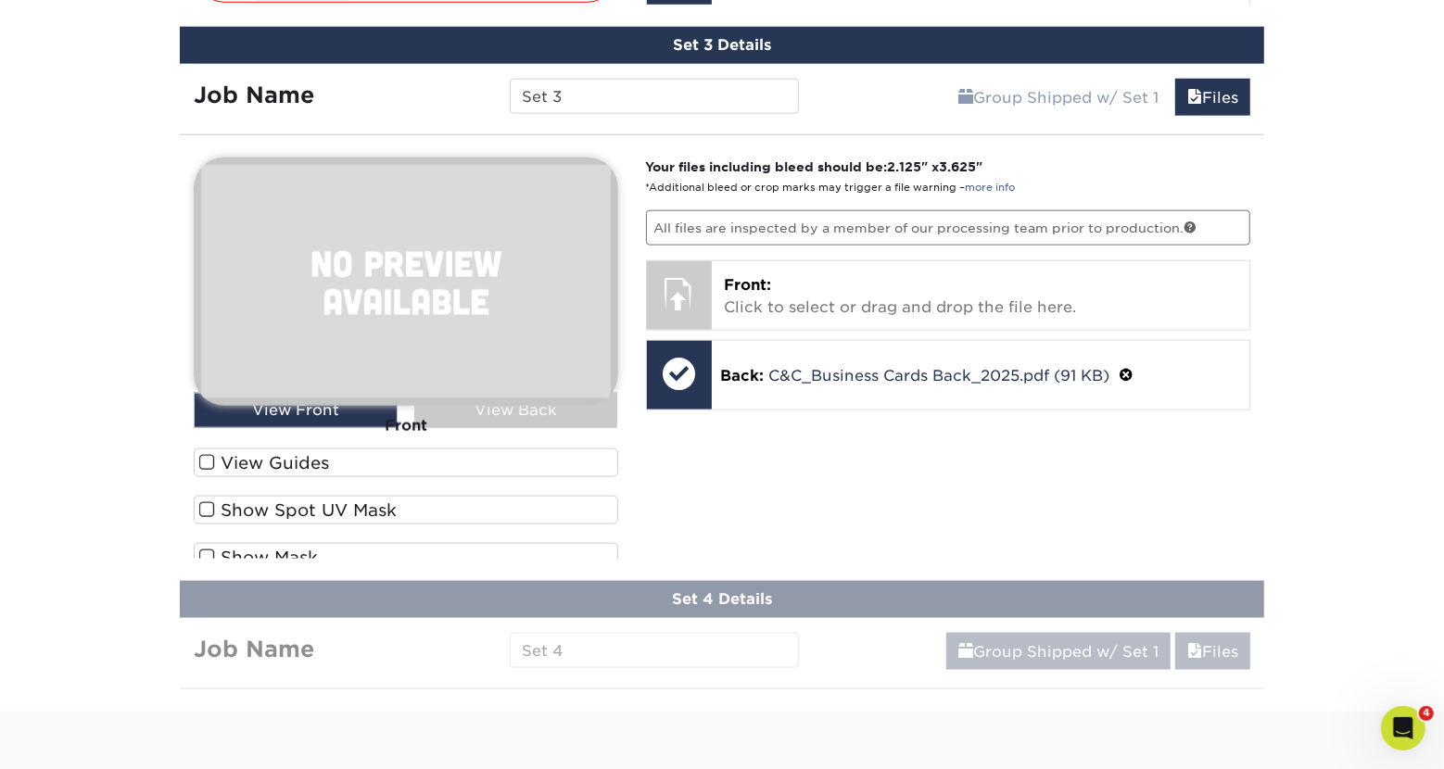
scroll to position [1542, 0]
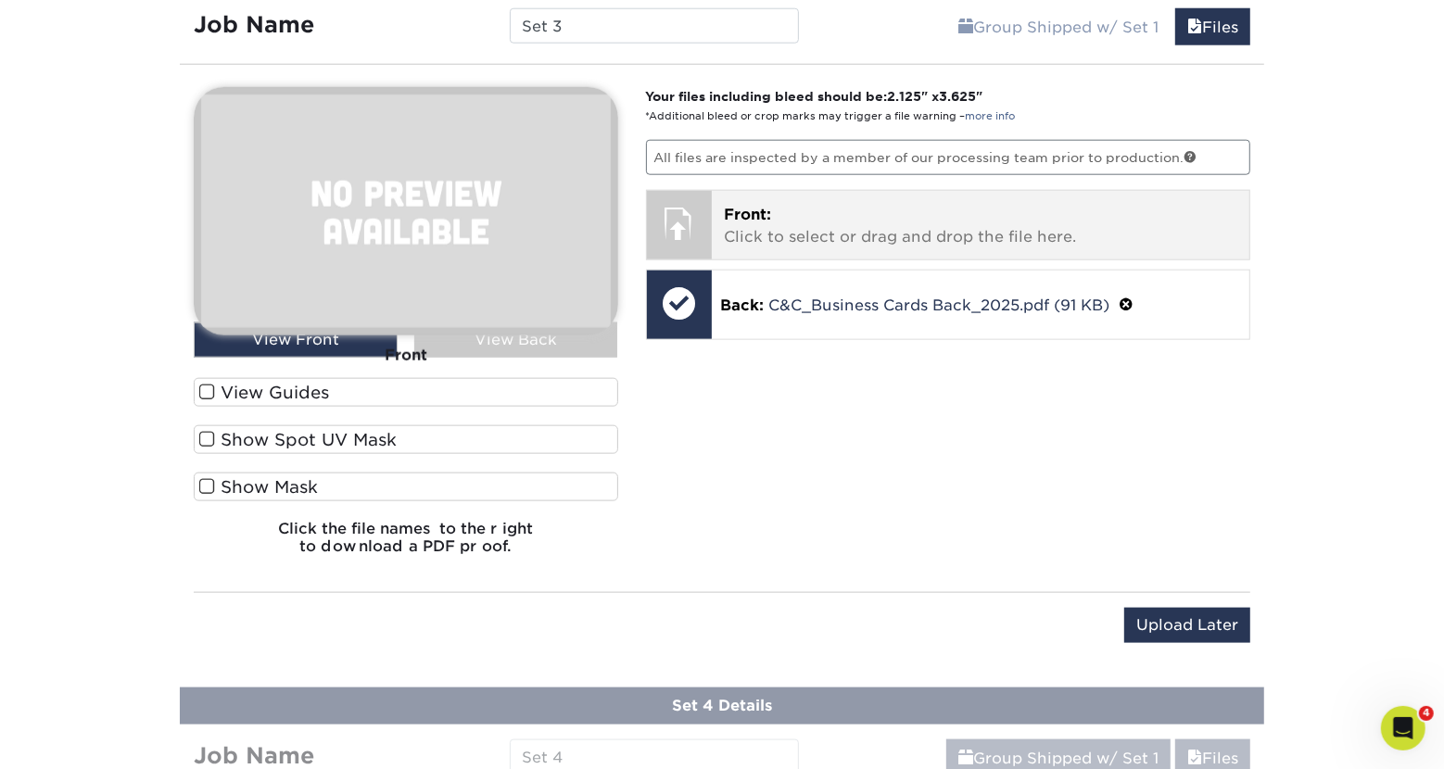
click at [827, 232] on p "Front: Click to select or drag and drop the file here." at bounding box center [981, 226] width 513 height 44
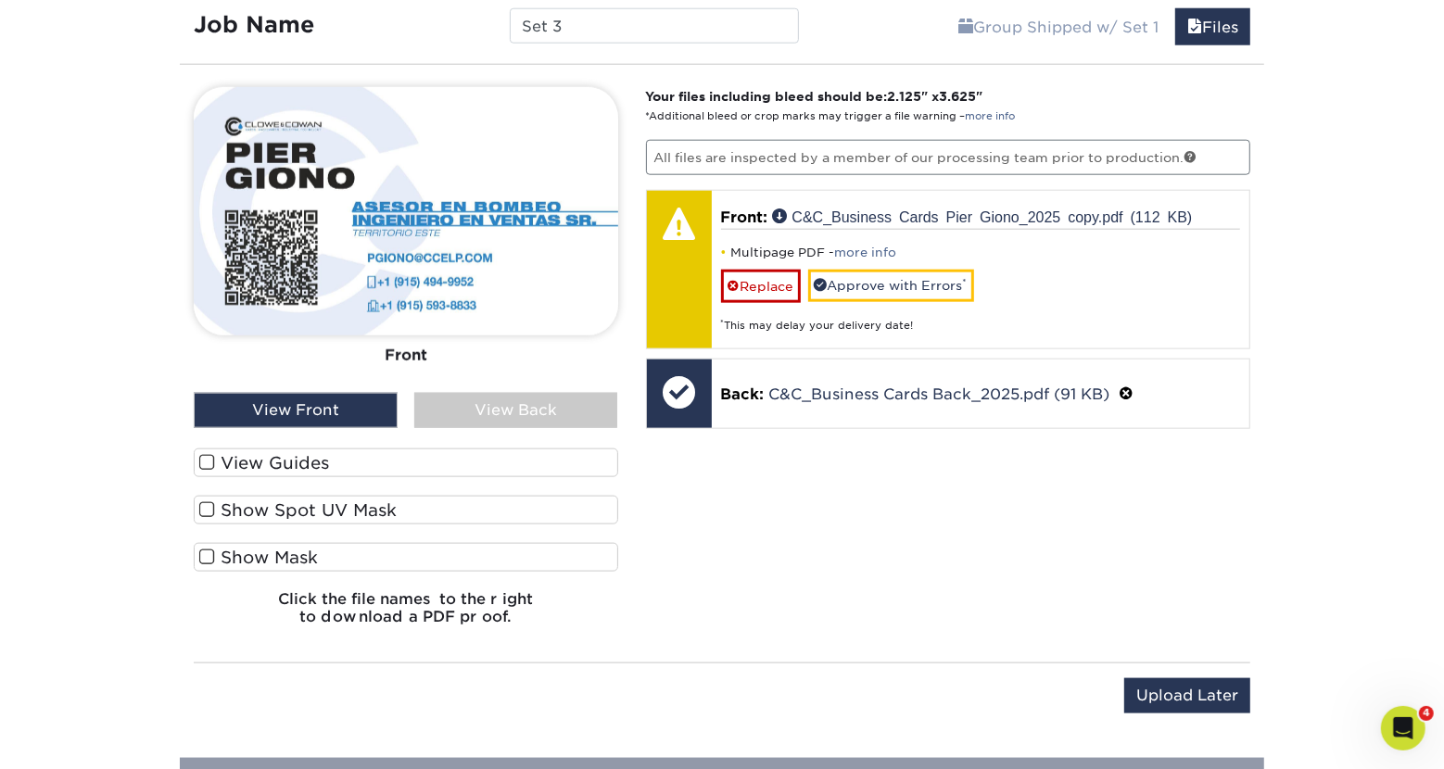
click at [250, 452] on label "View Guides" at bounding box center [406, 463] width 425 height 29
click at [0, 0] on input "View Guides" at bounding box center [0, 0] width 0 height 0
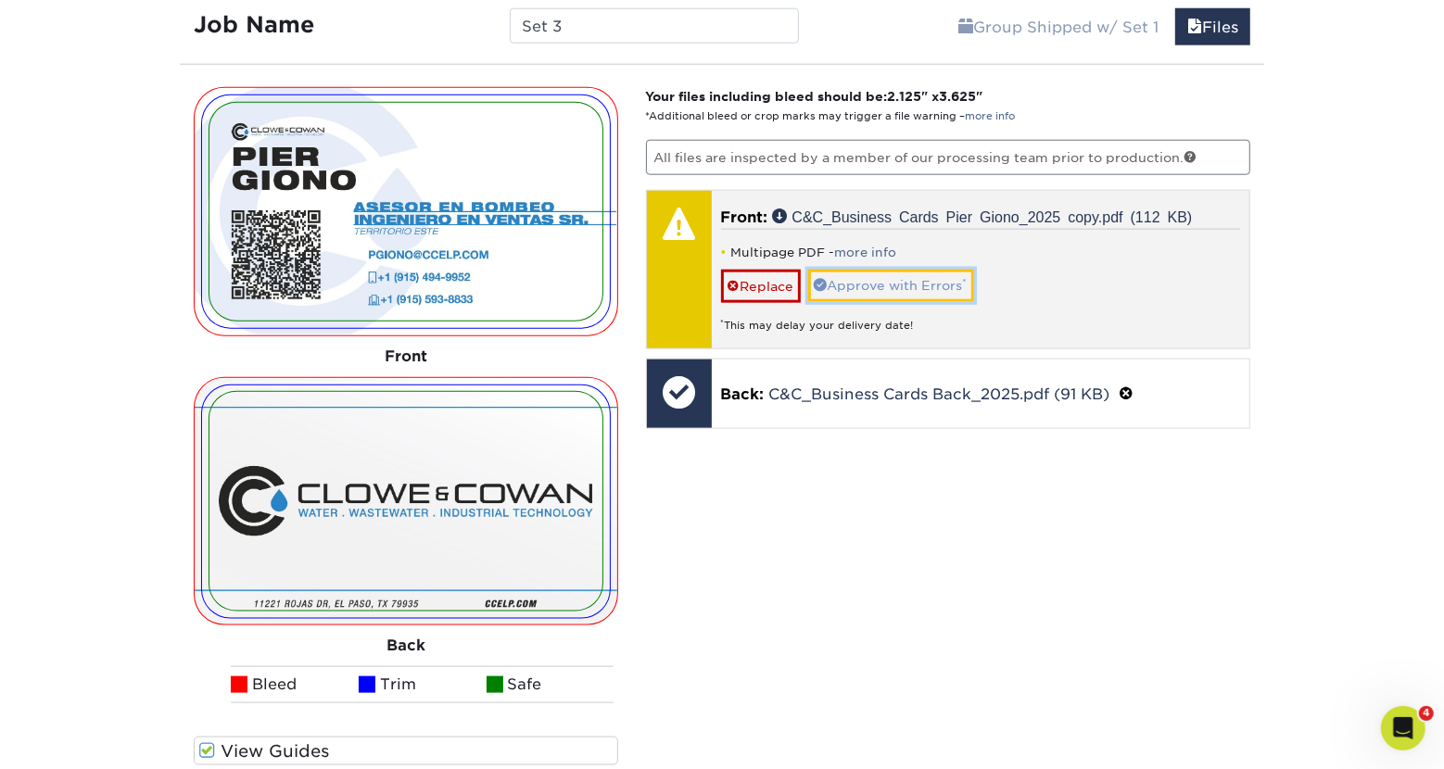
click at [882, 283] on link "Approve with Errors *" at bounding box center [891, 286] width 166 height 32
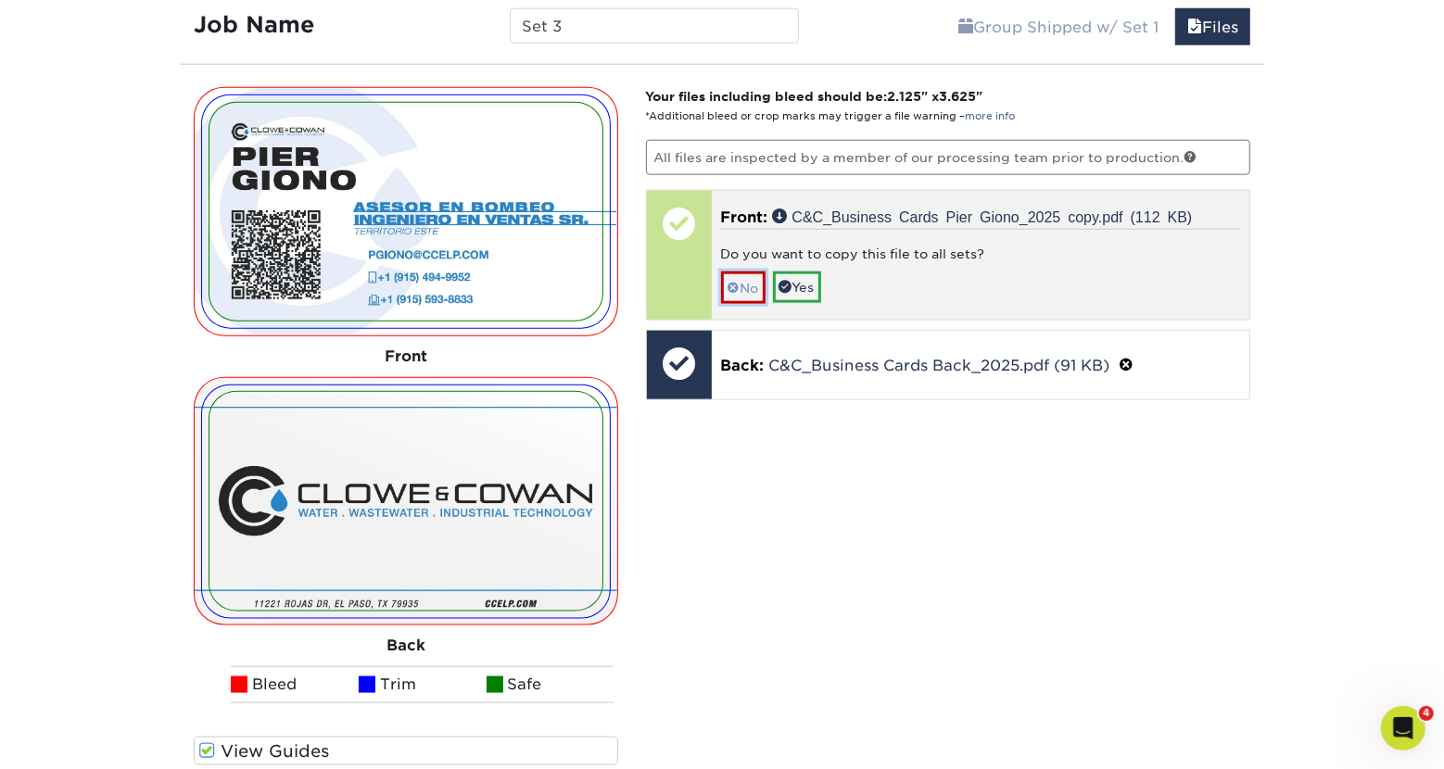
click at [751, 283] on link "No" at bounding box center [743, 288] width 44 height 32
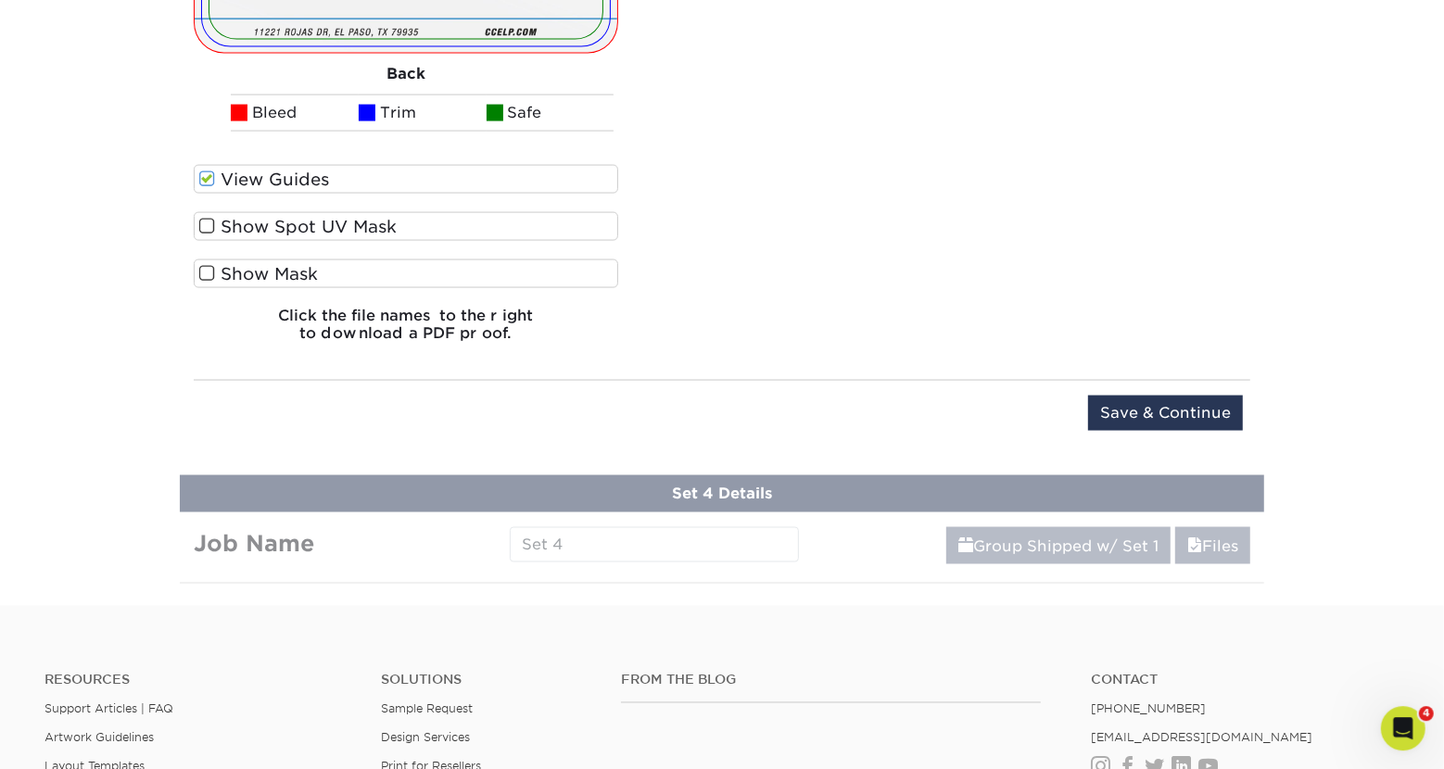
scroll to position [2154, 0]
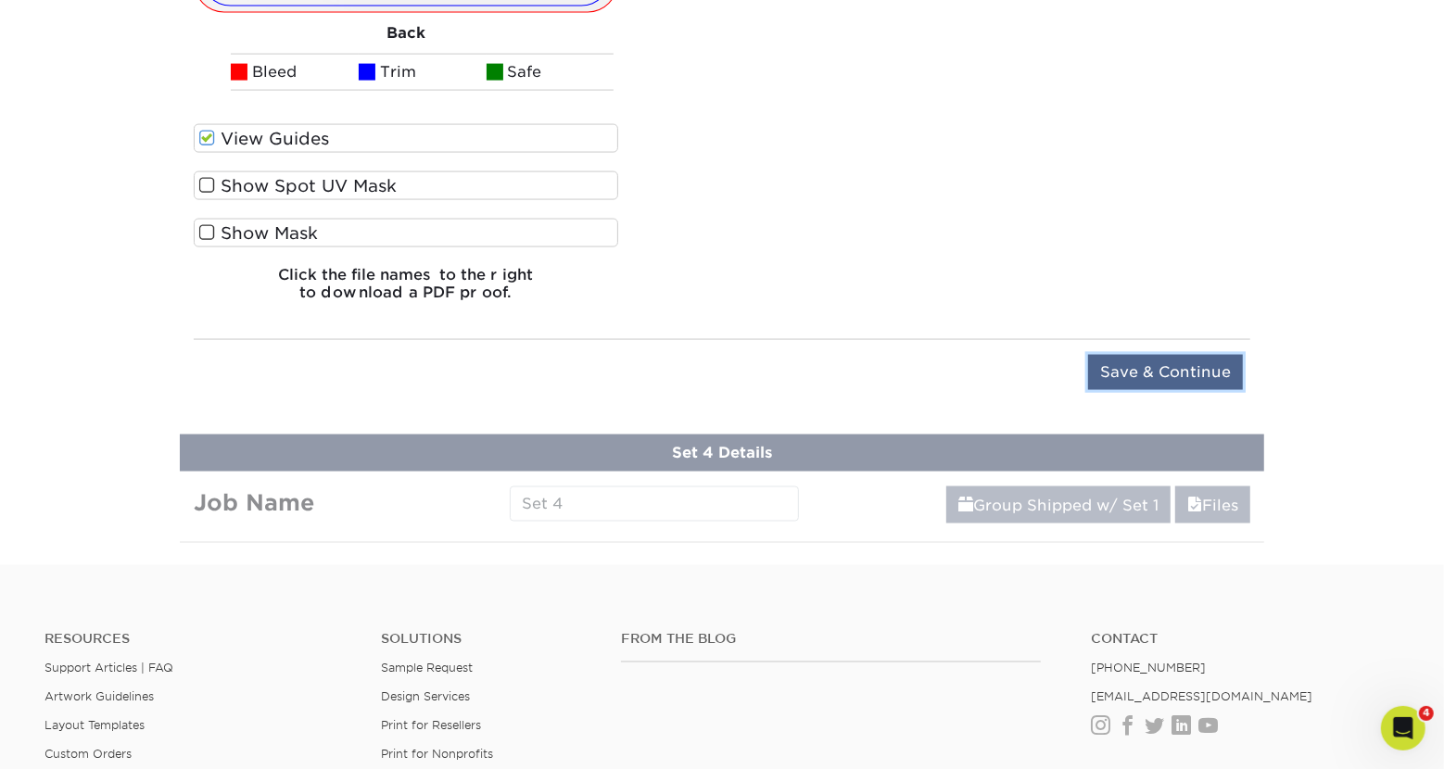
click at [1177, 368] on input "Save & Continue" at bounding box center [1165, 372] width 155 height 35
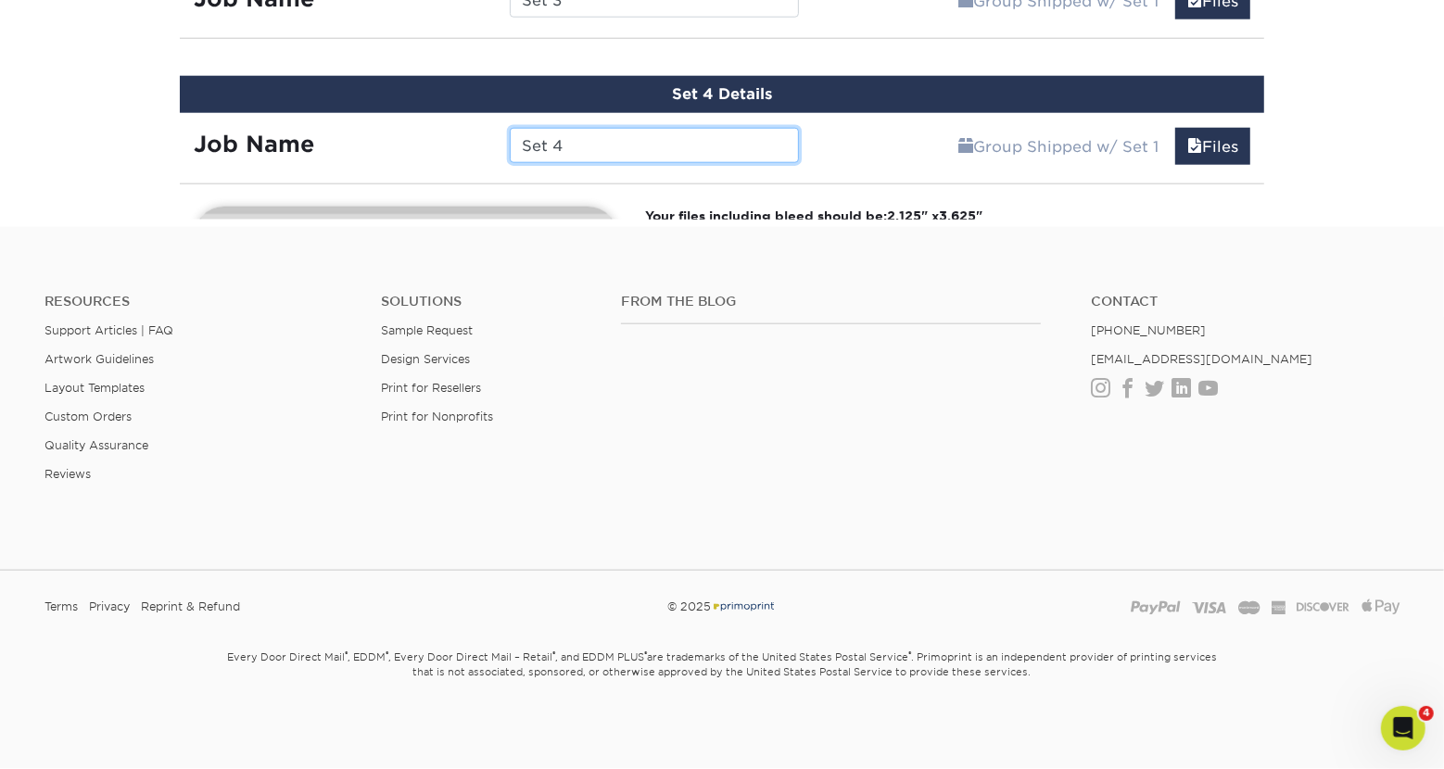
scroll to position [1543, 0]
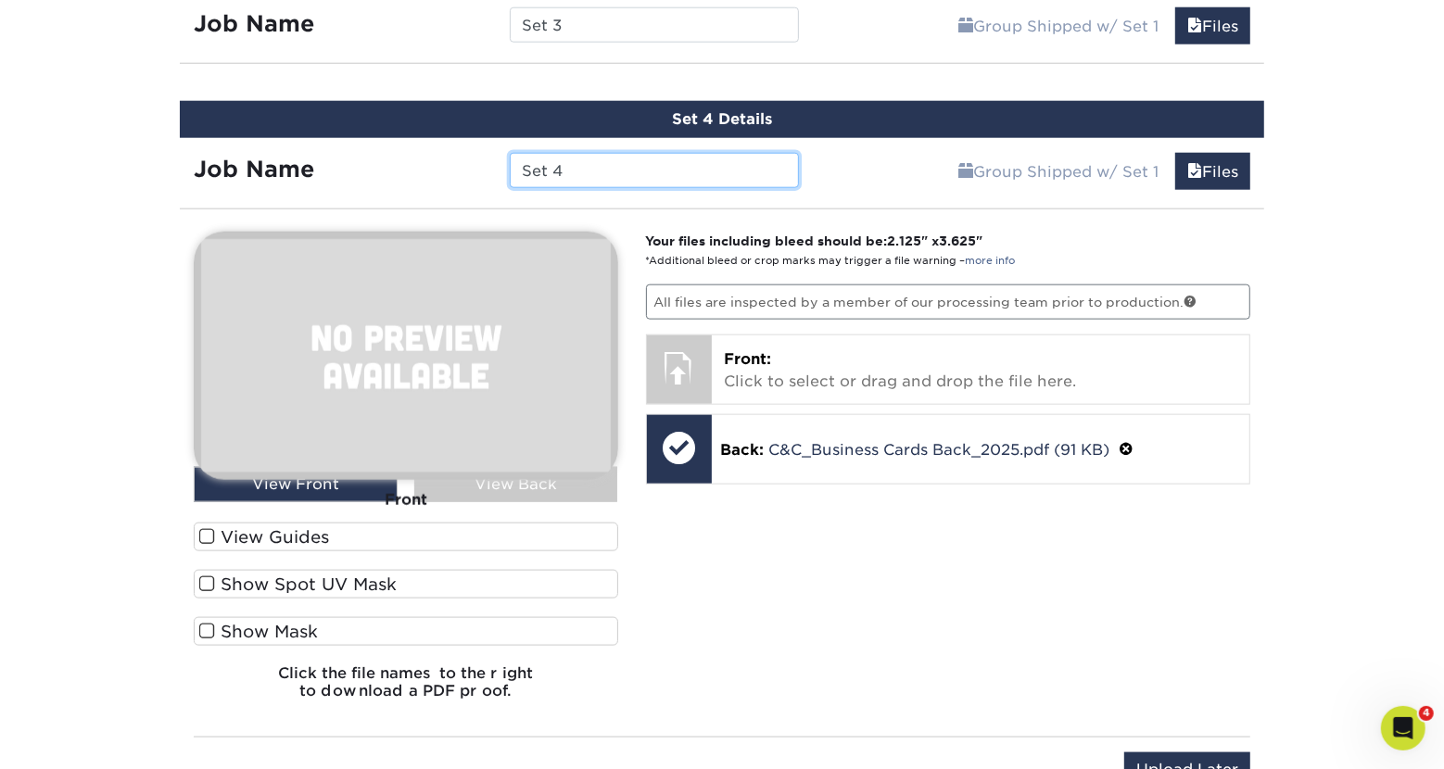
drag, startPoint x: 573, startPoint y: 166, endPoint x: 519, endPoint y: 168, distance: 53.8
click at [519, 168] on input "Set 4" at bounding box center [654, 170] width 288 height 35
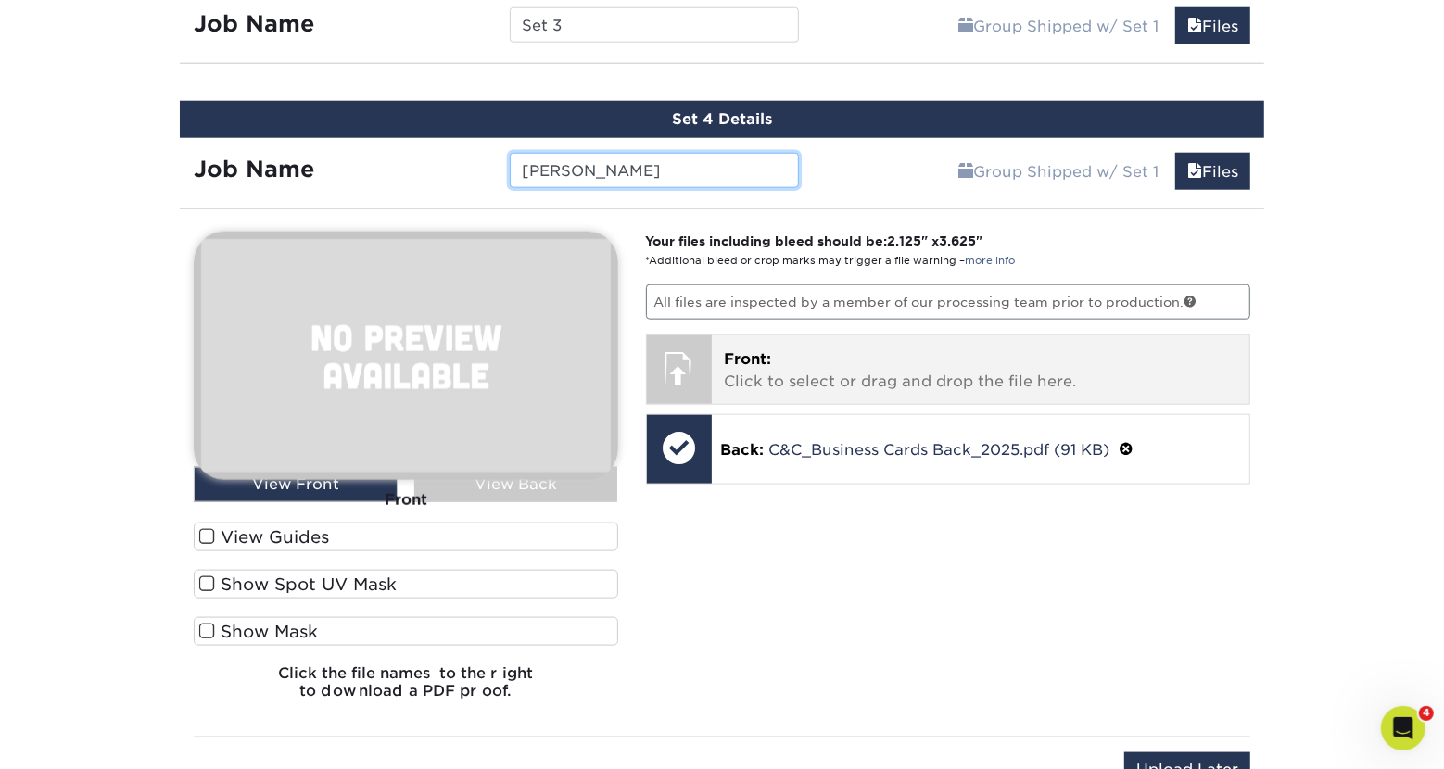
type input "[PERSON_NAME]"
click at [820, 374] on p "Front: Click to select or drag and drop the file here." at bounding box center [981, 371] width 513 height 44
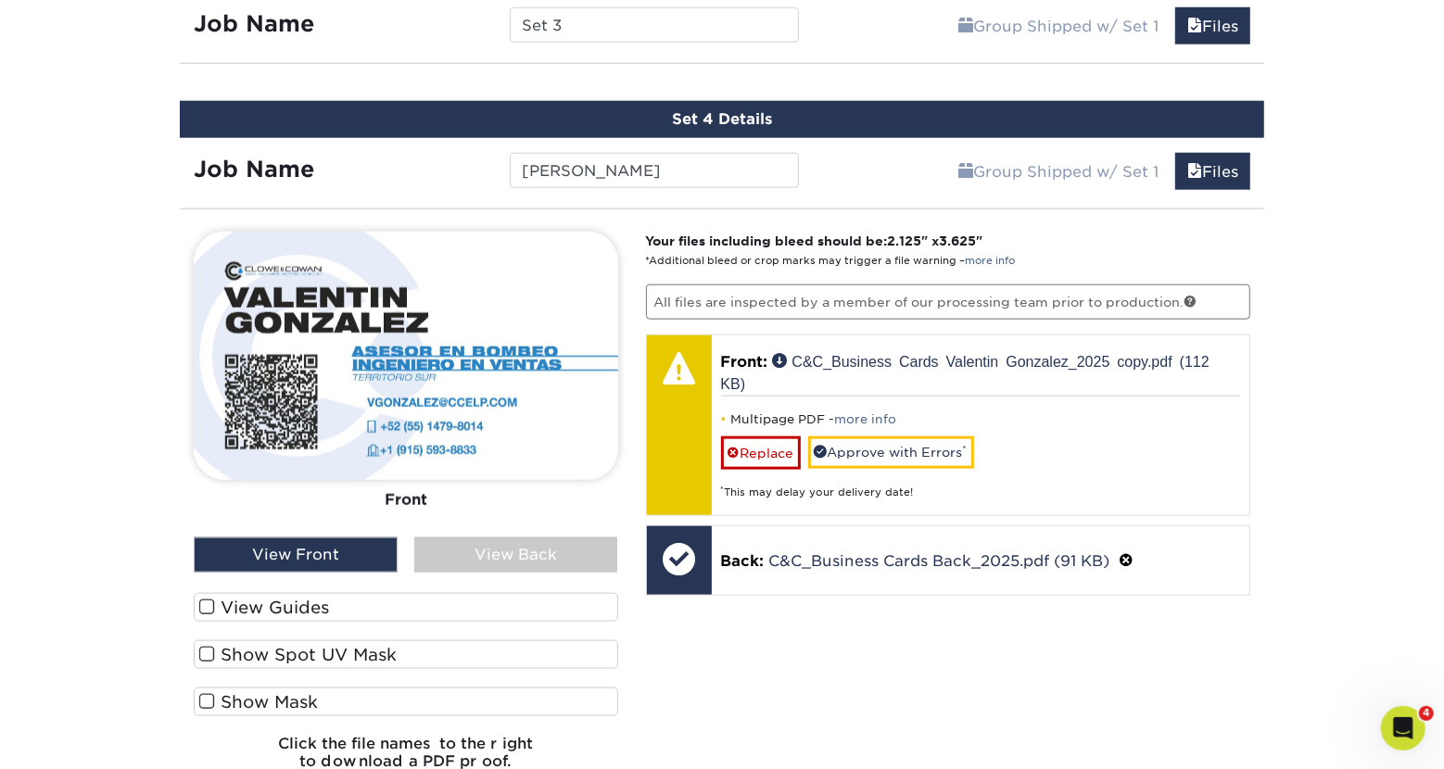
click at [277, 601] on label "View Guides" at bounding box center [406, 607] width 425 height 29
click at [0, 0] on input "View Guides" at bounding box center [0, 0] width 0 height 0
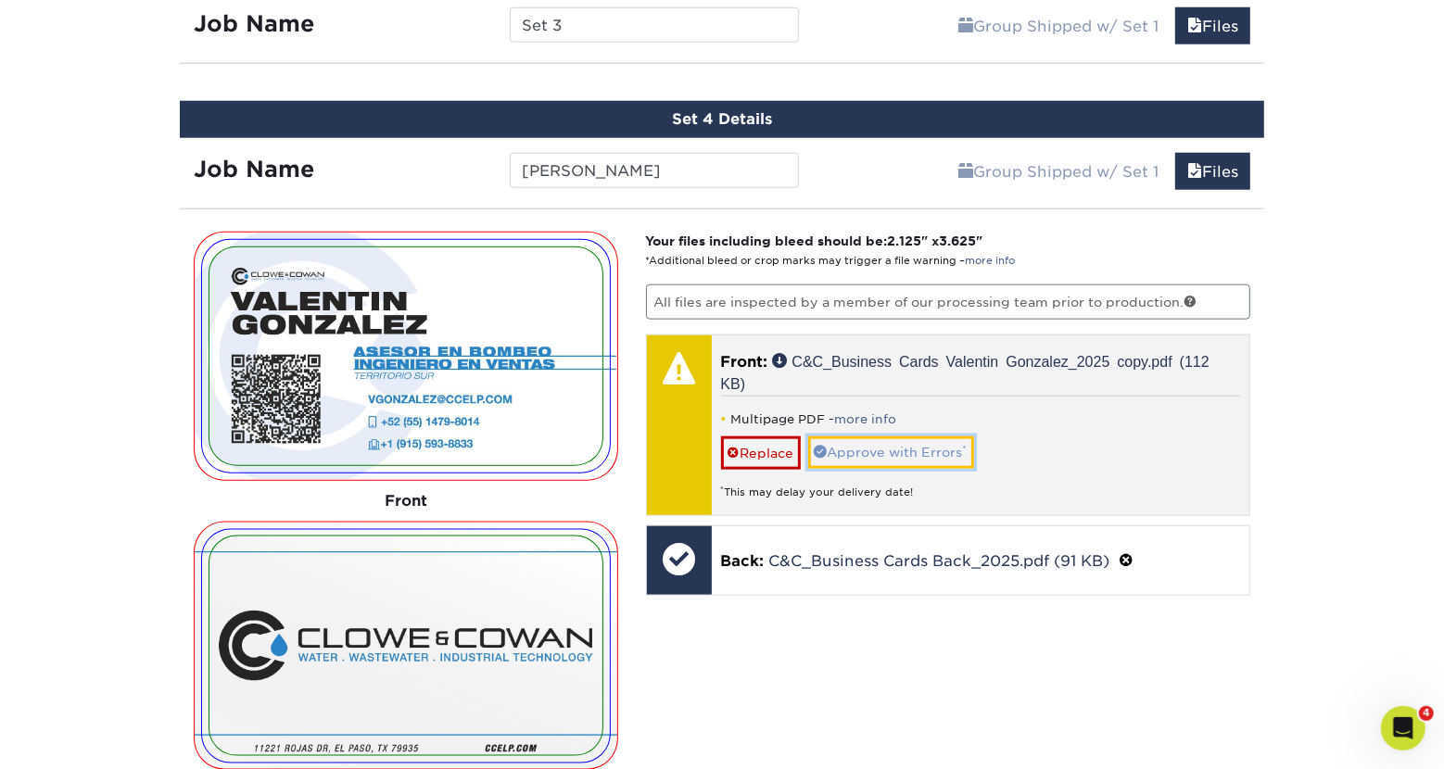
click at [891, 454] on link "Approve with Errors *" at bounding box center [891, 453] width 166 height 32
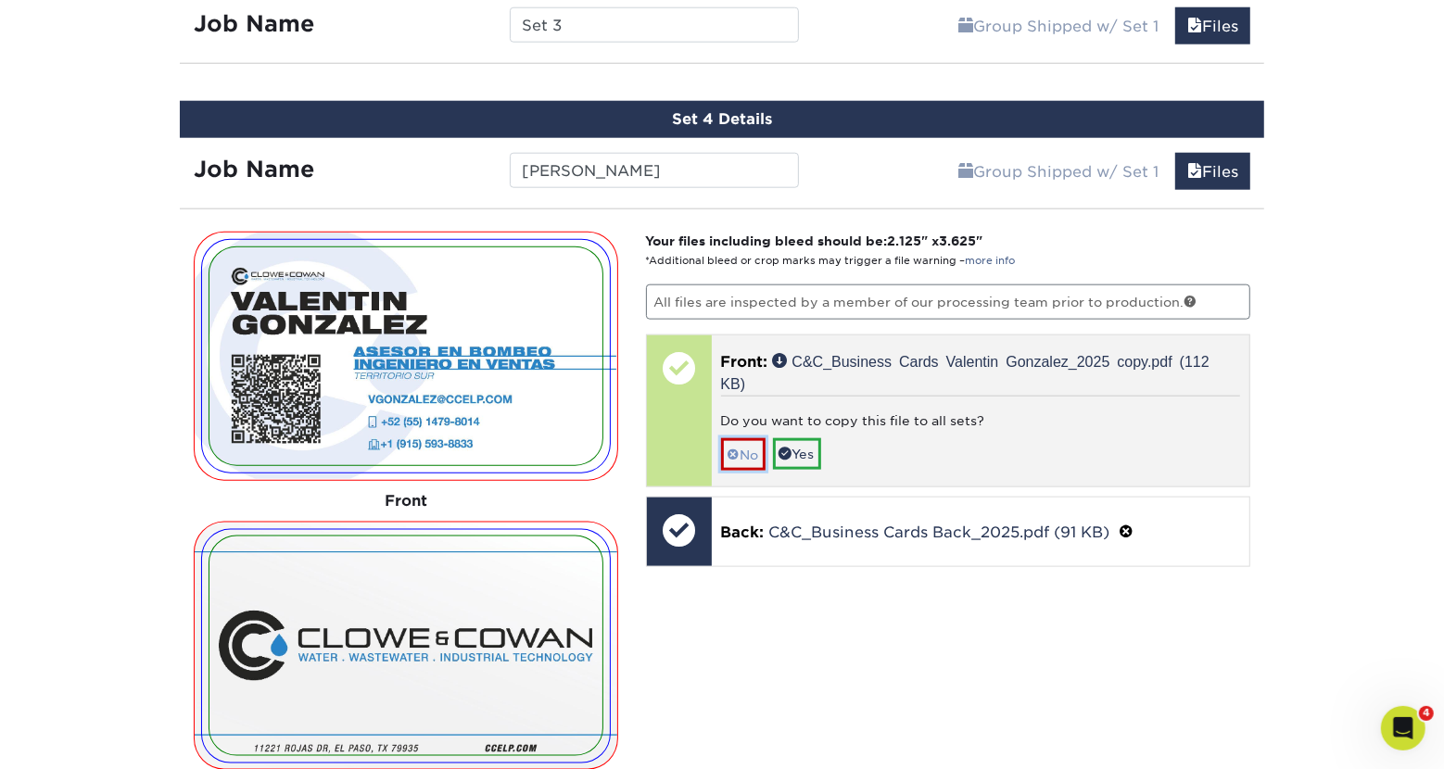
click at [749, 452] on link "No" at bounding box center [743, 454] width 44 height 32
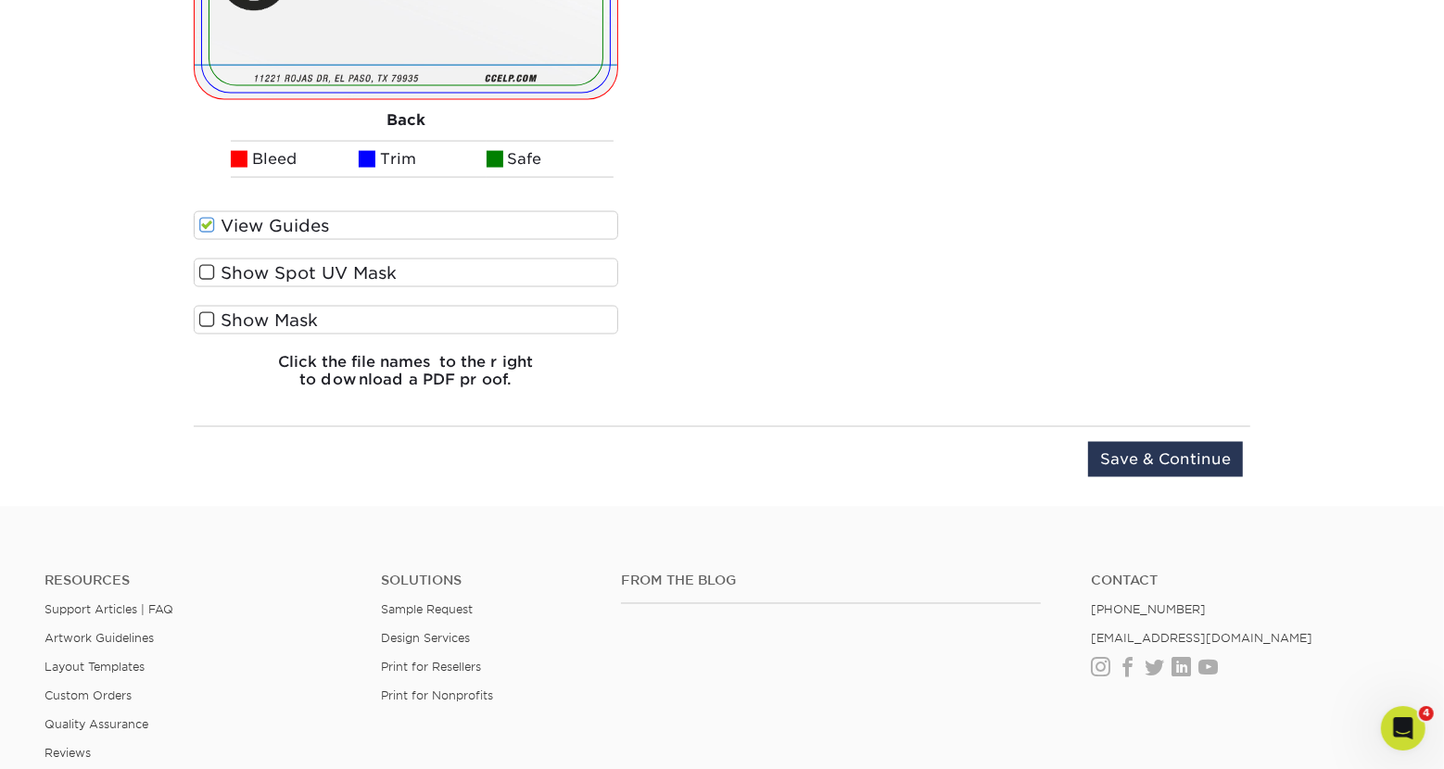
scroll to position [2258, 0]
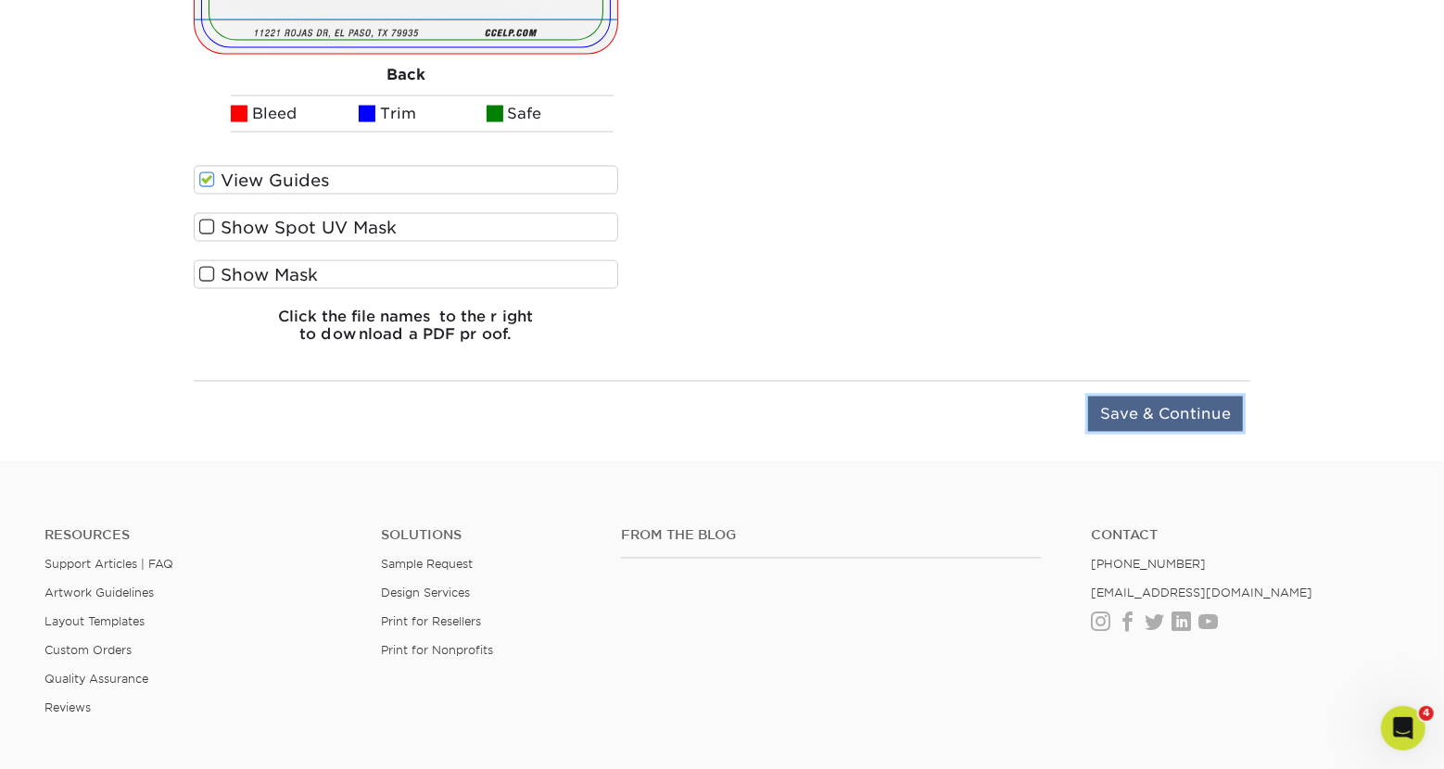
click at [1124, 416] on input "Save & Continue" at bounding box center [1165, 414] width 155 height 35
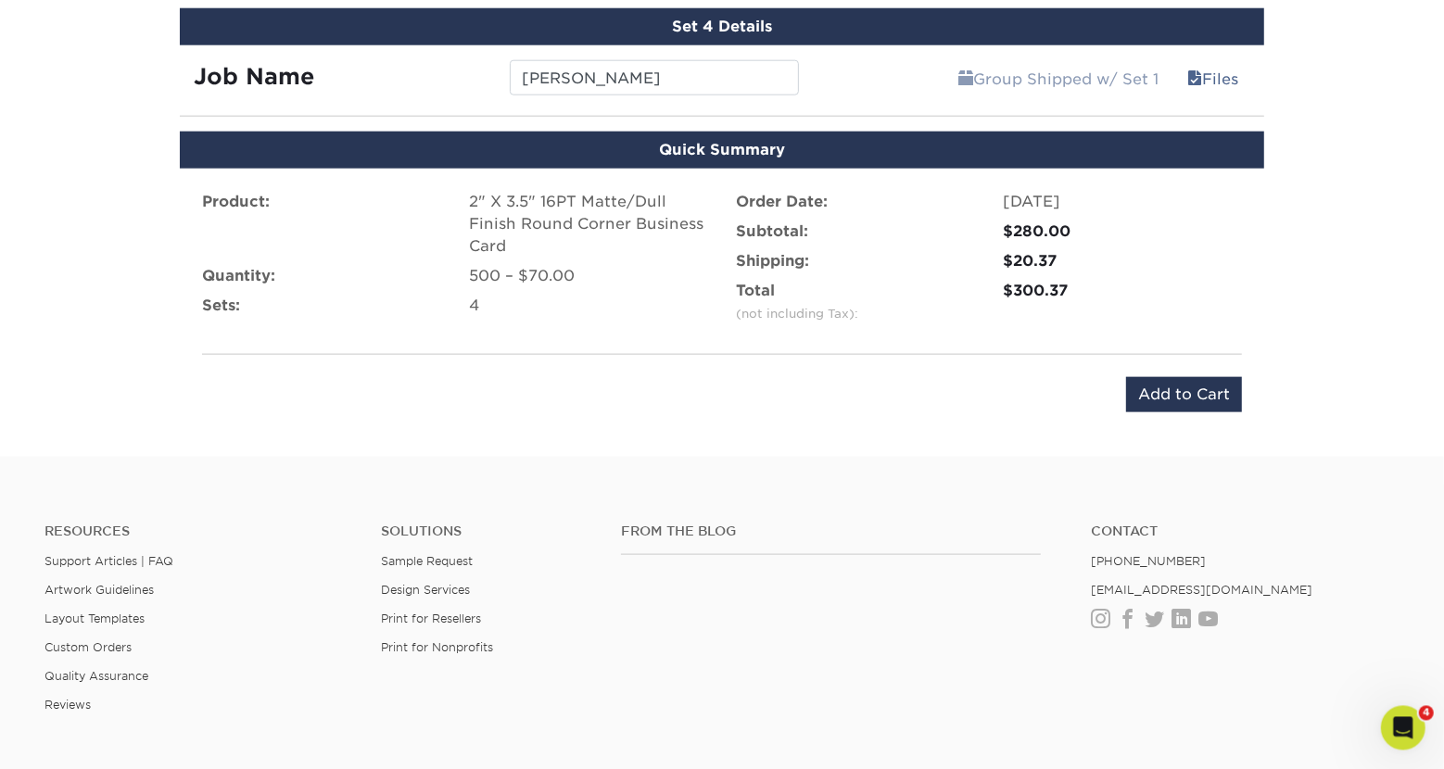
scroll to position [1452, 0]
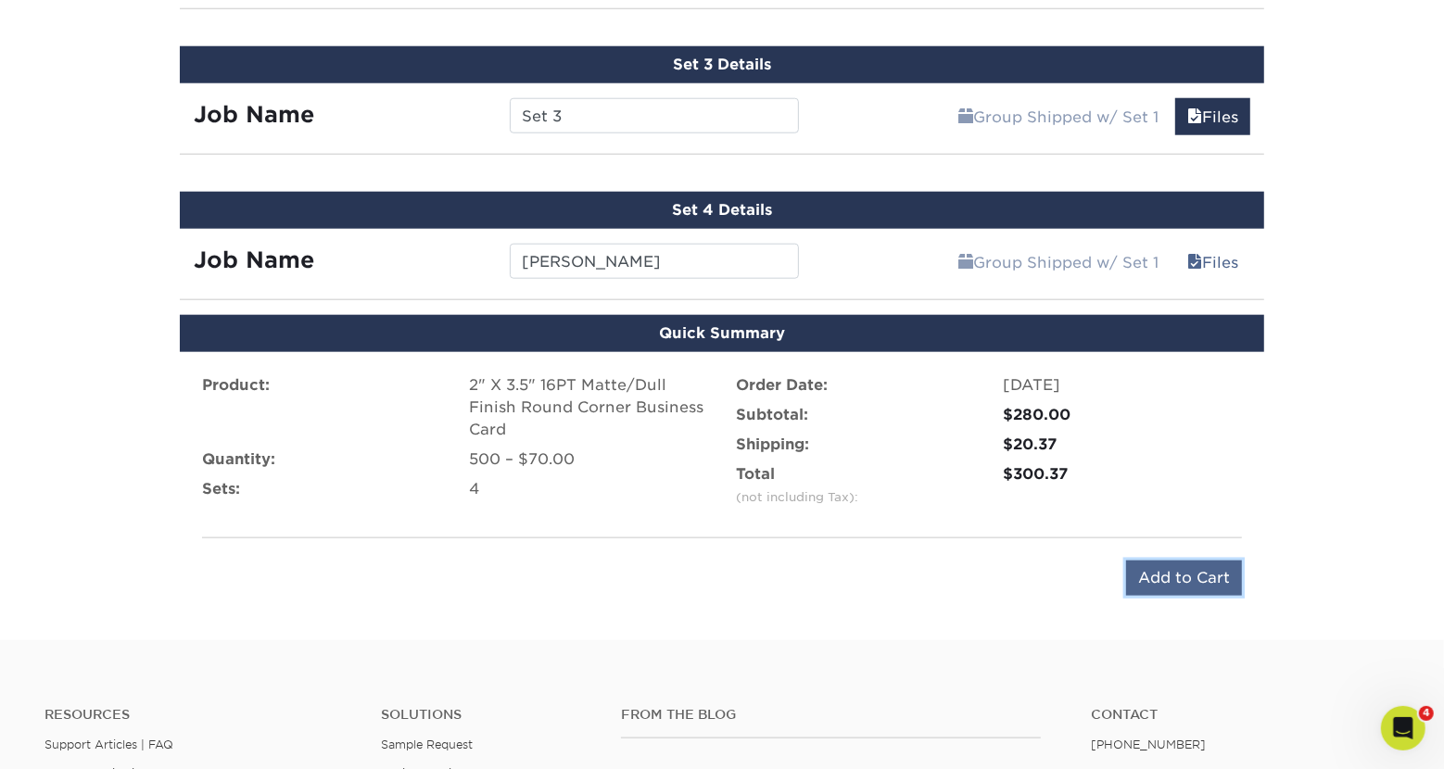
click at [1165, 571] on input "Add to Cart" at bounding box center [1184, 578] width 116 height 35
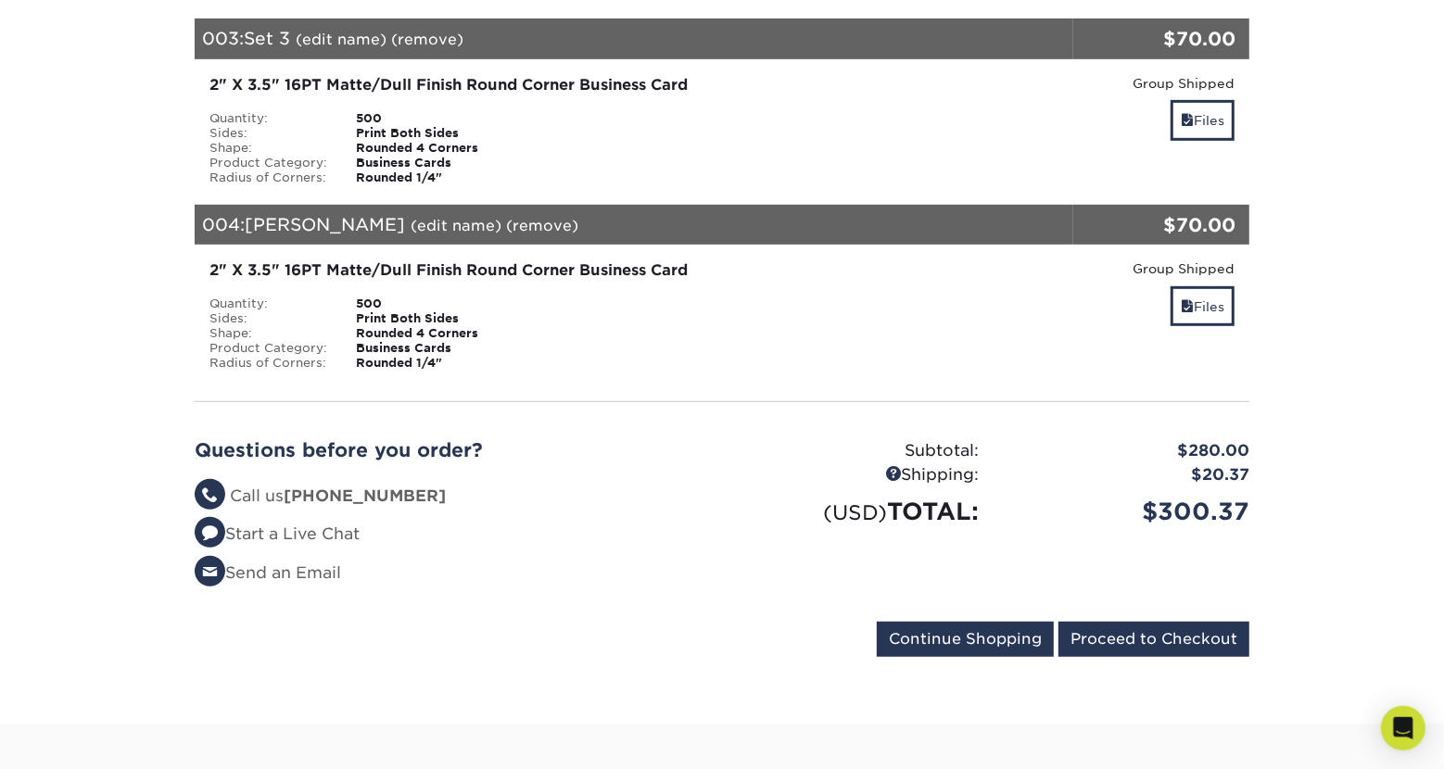
scroll to position [715, 0]
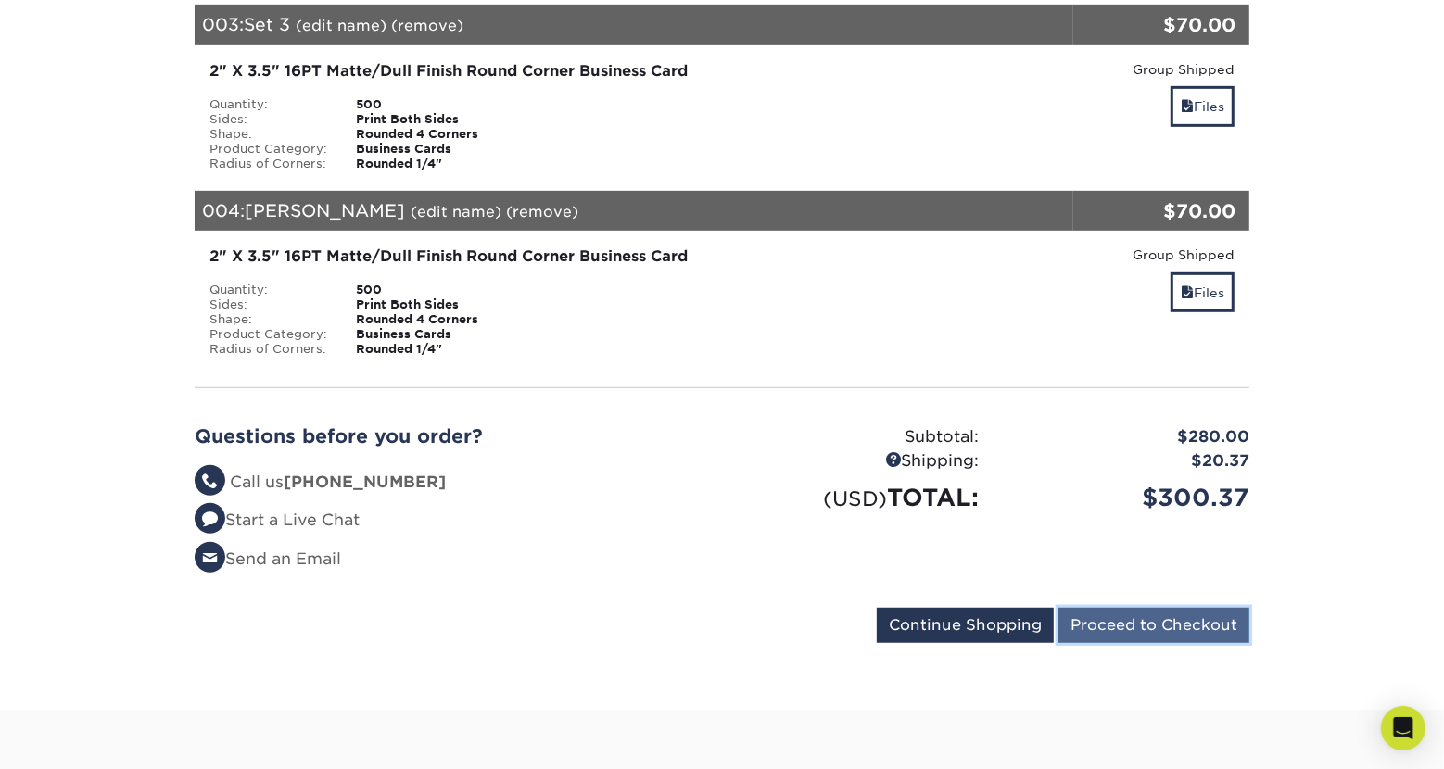
click at [1164, 615] on input "Proceed to Checkout" at bounding box center [1154, 625] width 191 height 35
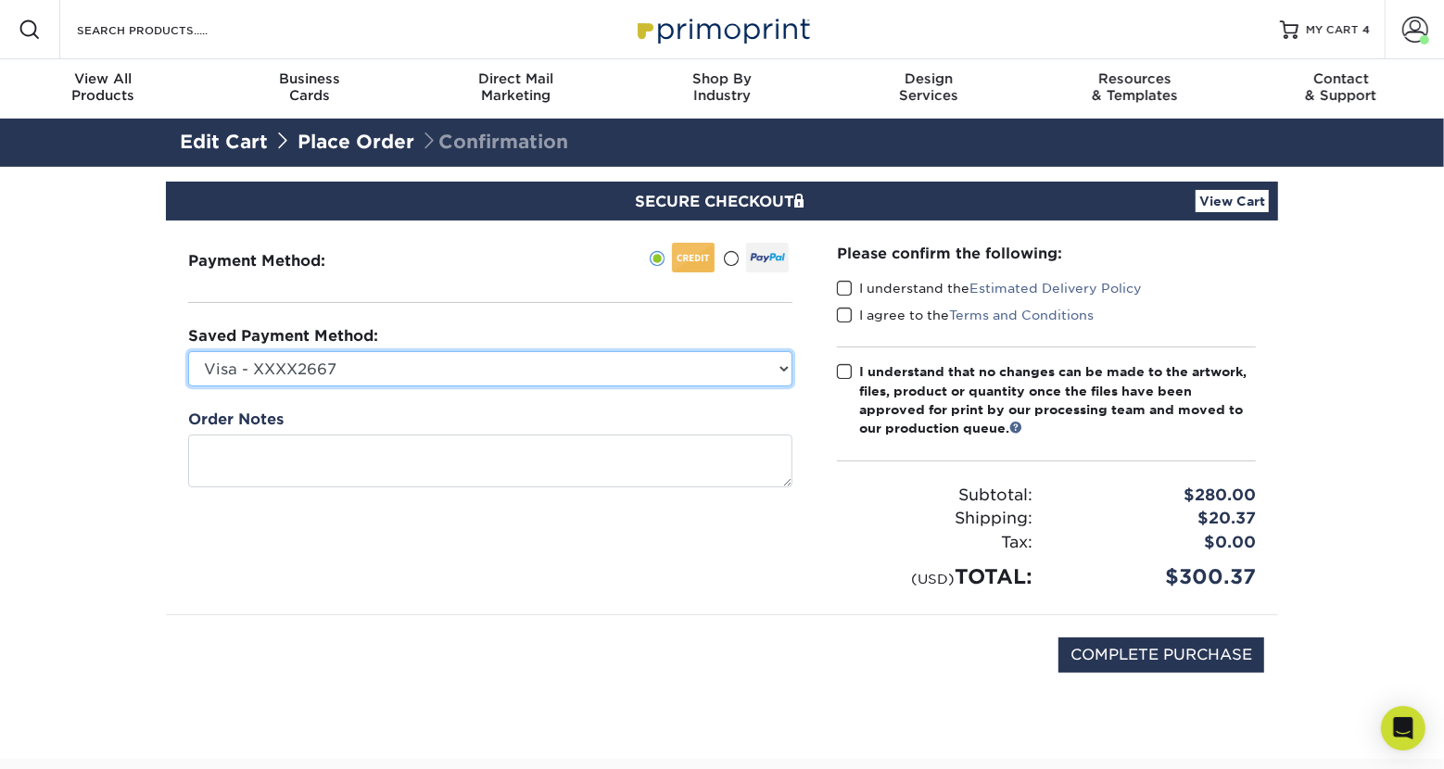
click at [188, 351] on select "Visa - XXXX2667 Visa - XXXX1477 New Credit Card" at bounding box center [490, 368] width 604 height 35
select select "75007"
click option "Visa - XXXX1477" at bounding box center [0, 0] width 0 height 0
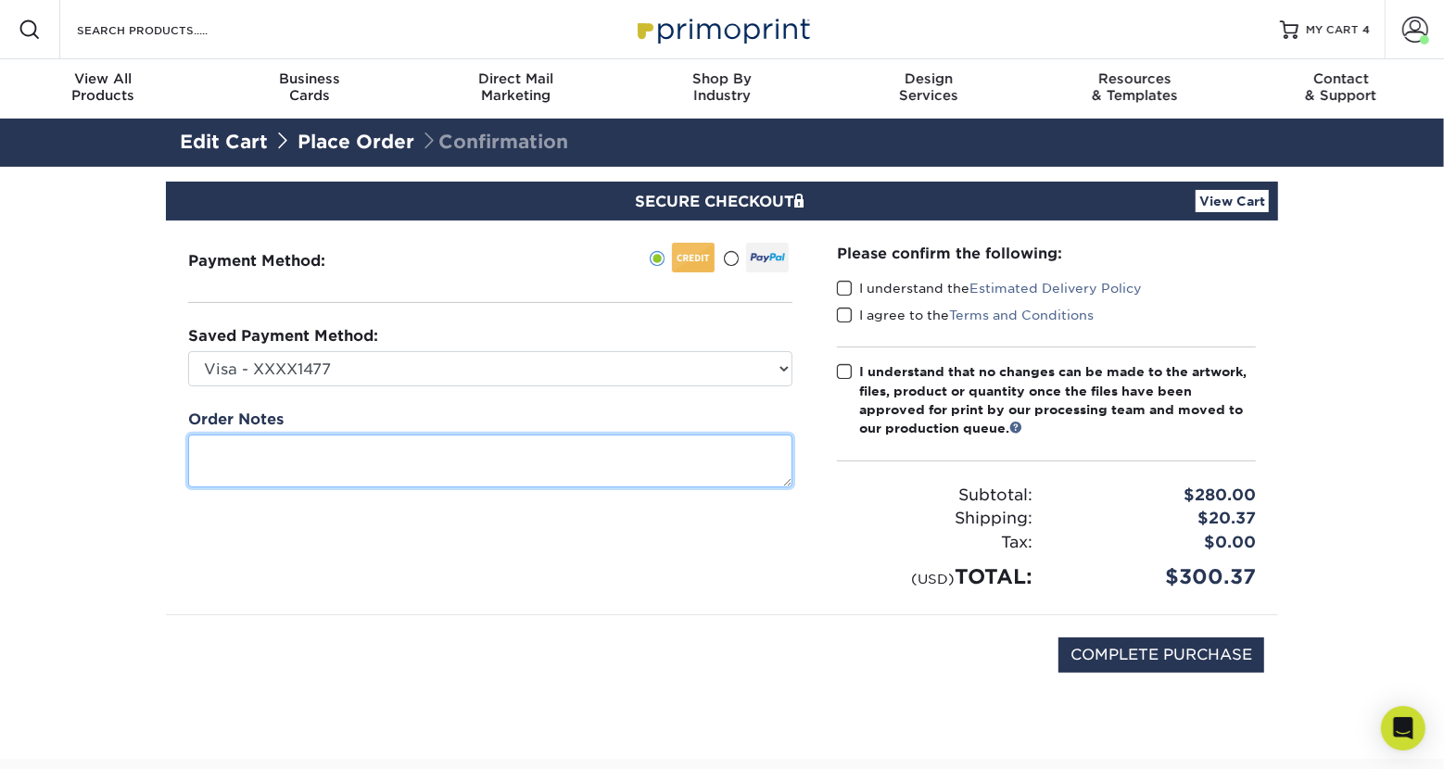
click at [549, 462] on textarea at bounding box center [490, 461] width 604 height 53
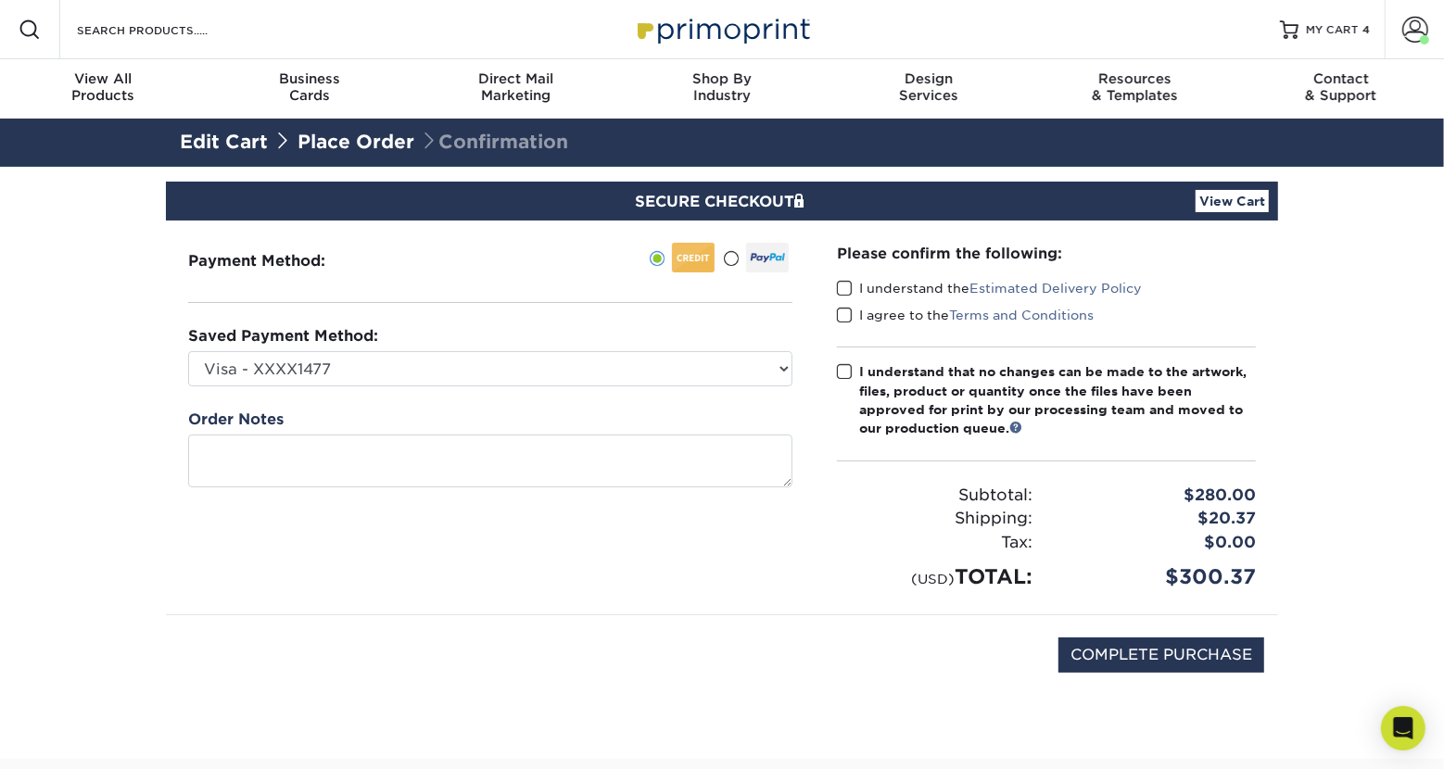
click at [844, 292] on span at bounding box center [845, 289] width 16 height 18
click at [0, 0] on input "I understand the Estimated Delivery Policy" at bounding box center [0, 0] width 0 height 0
click at [845, 311] on span at bounding box center [845, 316] width 16 height 18
click at [0, 0] on input "I agree to the Terms and Conditions" at bounding box center [0, 0] width 0 height 0
click at [841, 375] on span at bounding box center [845, 372] width 16 height 18
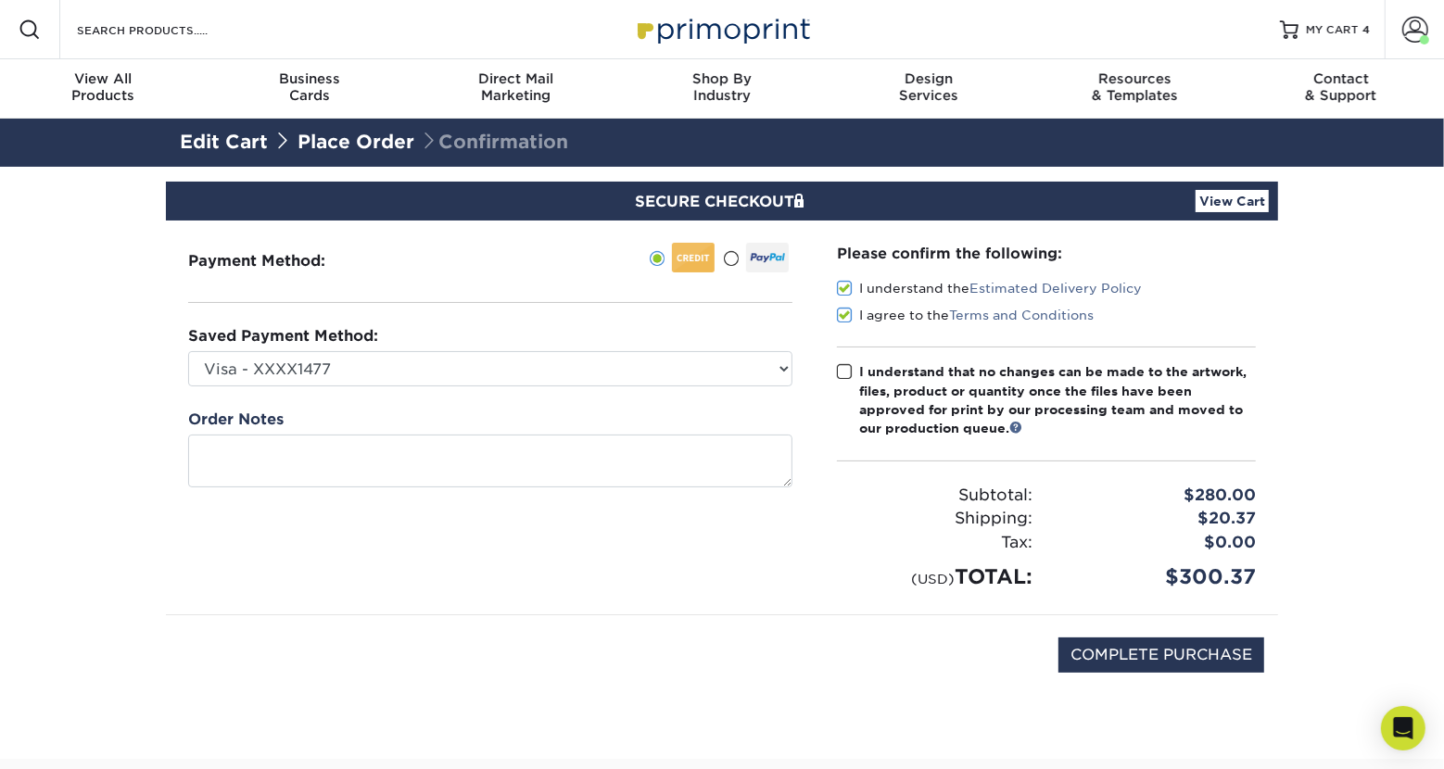
click at [0, 0] on input "I understand that no changes can be made to the artwork, files, product or quan…" at bounding box center [0, 0] width 0 height 0
click at [1177, 657] on input "COMPLETE PURCHASE" at bounding box center [1162, 655] width 206 height 35
type input "PROCESSING, PLEASE WAIT..."
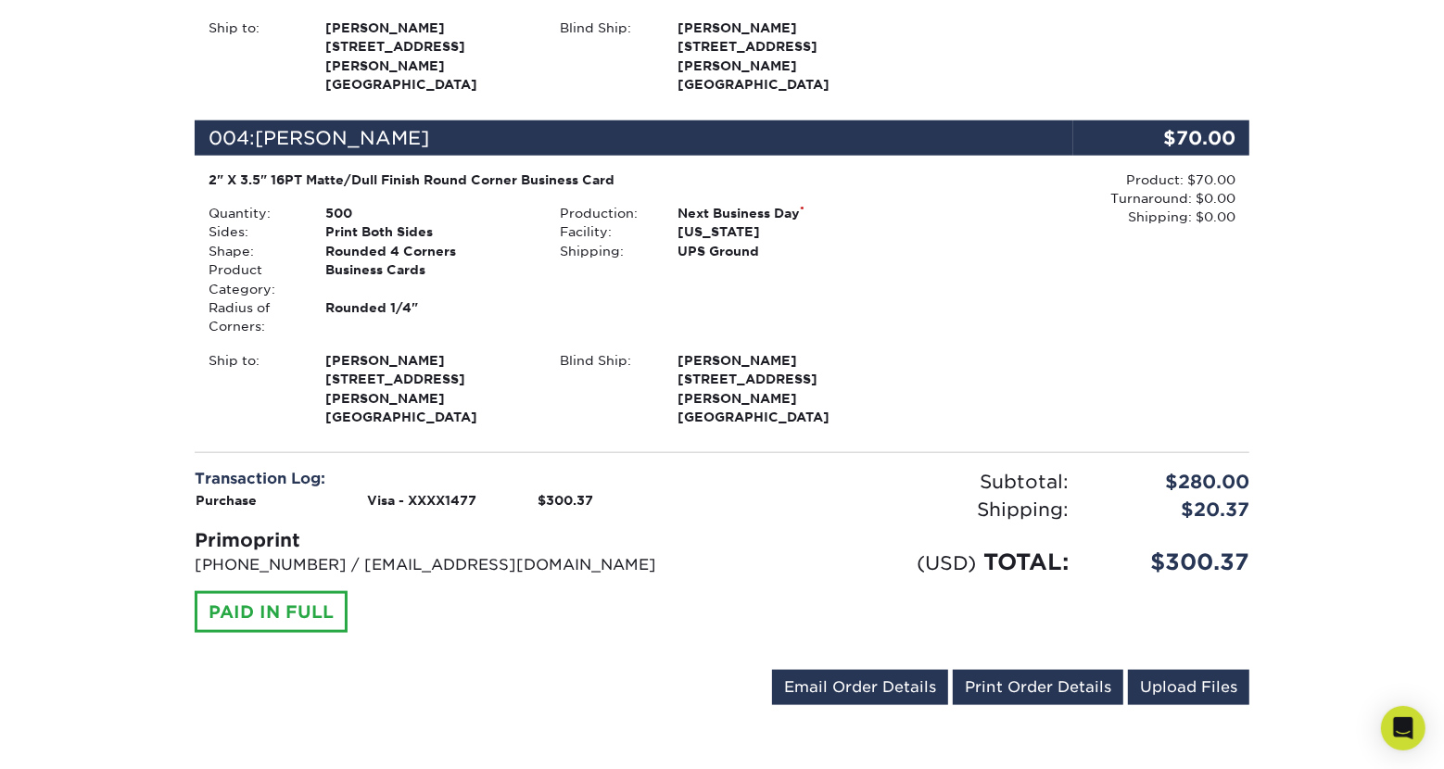
scroll to position [1350, 0]
